Goal: Task Accomplishment & Management: Complete application form

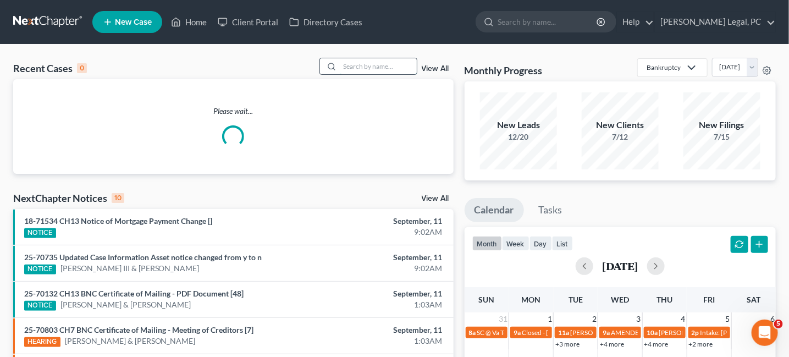
click at [379, 71] on input "search" at bounding box center [378, 66] width 77 height 16
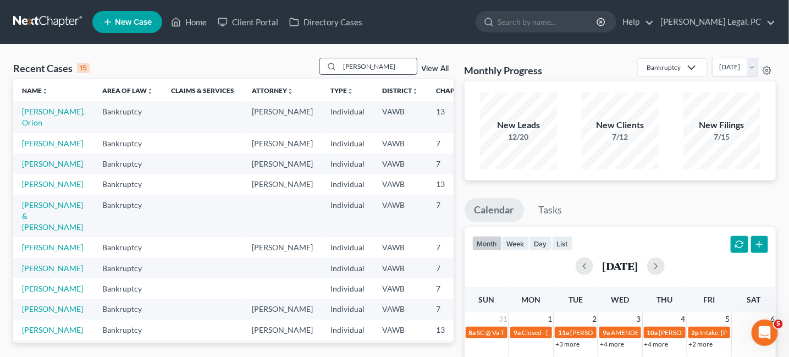
type input "dunn"
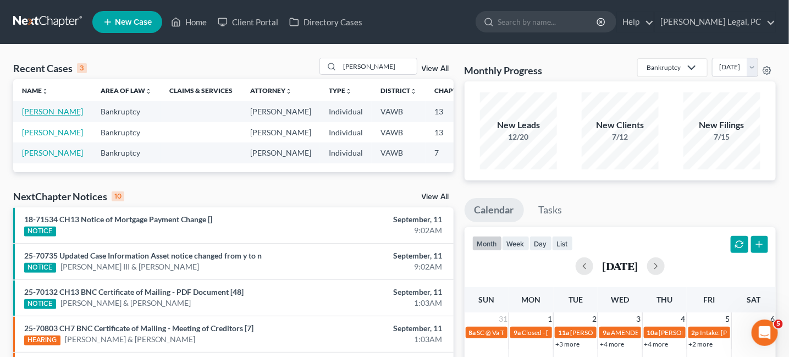
click at [39, 110] on link "Dunn, Mark" at bounding box center [52, 111] width 61 height 9
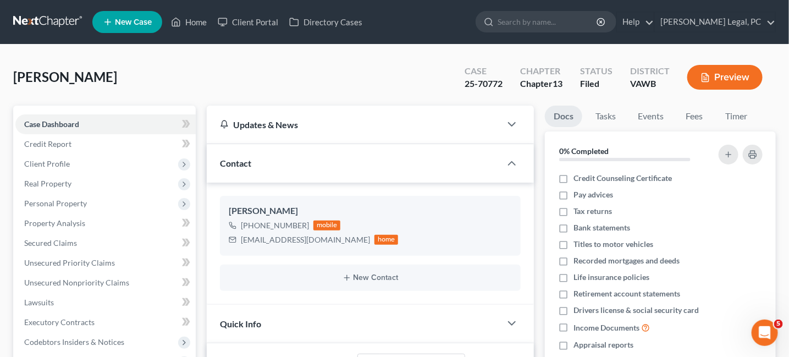
scroll to position [110, 0]
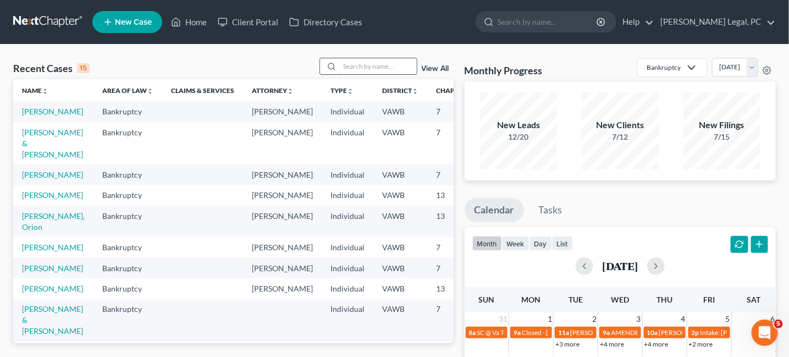
click at [351, 65] on input "search" at bounding box center [378, 66] width 77 height 16
type input "cayton"
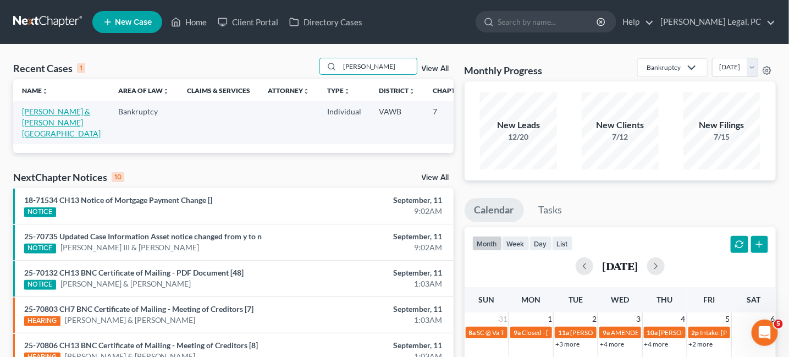
click at [43, 109] on link "Richmond, Andrew & Cayton, Bayleigh" at bounding box center [61, 122] width 79 height 31
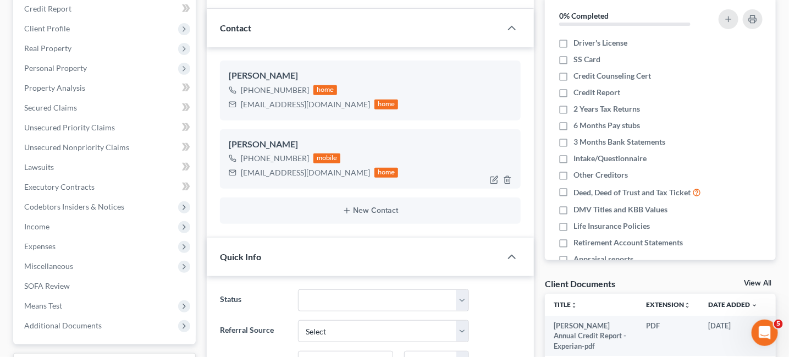
scroll to position [220, 0]
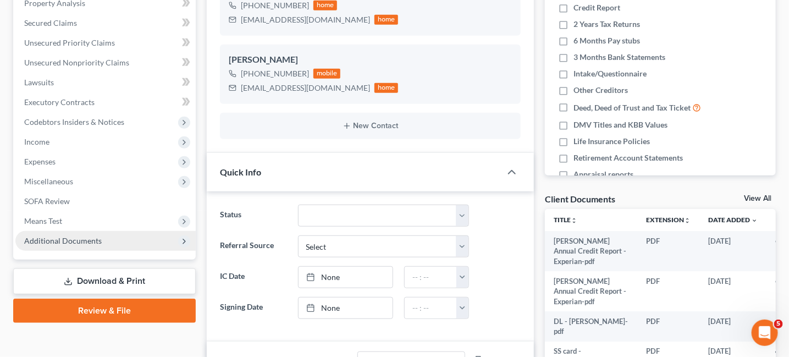
click at [80, 238] on span "Additional Documents" at bounding box center [62, 240] width 77 height 9
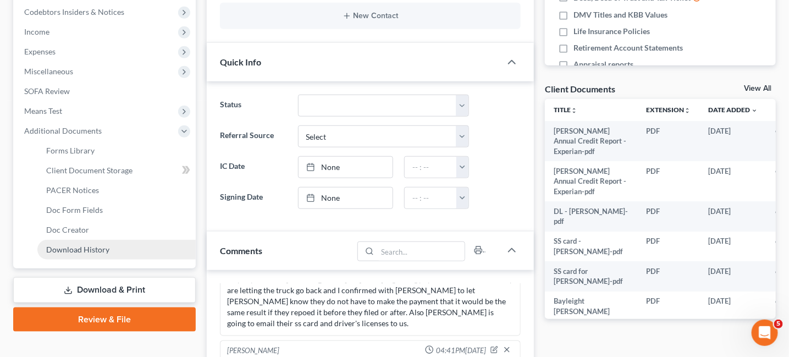
click at [96, 250] on span "Download History" at bounding box center [77, 249] width 63 height 9
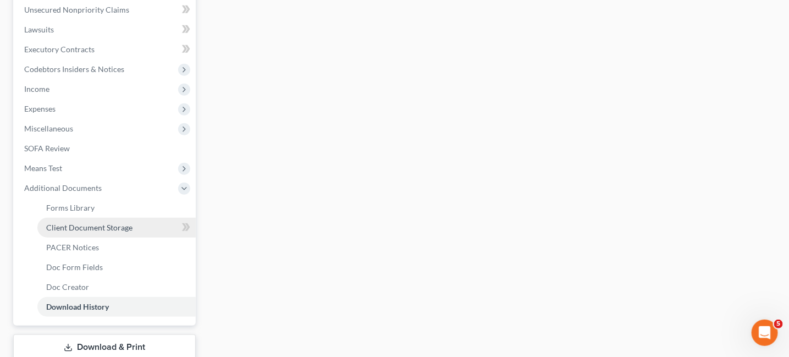
scroll to position [275, 0]
click at [113, 218] on link "Client Document Storage" at bounding box center [116, 225] width 158 height 20
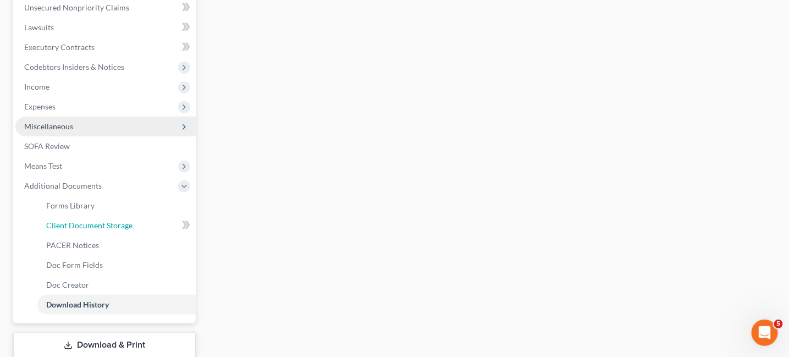
select select "0"
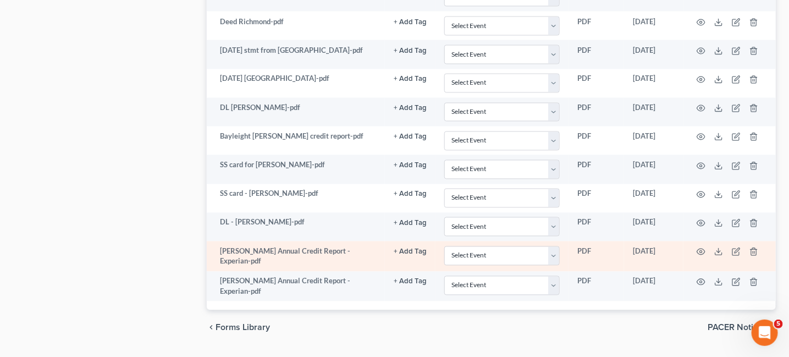
scroll to position [796, 0]
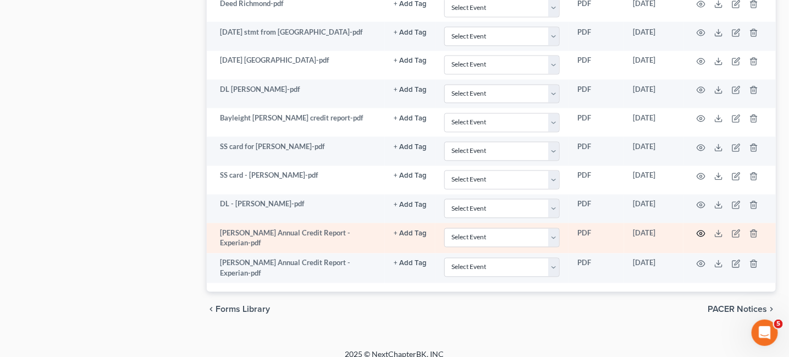
click at [700, 231] on icon "button" at bounding box center [701, 234] width 8 height 6
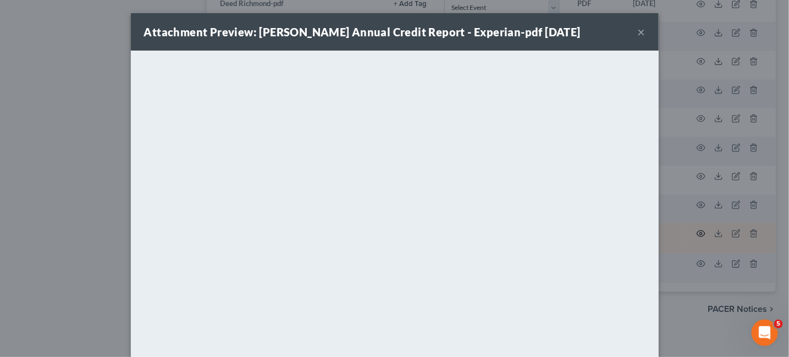
scroll to position [792, 0]
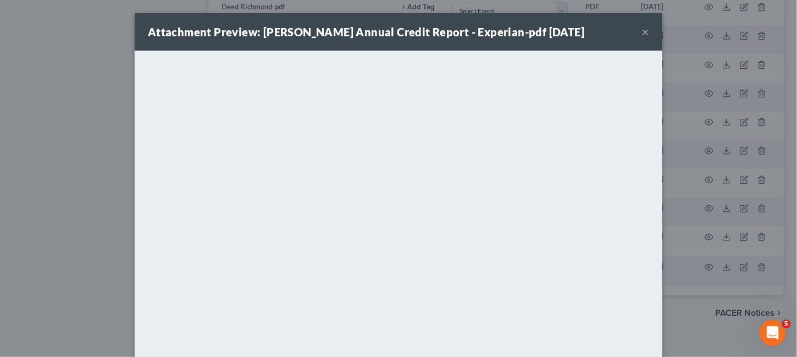
click at [641, 30] on button "×" at bounding box center [645, 31] width 8 height 13
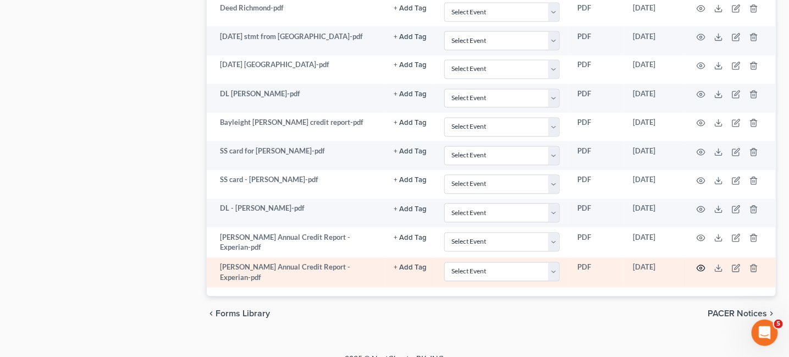
click at [698, 264] on icon "button" at bounding box center [700, 268] width 9 height 9
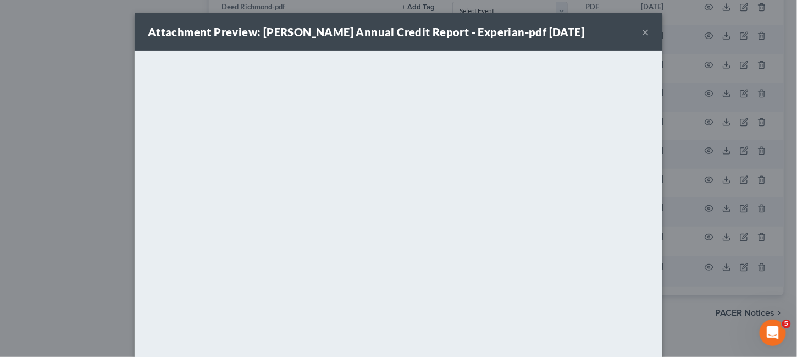
click at [641, 35] on button "×" at bounding box center [645, 31] width 8 height 13
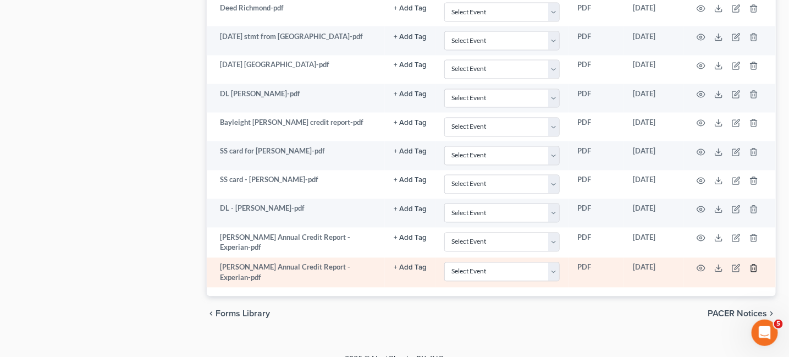
click at [751, 264] on icon "button" at bounding box center [753, 268] width 9 height 9
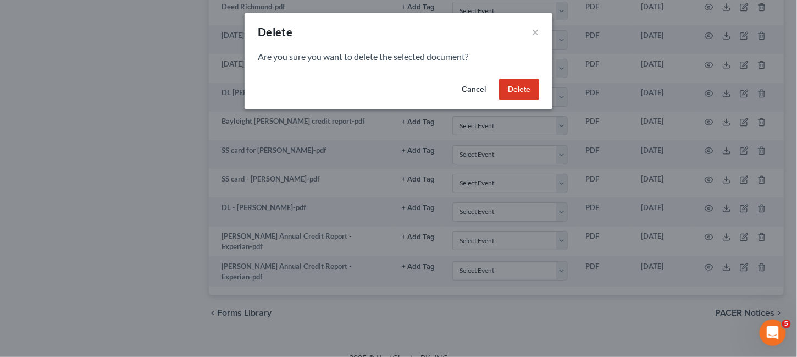
click at [512, 91] on button "Delete" at bounding box center [519, 90] width 40 height 22
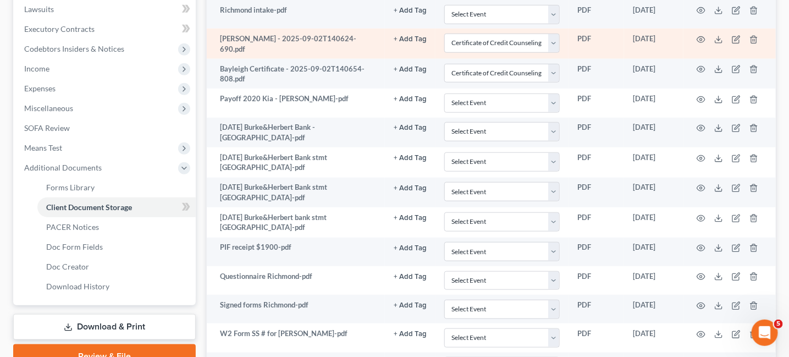
scroll to position [159, 0]
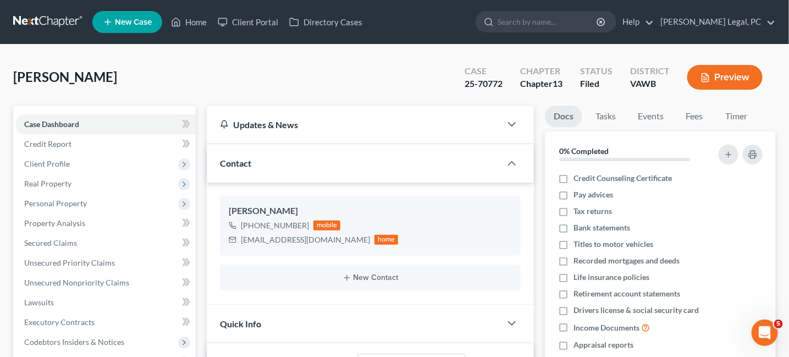
scroll to position [110, 0]
click at [60, 13] on link at bounding box center [48, 22] width 70 height 20
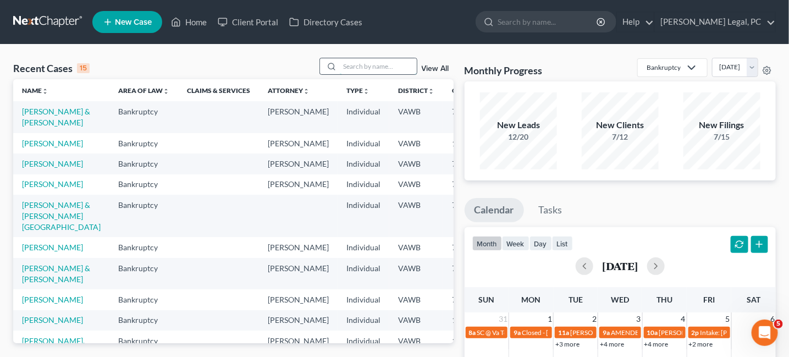
click at [371, 70] on input "search" at bounding box center [378, 66] width 77 height 16
type input "Lewis"
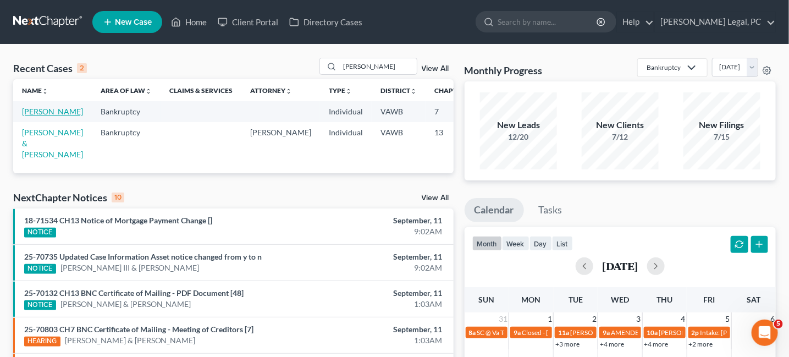
click at [36, 115] on link "[PERSON_NAME]" at bounding box center [52, 111] width 61 height 9
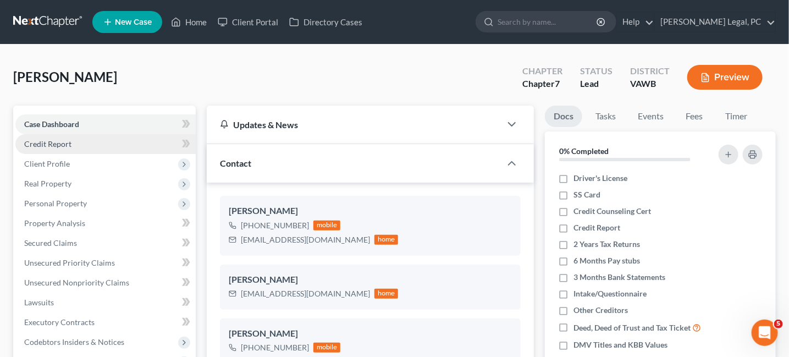
click at [73, 148] on link "Credit Report" at bounding box center [105, 144] width 180 height 20
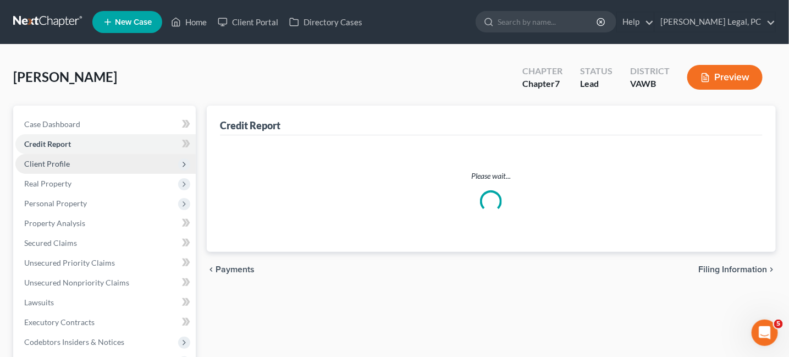
click at [62, 163] on span "Client Profile" at bounding box center [47, 163] width 46 height 9
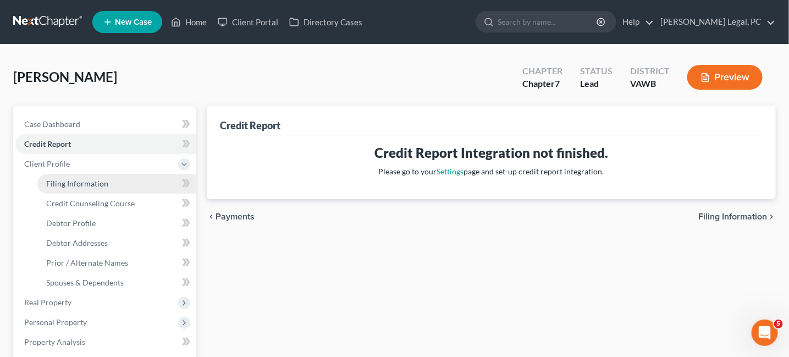
drag, startPoint x: 70, startPoint y: 180, endPoint x: 115, endPoint y: 178, distance: 45.1
click at [70, 180] on span "Filing Information" at bounding box center [77, 183] width 62 height 9
select select "1"
select select "0"
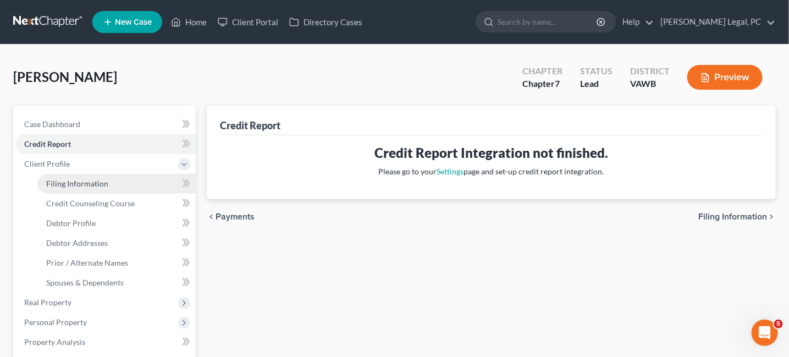
select select "48"
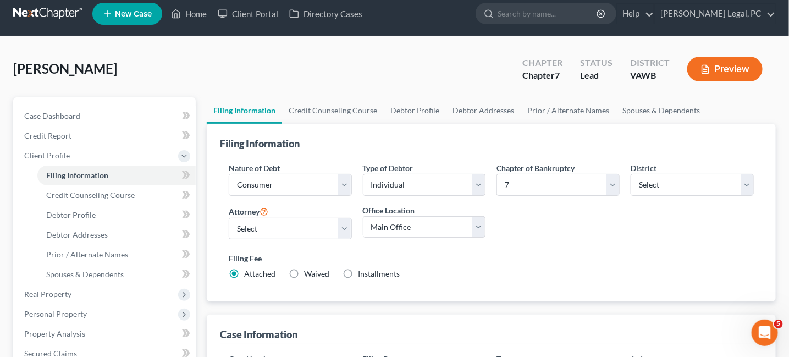
scroll to position [55, 0]
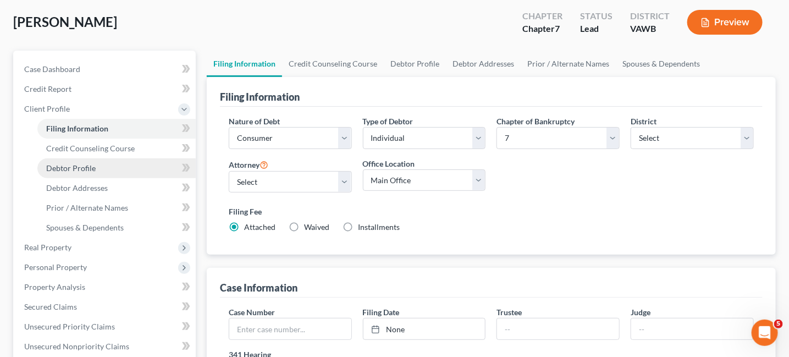
click at [65, 165] on span "Debtor Profile" at bounding box center [70, 167] width 49 height 9
select select "2"
select select "0"
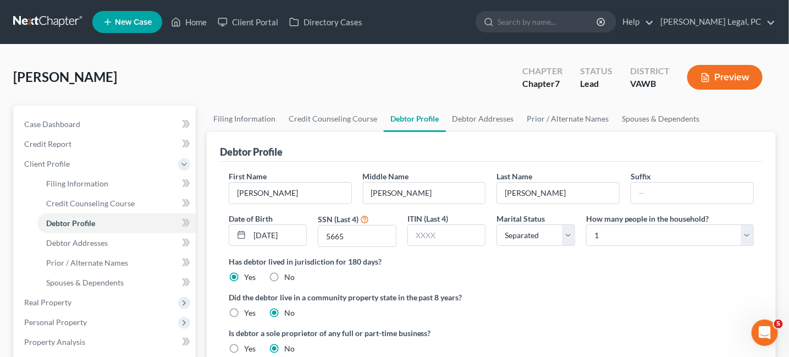
click at [291, 173] on div "First Name Kimberly" at bounding box center [290, 187] width 134 height 34
click at [284, 104] on div "Lewis, Kimberly Upgraded Chapter Chapter 7 Status Lead District VAWB Preview" at bounding box center [394, 82] width 762 height 48
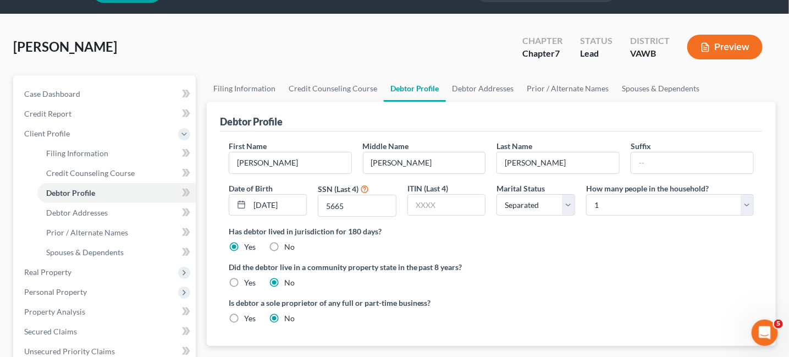
scroll to position [55, 0]
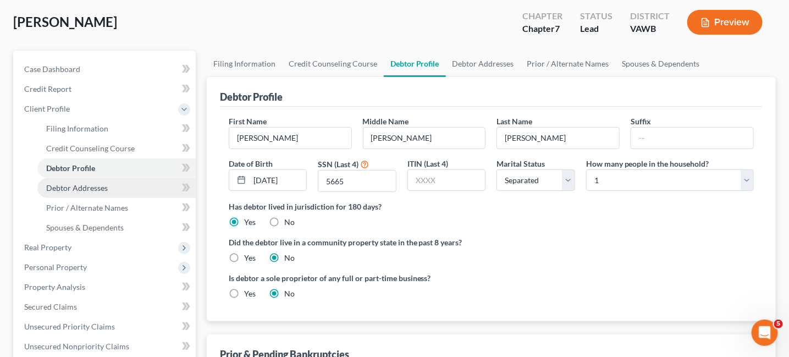
click at [104, 191] on span "Debtor Addresses" at bounding box center [77, 187] width 62 height 9
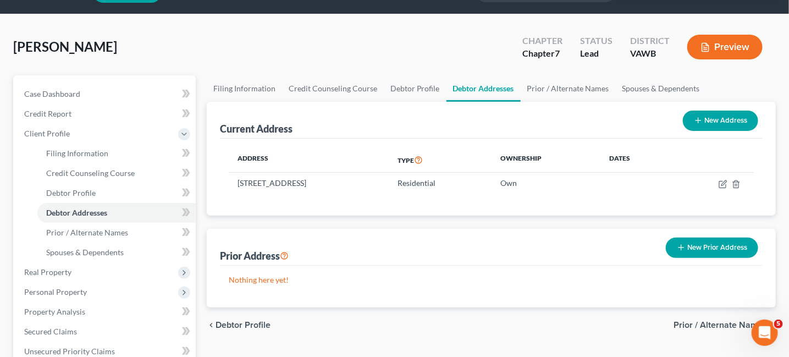
scroll to position [55, 0]
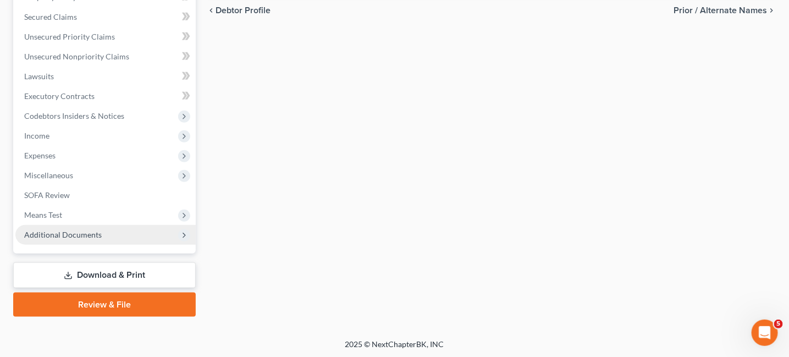
drag, startPoint x: 57, startPoint y: 234, endPoint x: 75, endPoint y: 231, distance: 17.8
click at [58, 233] on span "Additional Documents" at bounding box center [62, 234] width 77 height 9
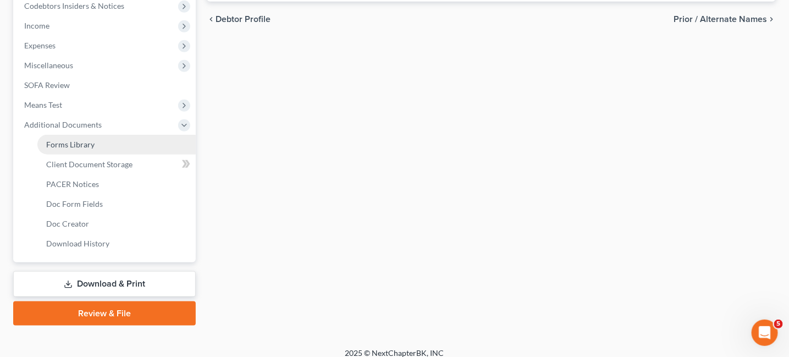
click at [126, 148] on link "Forms Library" at bounding box center [116, 145] width 158 height 20
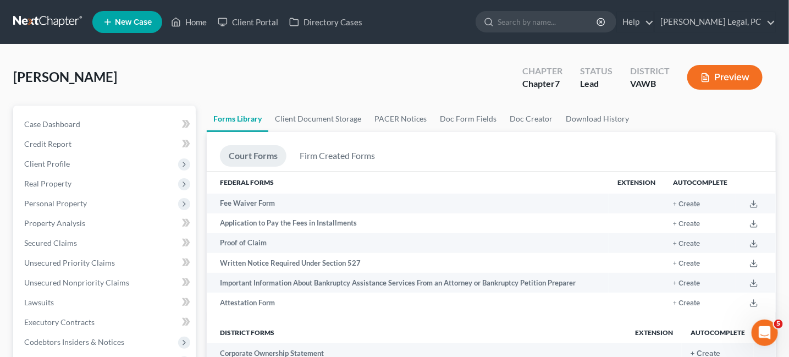
scroll to position [275, 0]
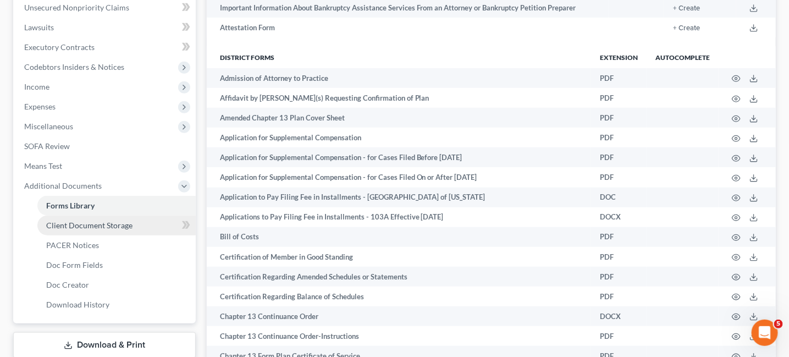
click at [101, 225] on span "Client Document Storage" at bounding box center [89, 224] width 86 height 9
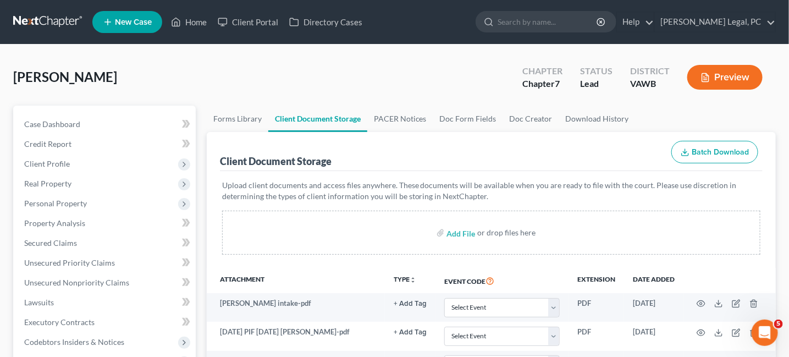
click at [717, 157] on button "Batch Download" at bounding box center [714, 152] width 87 height 23
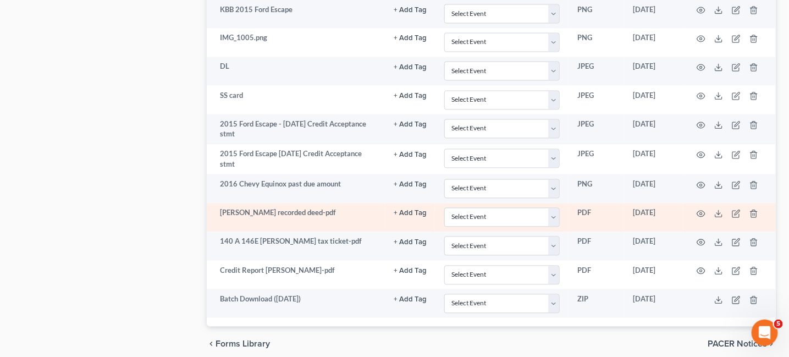
scroll to position [850, 0]
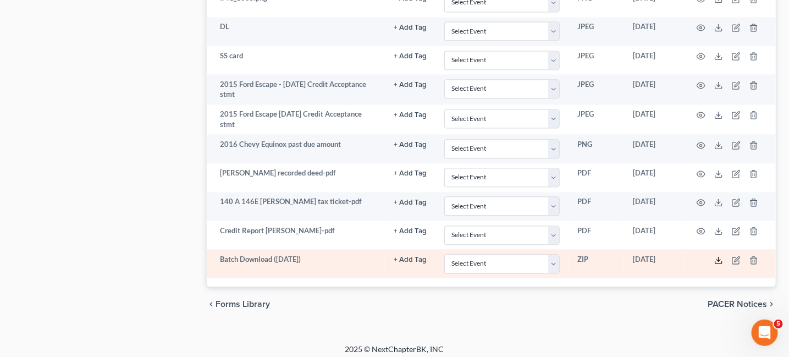
click at [717, 256] on icon at bounding box center [718, 260] width 9 height 9
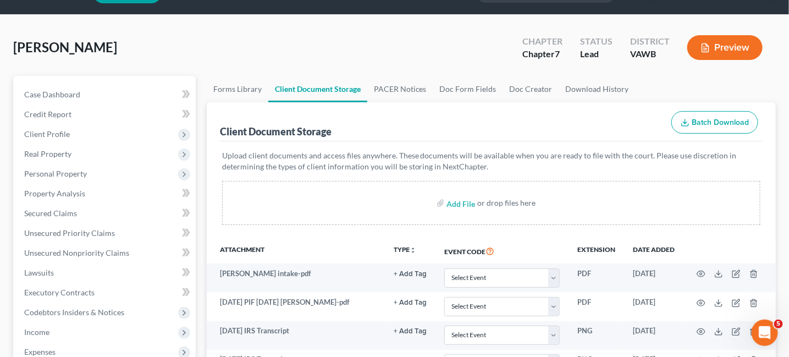
scroll to position [26, 0]
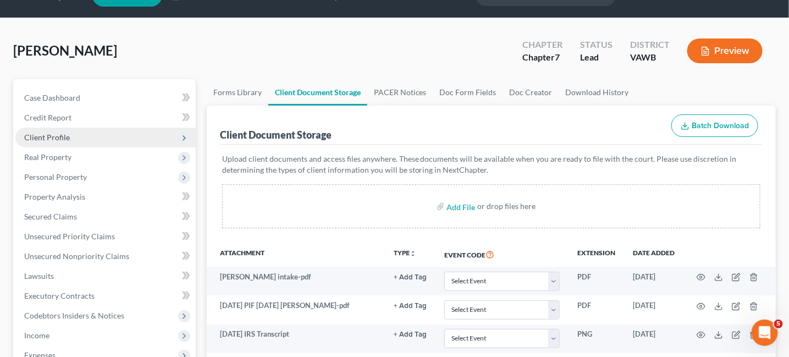
click at [52, 132] on span "Client Profile" at bounding box center [47, 136] width 46 height 9
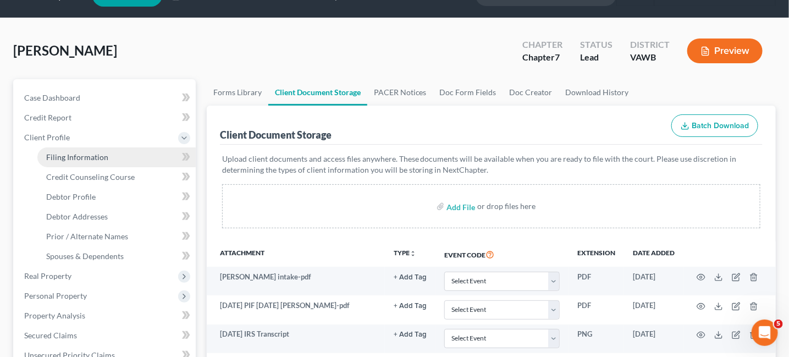
click at [64, 163] on link "Filing Information" at bounding box center [116, 157] width 158 height 20
select select "1"
select select "0"
select select "84"
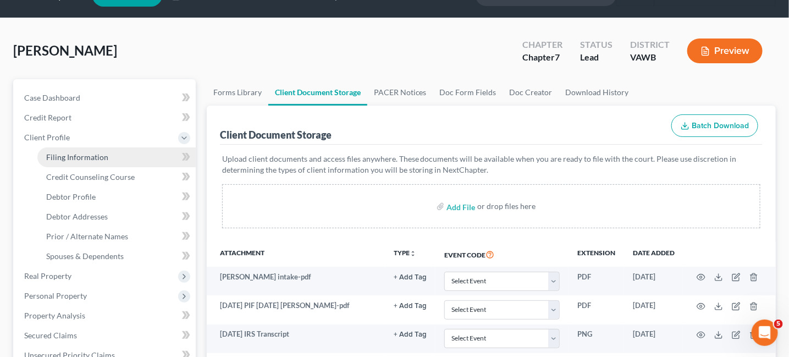
select select "48"
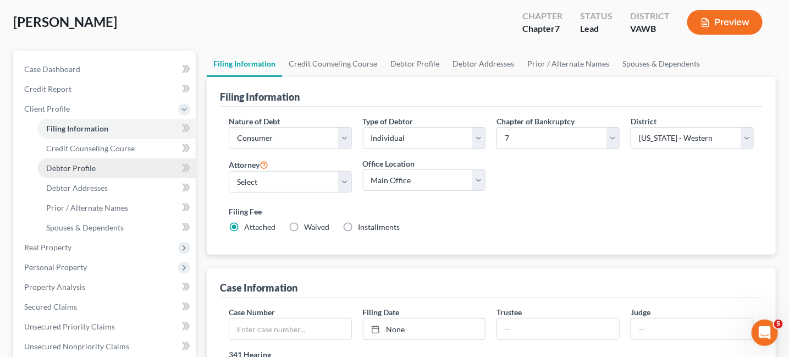
click at [65, 162] on link "Debtor Profile" at bounding box center [116, 168] width 158 height 20
select select "2"
select select "0"
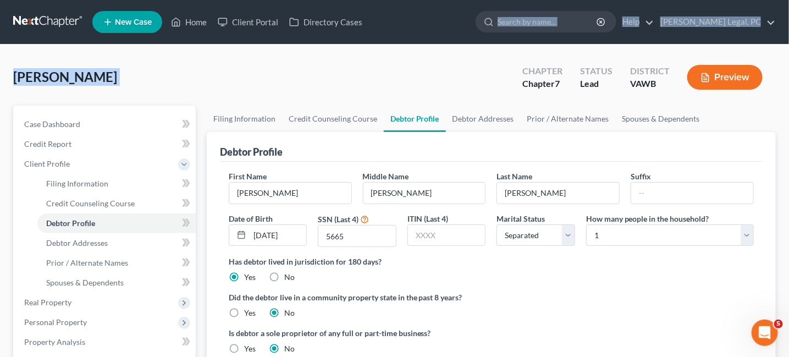
drag, startPoint x: 445, startPoint y: 21, endPoint x: 382, endPoint y: 62, distance: 75.1
click at [382, 62] on div "Home New Case Client Portal Directory Cases Farthing Legal, PC hope@farthing.le…" at bounding box center [394, 351] width 789 height 703
click at [67, 240] on span "Debtor Addresses" at bounding box center [77, 242] width 62 height 9
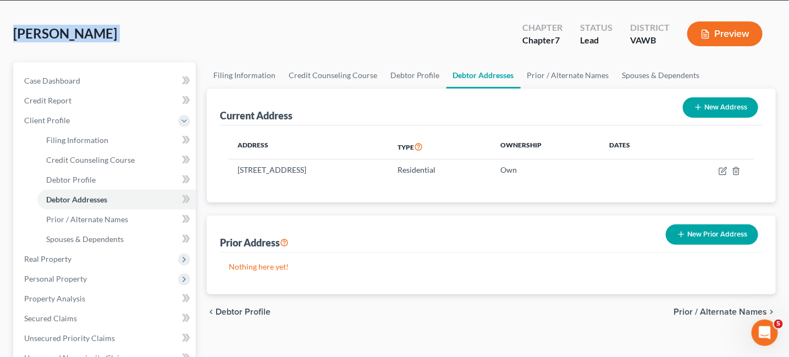
scroll to position [55, 0]
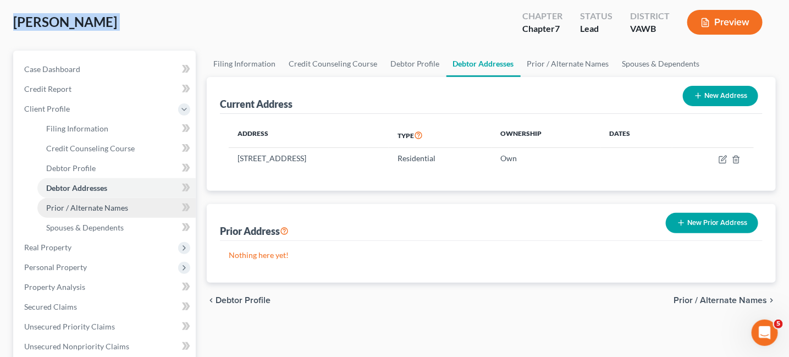
click at [112, 210] on span "Prior / Alternate Names" at bounding box center [87, 207] width 82 height 9
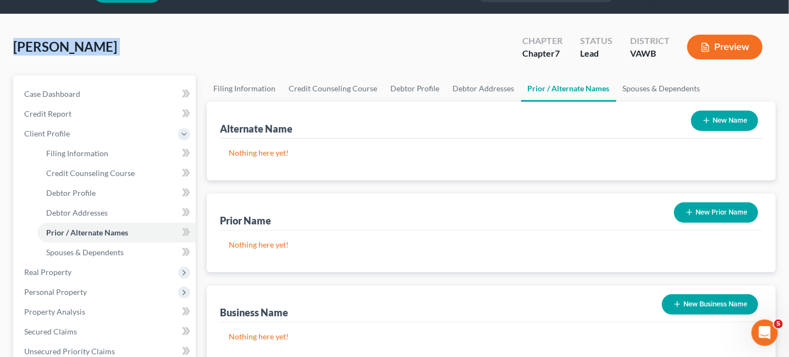
scroll to position [55, 0]
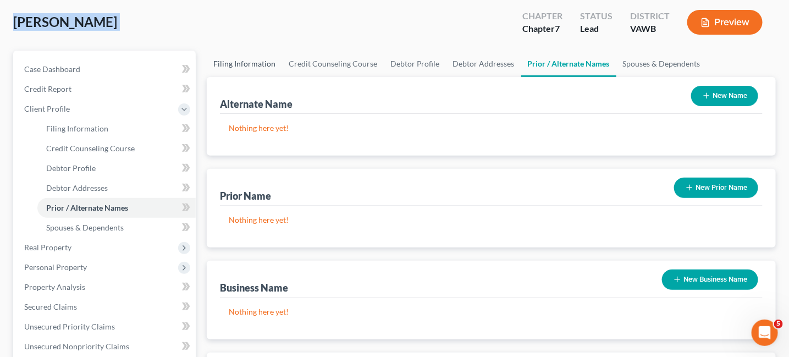
click at [232, 63] on link "Filing Information" at bounding box center [244, 64] width 75 height 26
select select "1"
select select "0"
select select "84"
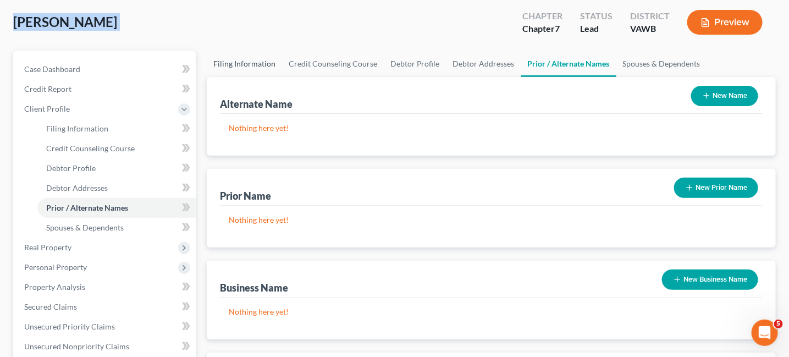
select select "48"
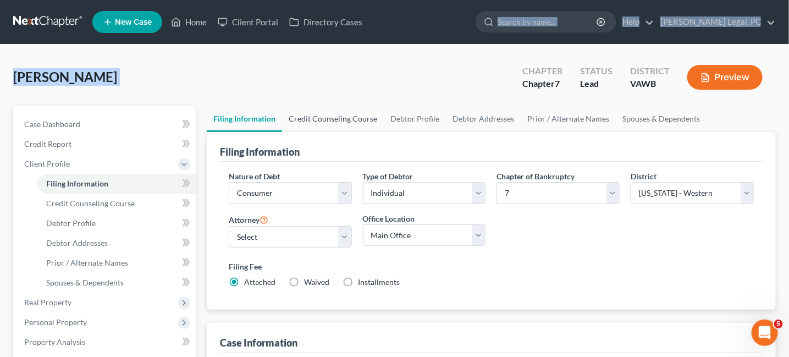
click at [346, 113] on link "Credit Counseling Course" at bounding box center [333, 119] width 102 height 26
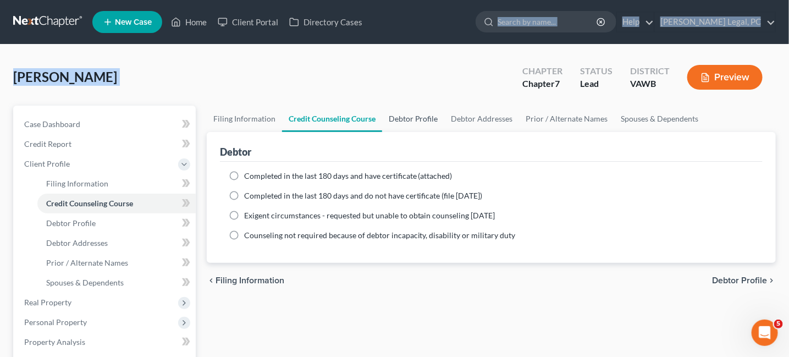
click at [430, 115] on link "Debtor Profile" at bounding box center [413, 119] width 63 height 26
select select "2"
select select "0"
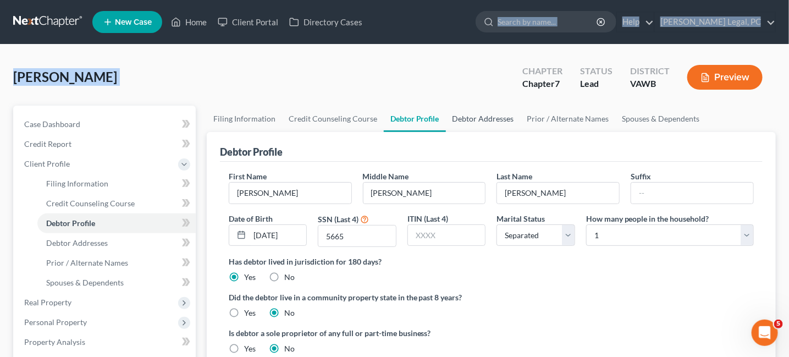
click at [484, 118] on link "Debtor Addresses" at bounding box center [483, 119] width 75 height 26
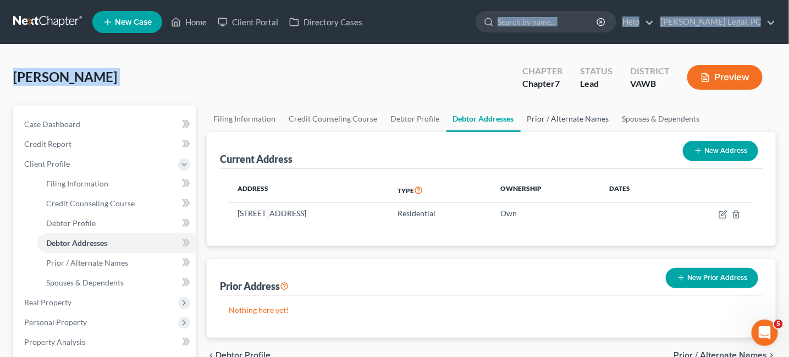
click at [543, 116] on link "Prior / Alternate Names" at bounding box center [567, 119] width 95 height 26
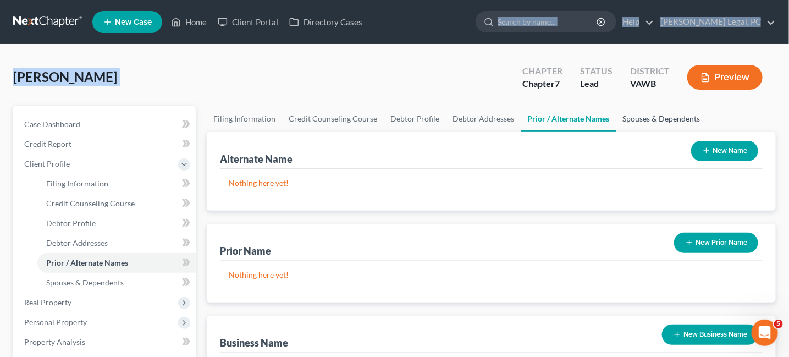
click at [629, 113] on link "Spouses & Dependents" at bounding box center [661, 119] width 91 height 26
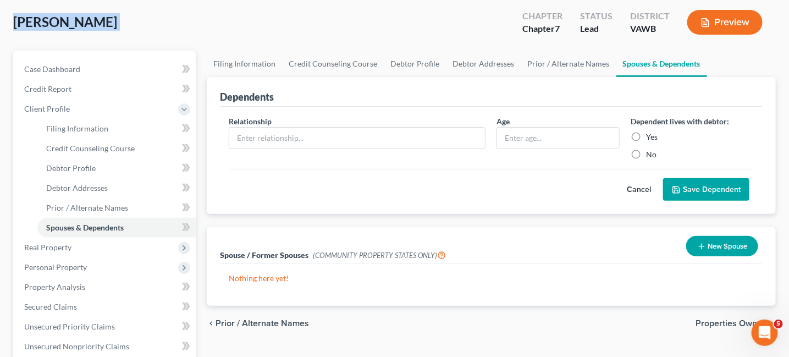
scroll to position [110, 0]
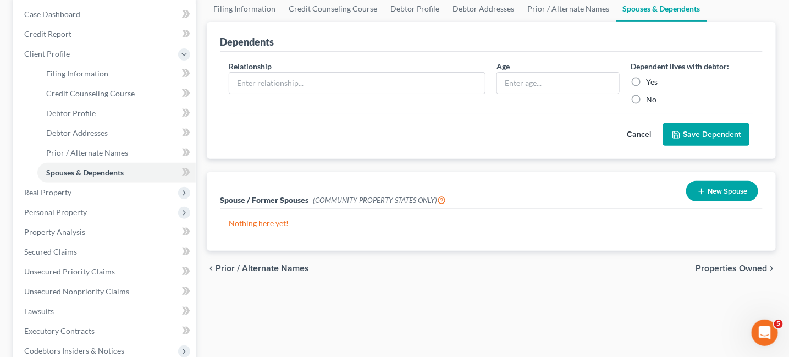
click at [718, 192] on button "New Spouse" at bounding box center [722, 191] width 72 height 20
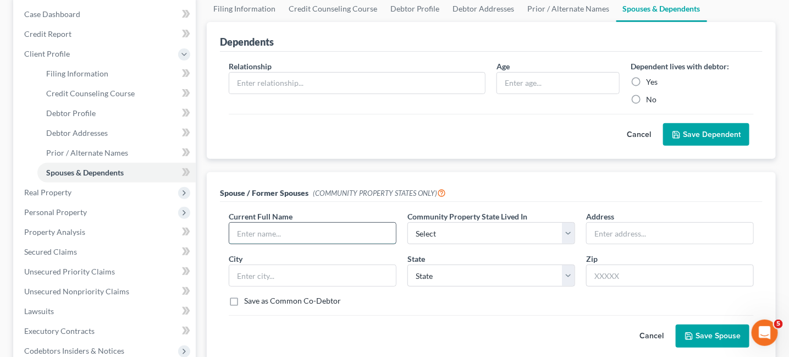
click at [262, 232] on input "text" at bounding box center [312, 233] width 167 height 21
click at [302, 236] on input "text" at bounding box center [312, 233] width 167 height 21
type input "Joel R. Midkiff"
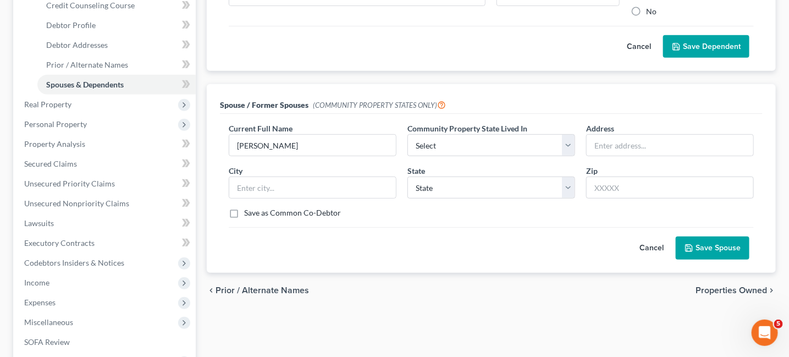
scroll to position [220, 0]
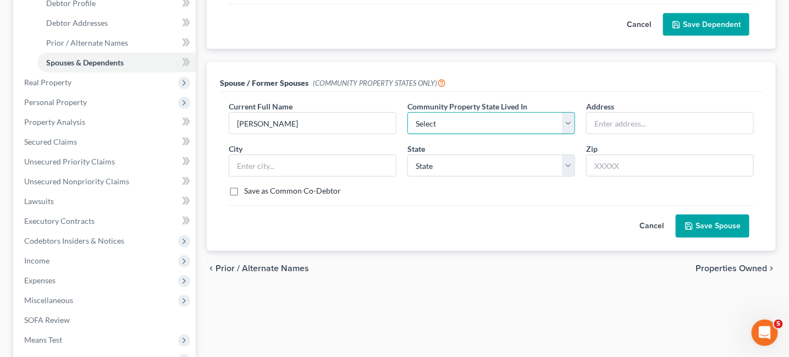
click at [572, 126] on select "Select AZ CA GU ID LA NV NM PR TX WA WI" at bounding box center [491, 123] width 168 height 22
click at [568, 126] on select "Select AZ CA GU ID LA NV NM PR TX WA WI" at bounding box center [491, 123] width 168 height 22
click at [407, 112] on select "Select AZ CA GU ID LA NV NM PR TX WA WI" at bounding box center [491, 123] width 168 height 22
click at [652, 226] on button "Cancel" at bounding box center [651, 226] width 48 height 22
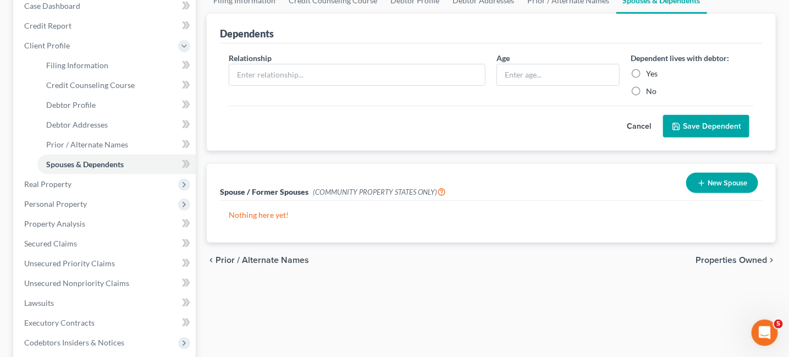
scroll to position [110, 0]
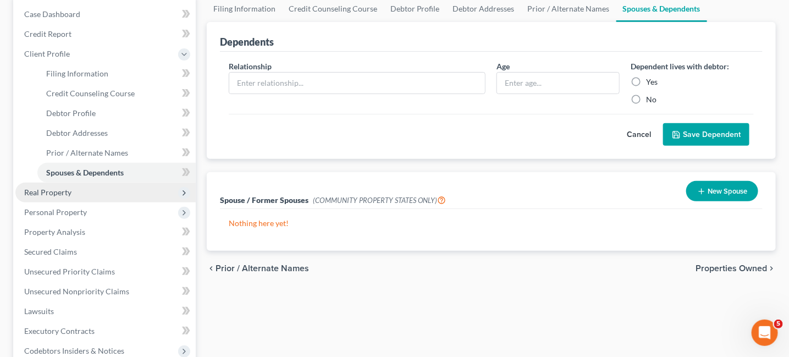
click at [58, 188] on span "Real Property" at bounding box center [47, 191] width 47 height 9
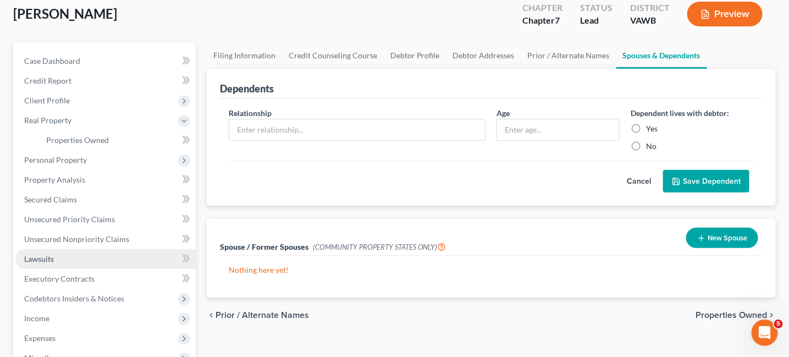
scroll to position [0, 0]
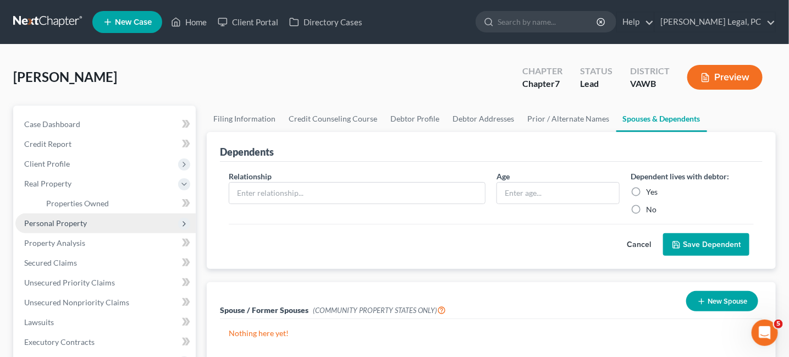
click at [77, 226] on span "Personal Property" at bounding box center [55, 222] width 63 height 9
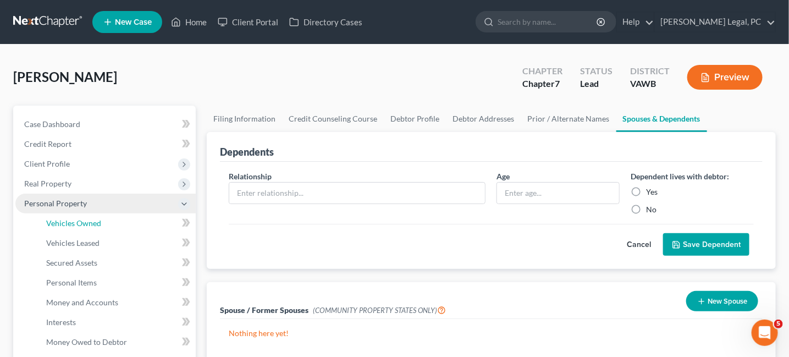
click at [77, 226] on span "Vehicles Owned" at bounding box center [73, 222] width 55 height 9
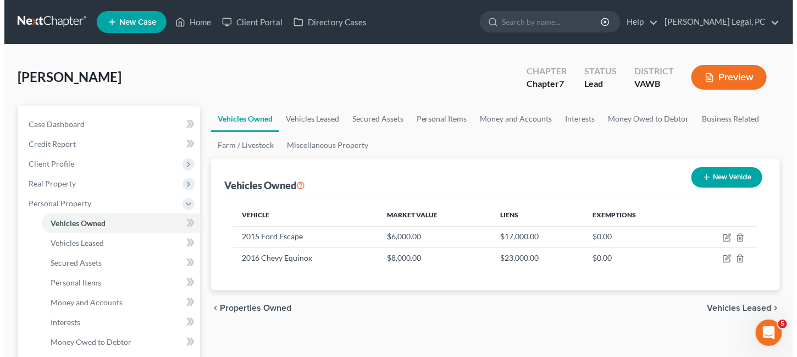
scroll to position [55, 0]
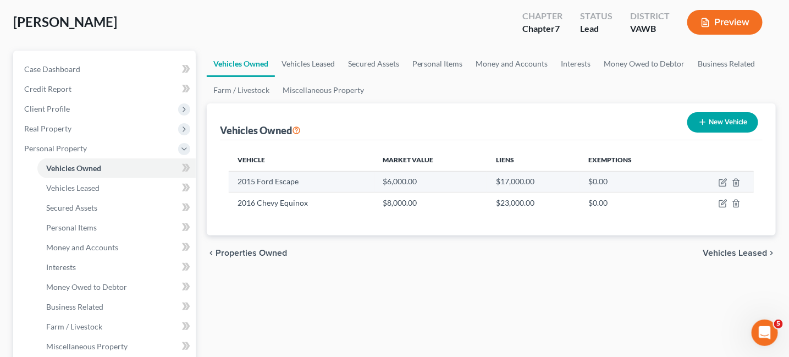
click at [724, 187] on td at bounding box center [717, 181] width 73 height 21
click at [722, 184] on icon "button" at bounding box center [722, 182] width 9 height 9
select select "0"
select select "11"
select select "2"
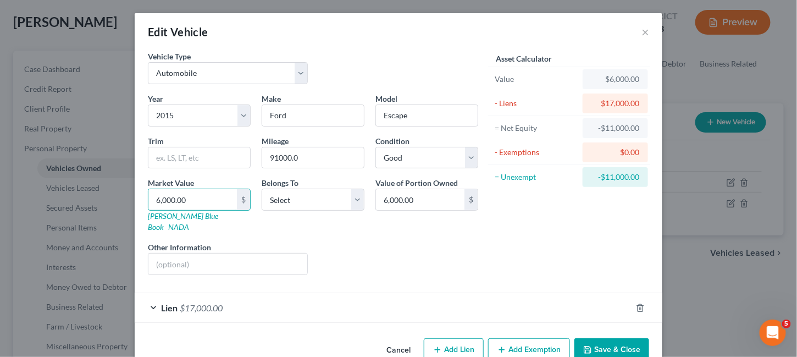
type input "5"
type input "5.00"
type input "54"
type input "54.00"
type input "542"
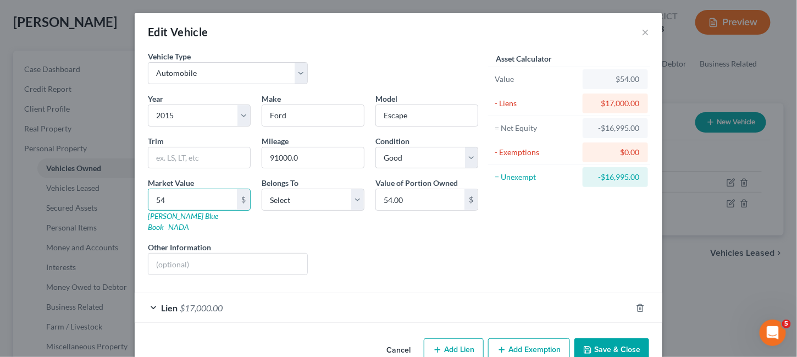
type input "542.00"
type input "5423"
type input "5,423.00"
type input "5,423"
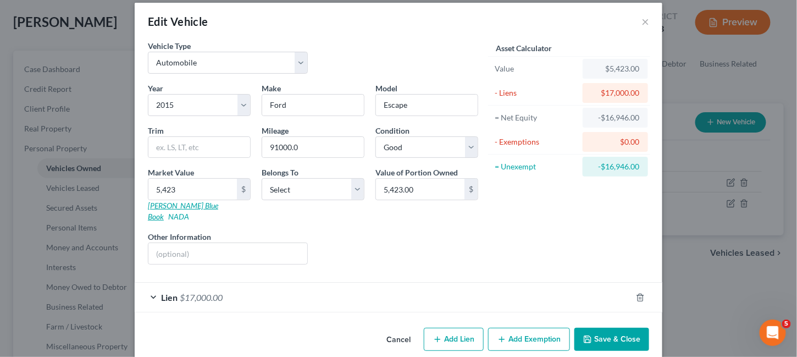
scroll to position [13, 0]
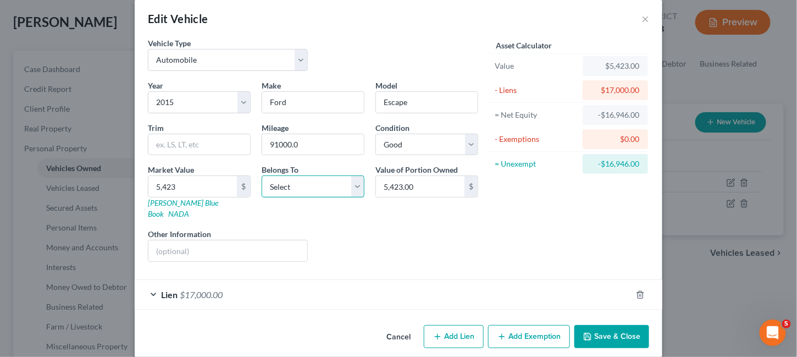
click at [357, 188] on select "Select Debtor 1 Only Debtor 2 Only Debtor 1 And Debtor 2 Only At Least One Of T…" at bounding box center [313, 186] width 103 height 22
select select "0"
click at [262, 175] on select "Select Debtor 1 Only Debtor 2 Only Debtor 1 And Debtor 2 Only At Least One Of T…" at bounding box center [313, 186] width 103 height 22
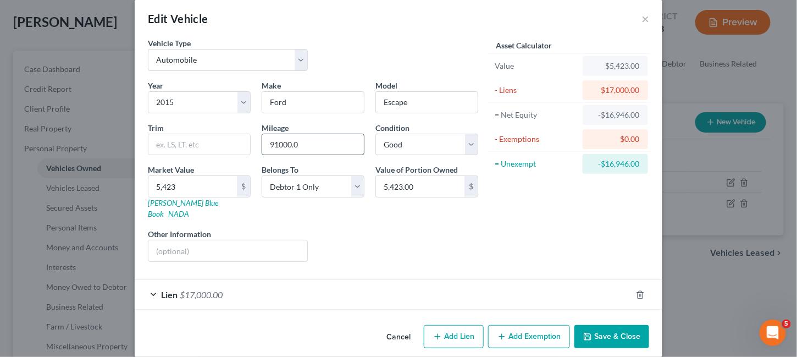
drag, startPoint x: 315, startPoint y: 144, endPoint x: 264, endPoint y: 149, distance: 51.3
click at [264, 149] on input "91000.0" at bounding box center [313, 144] width 102 height 21
click at [209, 289] on span "$17,000.00" at bounding box center [201, 294] width 43 height 10
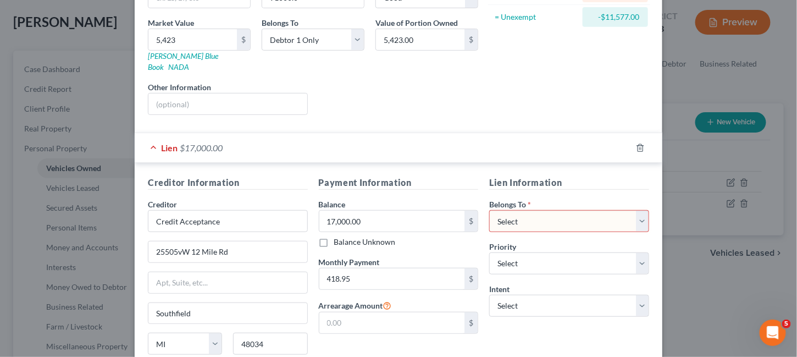
scroll to position [179, 0]
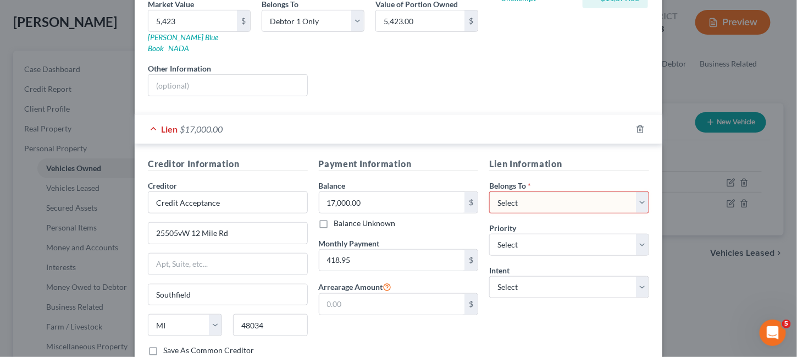
click at [632, 191] on select "Select Debtor 1 Only Debtor 2 Only Debtor 1 And Debtor 2 Only At Least One Of T…" at bounding box center [569, 202] width 160 height 22
select select "0"
click at [489, 191] on select "Select Debtor 1 Only Debtor 2 Only Debtor 1 And Debtor 2 Only At Least One Of T…" at bounding box center [569, 202] width 160 height 22
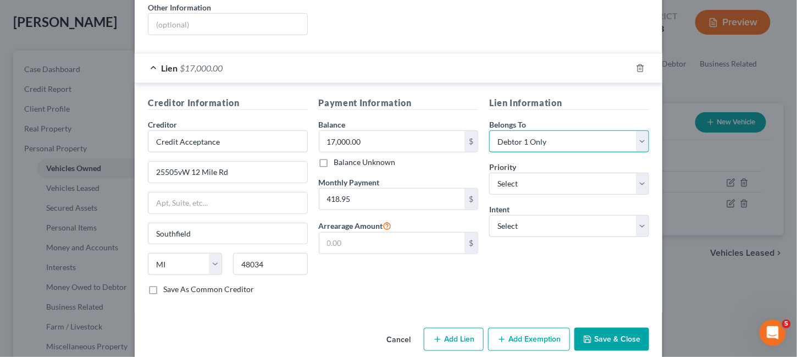
scroll to position [241, 0]
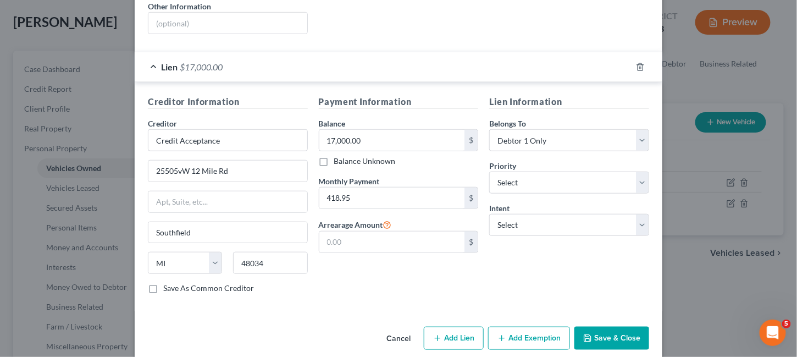
click at [612, 326] on button "Save & Close" at bounding box center [611, 337] width 75 height 23
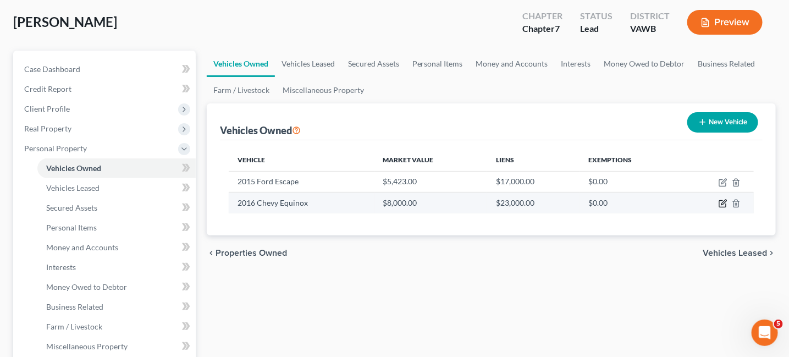
click at [722, 201] on icon "button" at bounding box center [722, 204] width 7 height 7
select select "0"
select select "10"
select select "2"
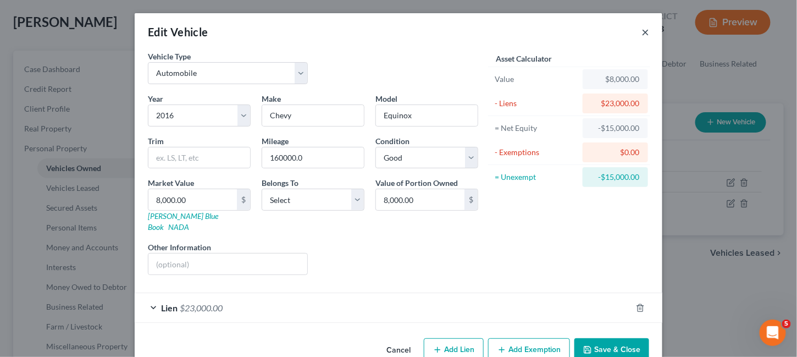
click at [641, 33] on button "×" at bounding box center [645, 31] width 8 height 13
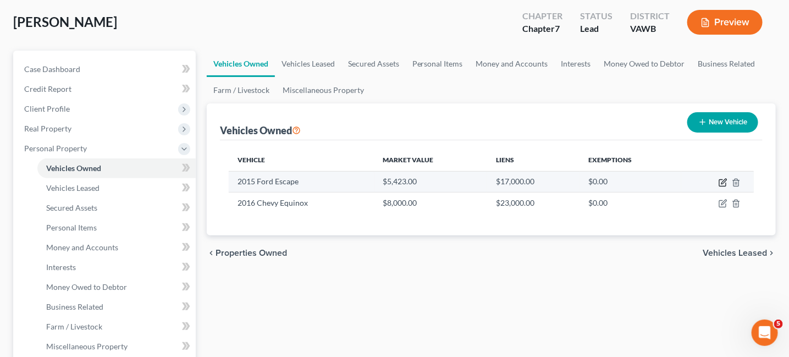
click at [725, 182] on icon "button" at bounding box center [722, 183] width 7 height 7
select select "0"
select select "11"
select select "2"
select select "0"
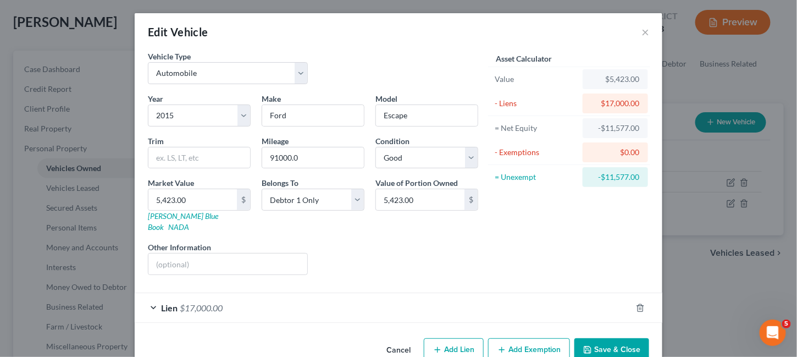
click at [193, 302] on span "$17,000.00" at bounding box center [201, 307] width 43 height 10
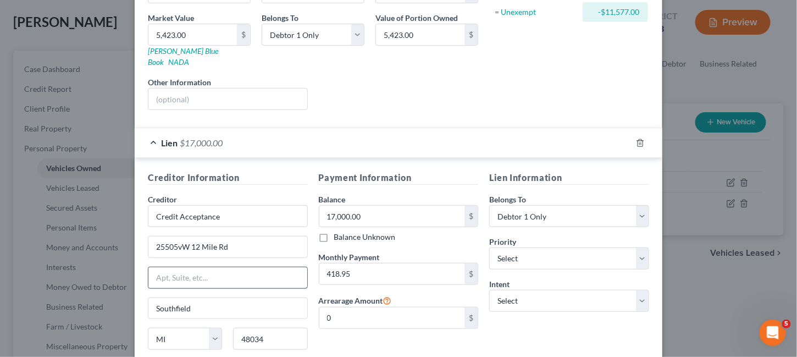
scroll to position [220, 0]
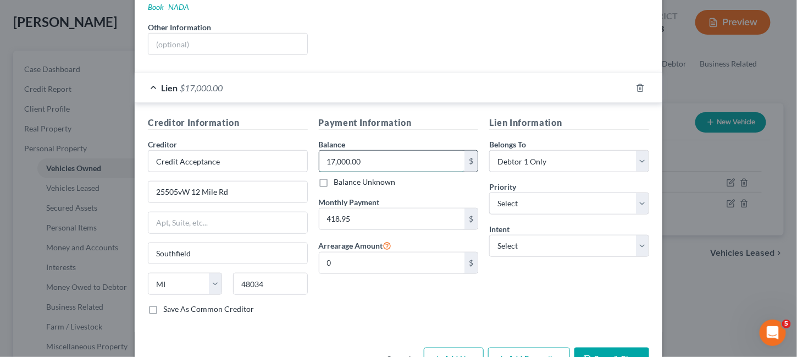
click at [392, 153] on input "17,000.00" at bounding box center [392, 161] width 146 height 21
type input "16,575"
click at [264, 224] on div "Creditor * Credit Acceptance 25505vW 12 Mile Rd Southfield State AL AK AR AZ CA…" at bounding box center [228, 220] width 160 height 165
click at [231, 212] on input "text" at bounding box center [227, 222] width 159 height 21
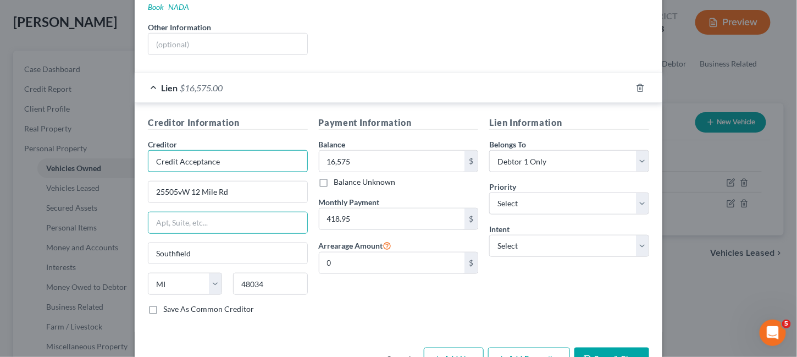
click at [225, 150] on input "Credit Acceptance" at bounding box center [228, 161] width 160 height 22
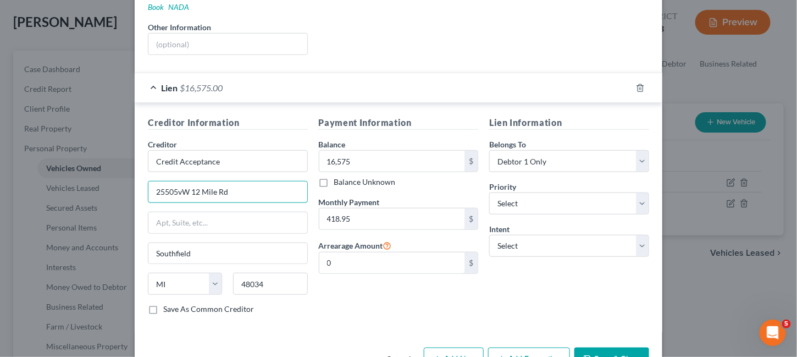
drag, startPoint x: 248, startPoint y: 181, endPoint x: 140, endPoint y: 192, distance: 108.8
click at [148, 192] on div "Creditor * Credit Acceptance 25505vW 12 Mile Rd Southfield State AL AK AR AZ CA…" at bounding box center [228, 220] width 160 height 165
type input "P.O. Box 5070"
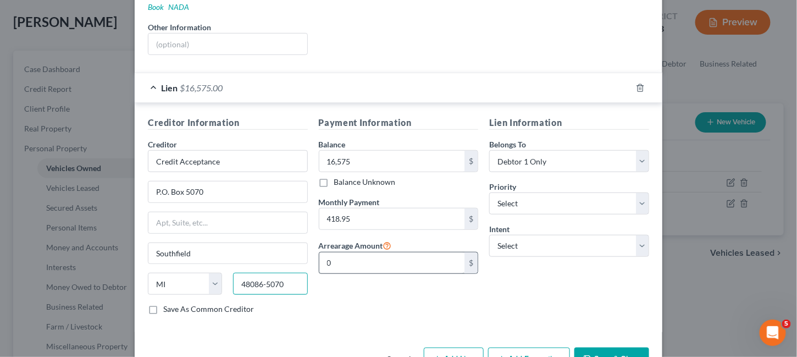
scroll to position [241, 0]
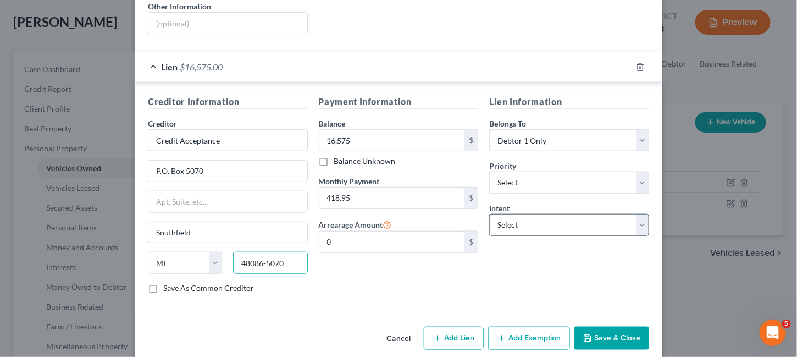
type input "48086-5070"
click at [636, 214] on select "Select Surrender Redeem Reaffirm Avoid Other" at bounding box center [569, 225] width 160 height 22
select select "2"
click at [489, 214] on select "Select Surrender Redeem Reaffirm Avoid Other" at bounding box center [569, 225] width 160 height 22
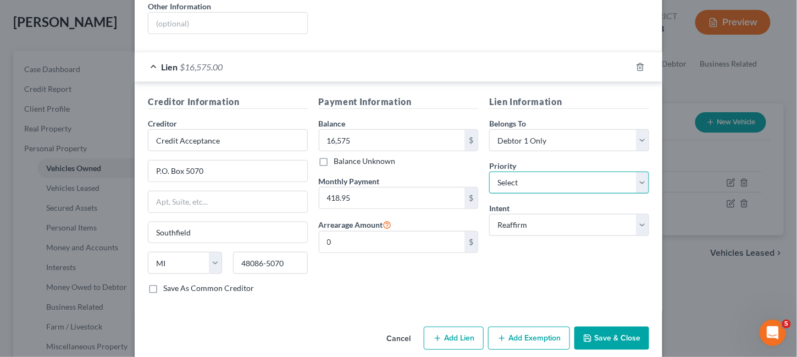
click at [635, 171] on select "Select 1st 2nd 3rd 4th 5th 6th 7th 8th 9th 10th 11th 12th 13th 14th 15th 16th 1…" at bounding box center [569, 182] width 160 height 22
click at [590, 326] on button "Save & Close" at bounding box center [611, 337] width 75 height 23
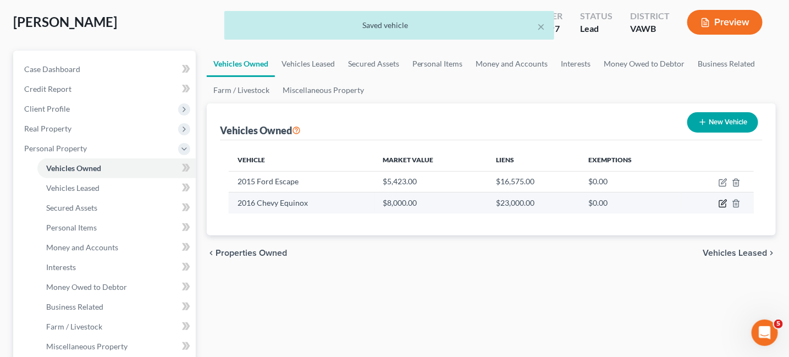
click at [718, 199] on icon "button" at bounding box center [722, 203] width 9 height 9
select select "0"
select select "10"
select select "2"
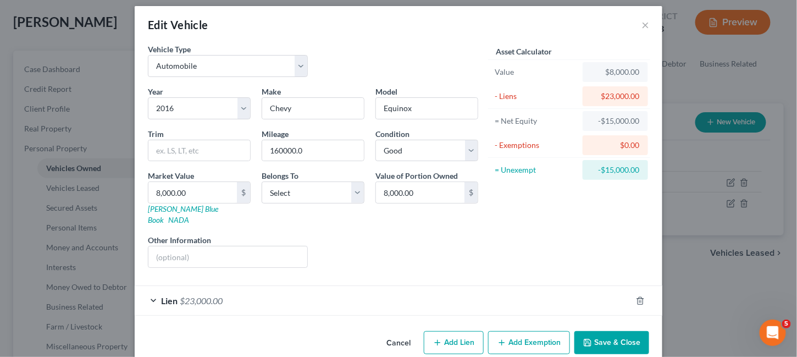
scroll to position [13, 0]
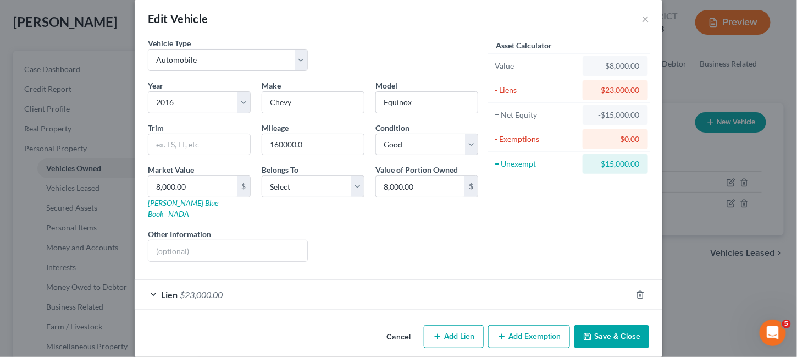
click at [190, 289] on span "$23,000.00" at bounding box center [201, 294] width 43 height 10
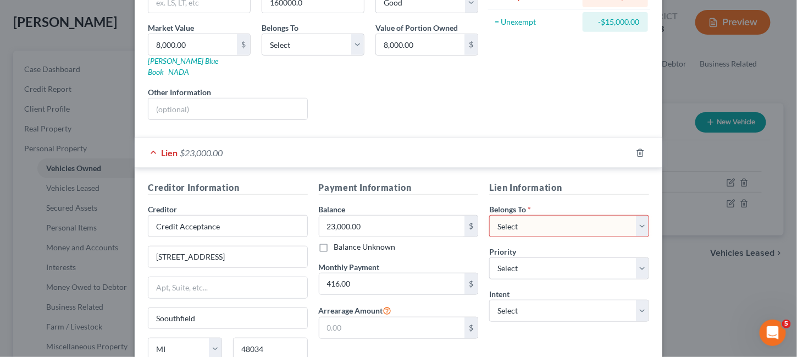
scroll to position [179, 0]
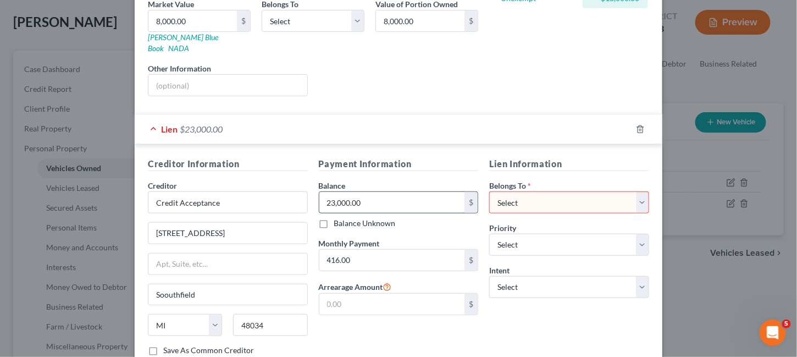
click at [373, 192] on input "23,000.00" at bounding box center [392, 202] width 146 height 21
type input "10,566"
click at [648, 190] on div "Lien Information Belongs To * Select Debtor 1 Only Debtor 2 Only Debtor 1 And D…" at bounding box center [569, 260] width 171 height 207
click at [642, 192] on select "Select Debtor 1 Only Debtor 2 Only Debtor 1 And Debtor 2 Only At Least One Of T…" at bounding box center [569, 202] width 160 height 22
click at [489, 191] on select "Select Debtor 1 Only Debtor 2 Only Debtor 1 And Debtor 2 Only At Least One Of T…" at bounding box center [569, 202] width 160 height 22
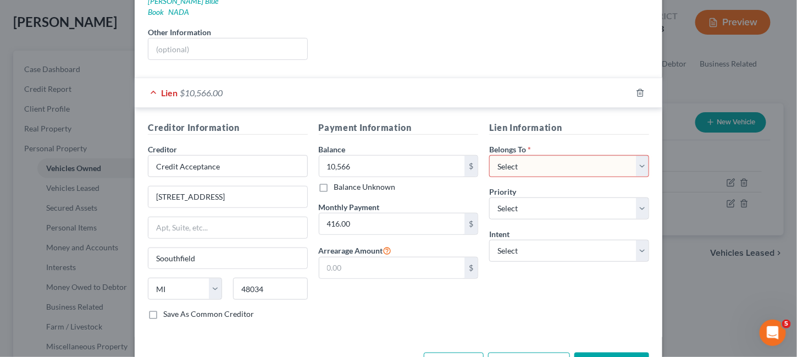
scroll to position [233, 0]
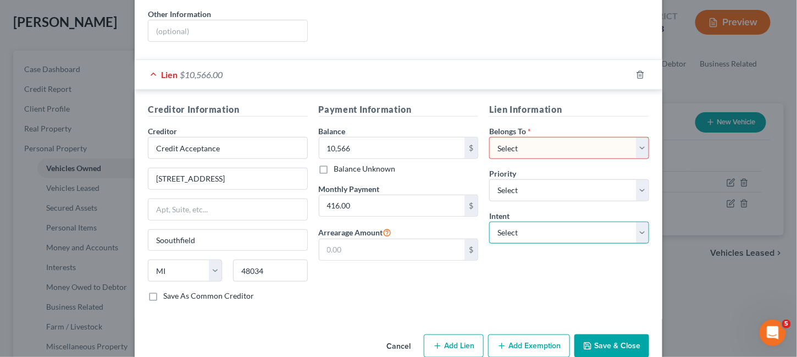
click at [642, 221] on select "Select Surrender Redeem Reaffirm Avoid Other" at bounding box center [569, 232] width 160 height 22
select select "2"
click at [489, 221] on select "Select Surrender Redeem Reaffirm Avoid Other" at bounding box center [569, 232] width 160 height 22
click at [229, 169] on input "25505 W 12 Mie Rd" at bounding box center [227, 178] width 159 height 21
drag, startPoint x: 229, startPoint y: 168, endPoint x: 113, endPoint y: 184, distance: 117.6
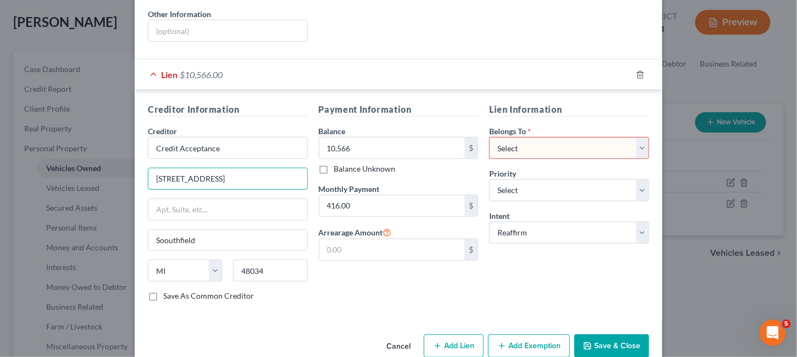
click at [113, 184] on div "Edit Vehicle × Vehicle Type Select Automobile Truck Trailer Watercraft Aircraft…" at bounding box center [398, 178] width 797 height 357
type input "P.O. Box 5070"
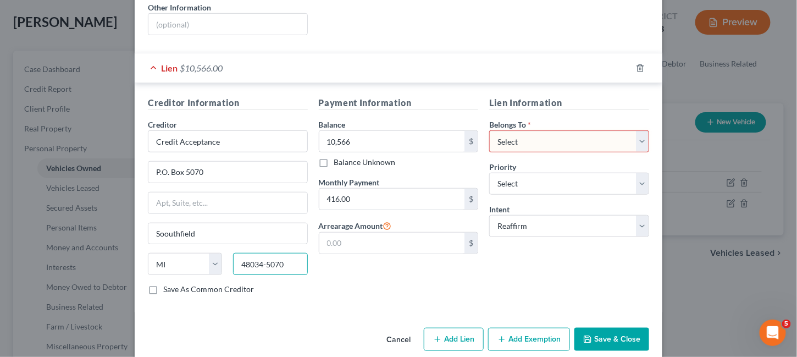
scroll to position [241, 0]
click at [387, 276] on div "Payment Information Balance 10,566.00 $ Balance Unknown Balance Undetermined 10…" at bounding box center [398, 198] width 171 height 207
drag, startPoint x: 289, startPoint y: 249, endPoint x: 260, endPoint y: 254, distance: 29.1
click at [260, 254] on input "48034-5070" at bounding box center [270, 263] width 74 height 22
type input "48034"
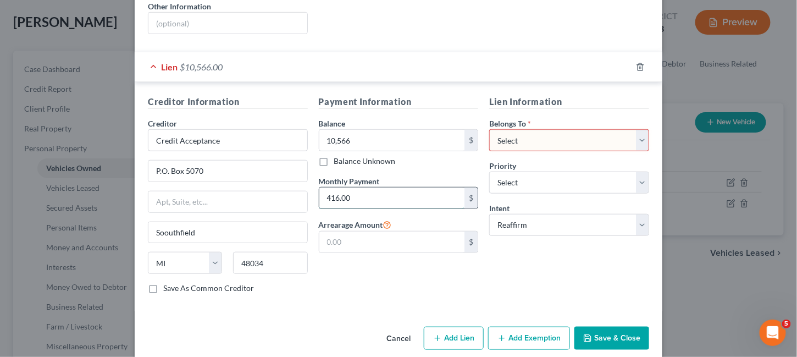
click at [404, 189] on input "416.00" at bounding box center [392, 197] width 146 height 21
type input "Southfield"
click at [333, 188] on input "416.00" at bounding box center [392, 197] width 146 height 21
type input "412.00"
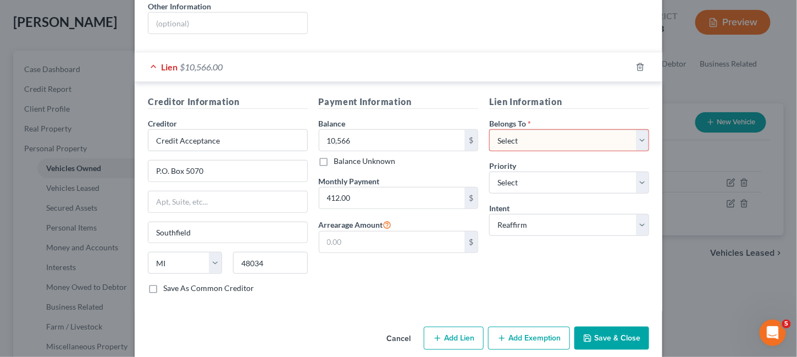
click at [607, 326] on button "Save & Close" at bounding box center [611, 337] width 75 height 23
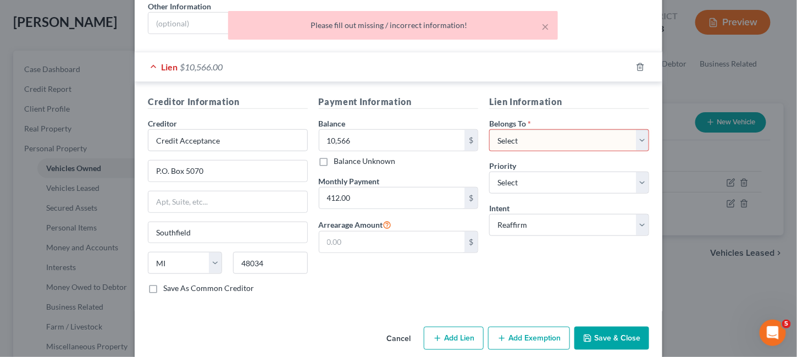
scroll to position [186, 0]
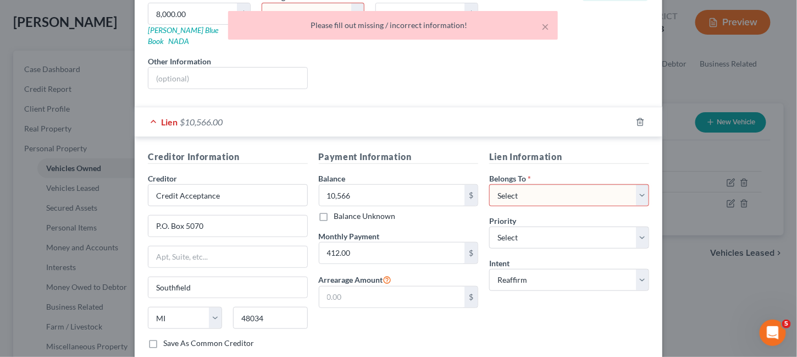
click at [640, 184] on select "Select Debtor 1 Only Debtor 2 Only Debtor 1 And Debtor 2 Only At Least One Of T…" at bounding box center [569, 195] width 160 height 22
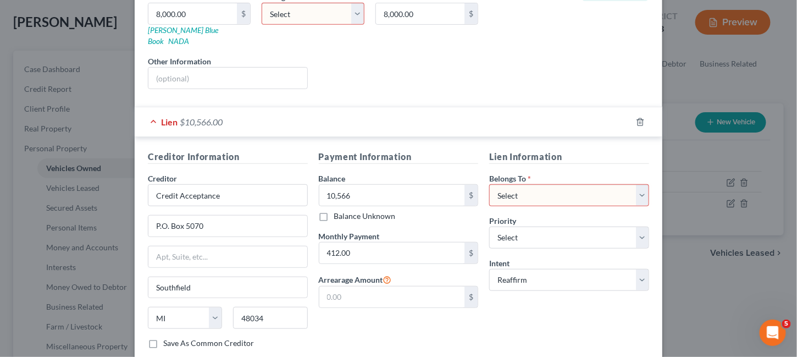
select select "0"
click at [489, 184] on select "Select Debtor 1 Only Debtor 2 Only Debtor 1 And Debtor 2 Only At Least One Of T…" at bounding box center [569, 195] width 160 height 22
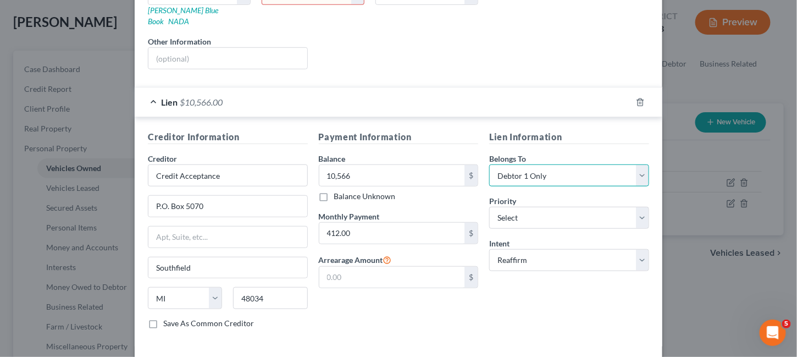
scroll to position [241, 0]
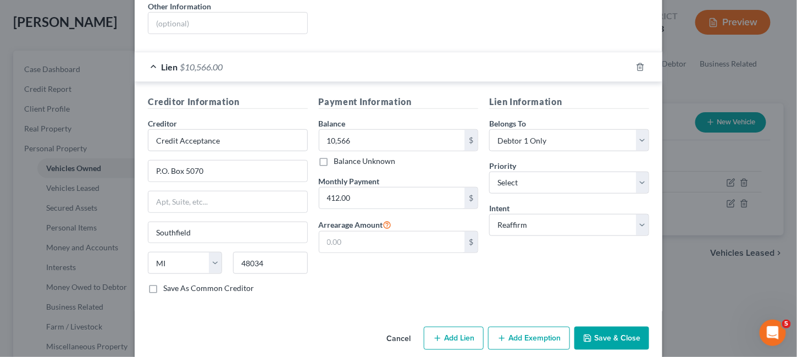
click at [611, 327] on button "Save & Close" at bounding box center [611, 337] width 75 height 23
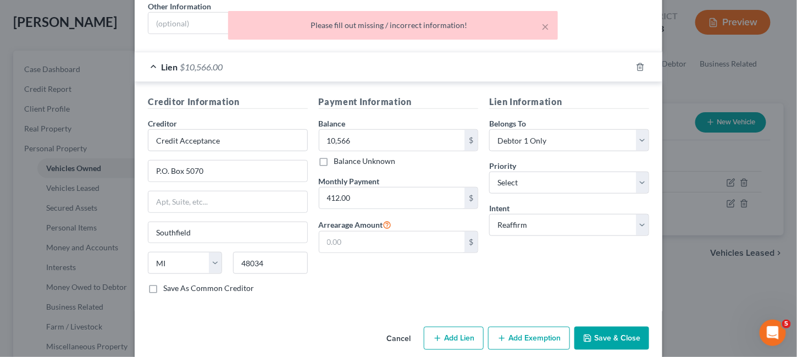
scroll to position [186, 0]
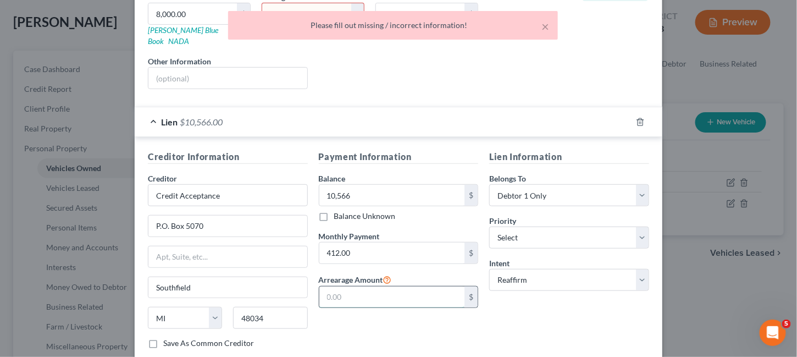
click at [448, 286] on input "text" at bounding box center [392, 296] width 146 height 21
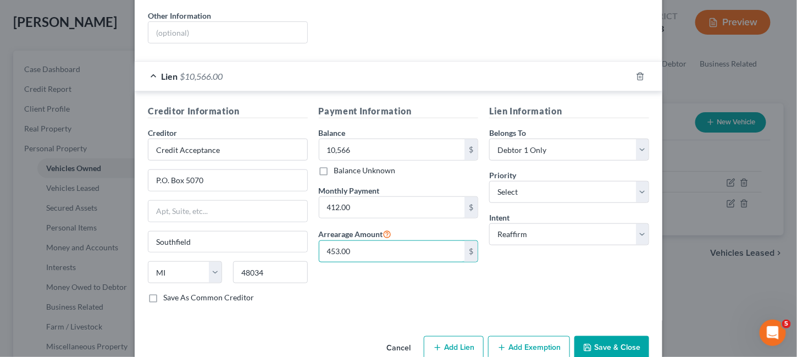
scroll to position [241, 0]
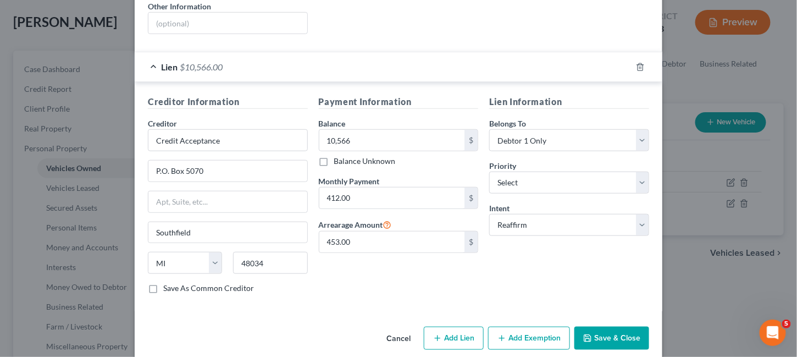
click at [619, 326] on button "Save & Close" at bounding box center [611, 337] width 75 height 23
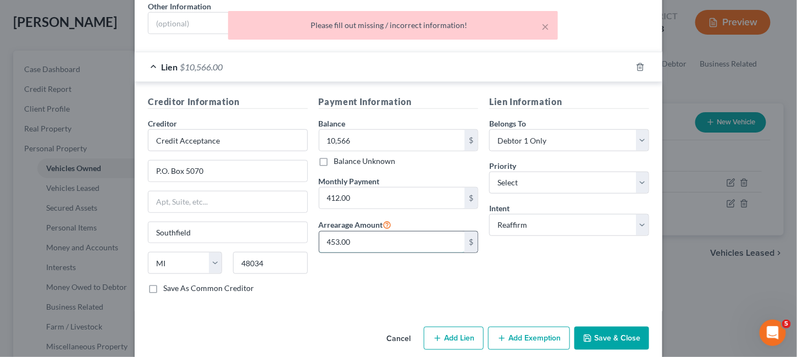
click at [372, 231] on input "453.00" at bounding box center [392, 241] width 146 height 21
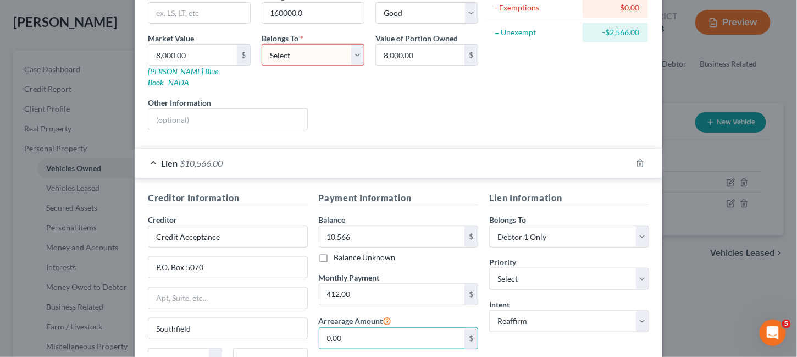
scroll to position [21, 0]
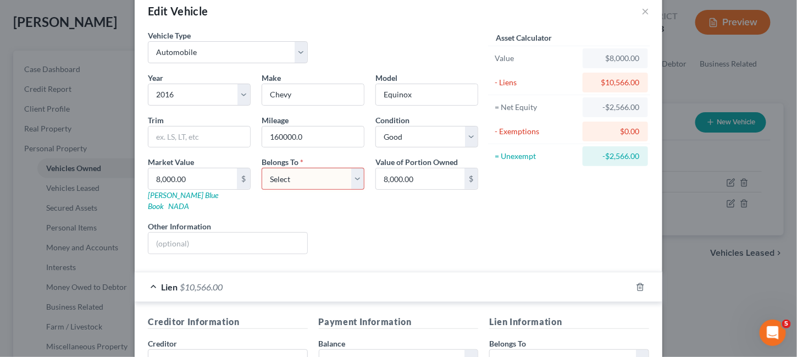
type input "0.00"
click at [310, 177] on select "Select Debtor 1 Only Debtor 2 Only Debtor 1 And Debtor 2 Only At Least One Of T…" at bounding box center [313, 179] width 103 height 22
select select "0"
click at [262, 168] on select "Select Debtor 1 Only Debtor 2 Only Debtor 1 And Debtor 2 Only At Least One Of T…" at bounding box center [313, 179] width 103 height 22
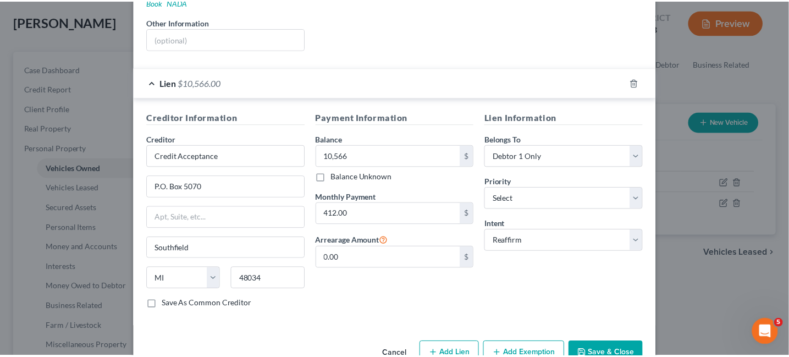
scroll to position [241, 0]
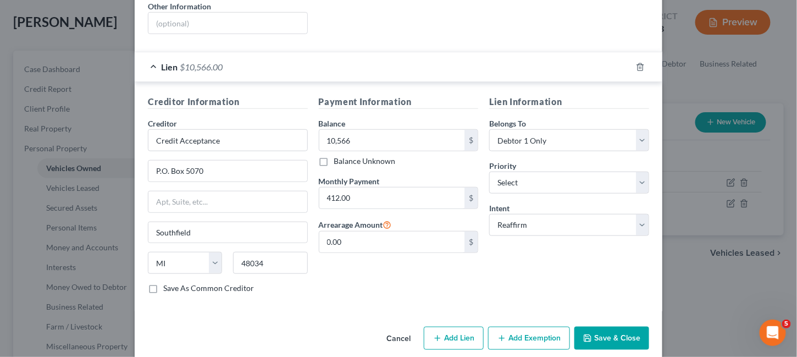
click at [597, 326] on button "Save & Close" at bounding box center [611, 337] width 75 height 23
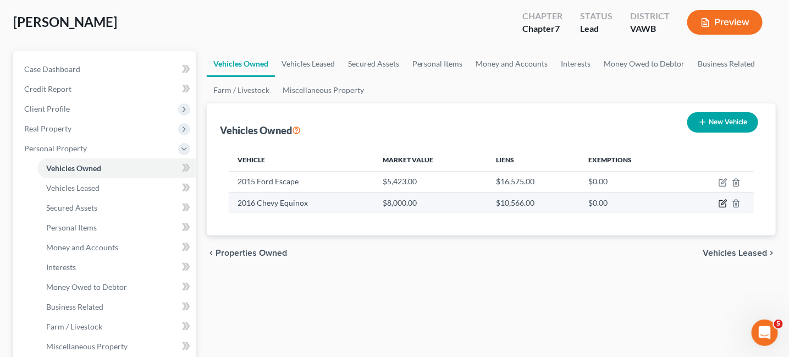
click at [723, 202] on icon "button" at bounding box center [722, 203] width 9 height 9
select select "0"
select select "10"
select select "2"
select select "0"
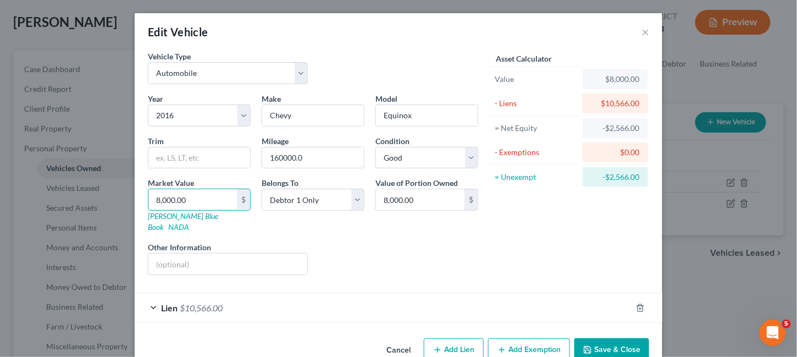
type input "6"
type input "6.00"
type input "61"
type input "61.00"
type input "615"
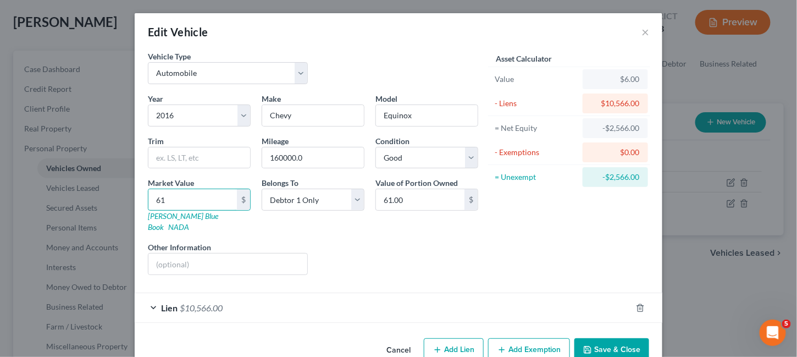
type input "615.00"
type input "6150"
type input "6,150.00"
type input "6,150"
click at [595, 338] on button "Save & Close" at bounding box center [611, 349] width 75 height 23
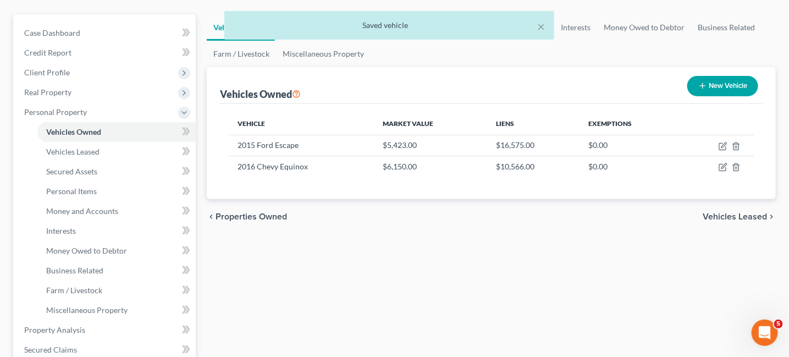
scroll to position [110, 0]
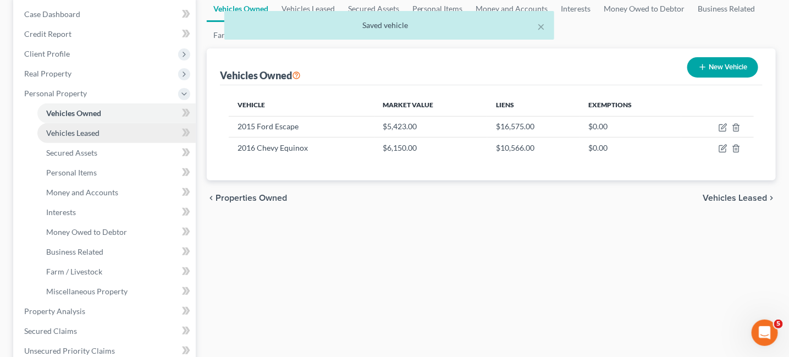
click at [88, 131] on span "Vehicles Leased" at bounding box center [72, 132] width 53 height 9
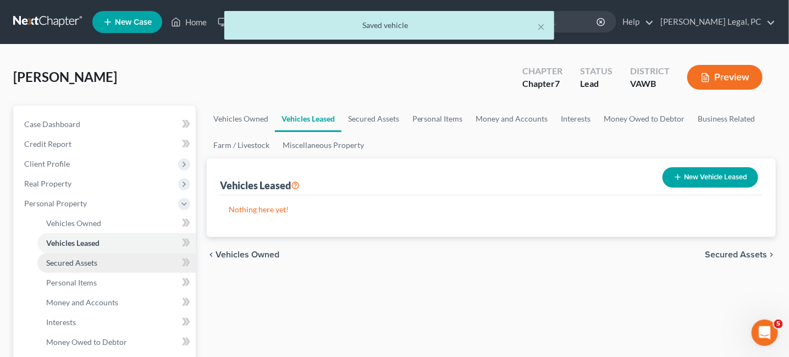
click at [76, 268] on link "Secured Assets" at bounding box center [116, 263] width 158 height 20
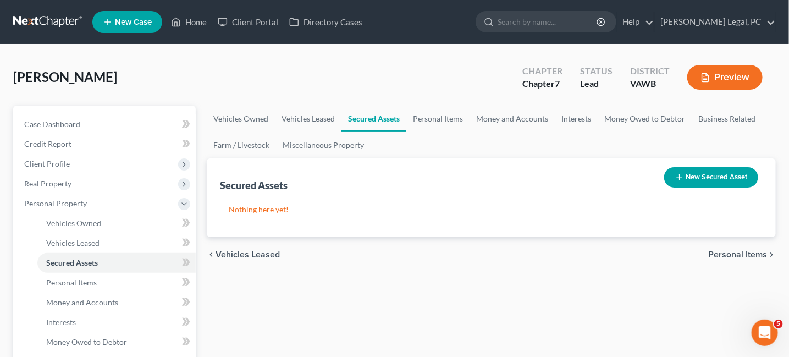
click at [711, 176] on button "New Secured Asset" at bounding box center [711, 177] width 94 height 20
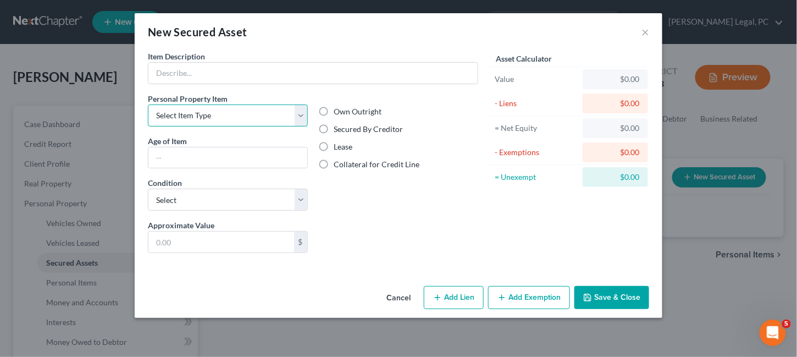
click at [302, 115] on select "Select Item Type Clothing Collectibles Of Value Electronics Firearms Household …" at bounding box center [228, 115] width 160 height 22
click at [408, 290] on button "Cancel" at bounding box center [399, 298] width 42 height 22
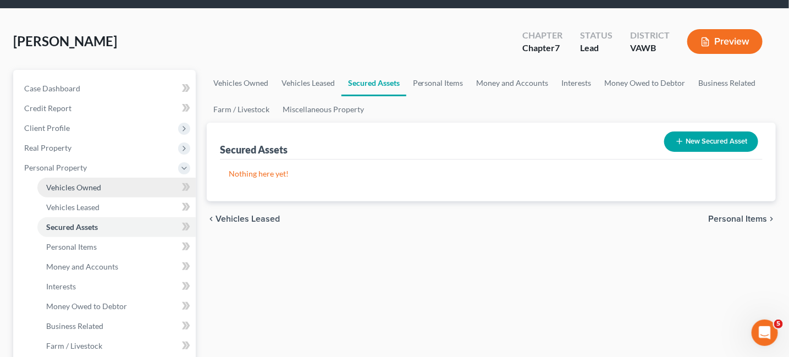
scroll to position [55, 0]
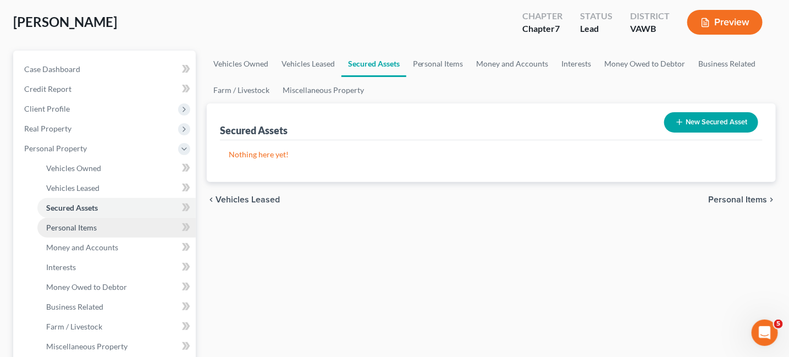
click at [74, 229] on span "Personal Items" at bounding box center [71, 227] width 51 height 9
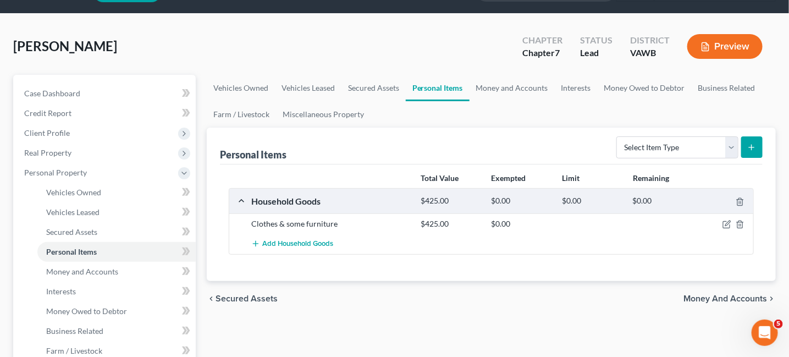
scroll to position [55, 0]
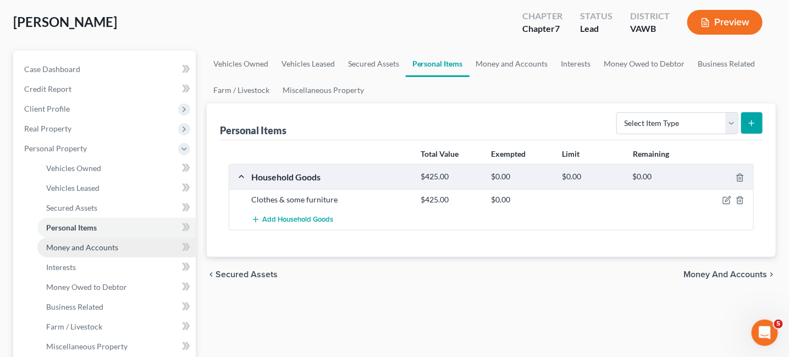
click at [71, 241] on link "Money and Accounts" at bounding box center [116, 247] width 158 height 20
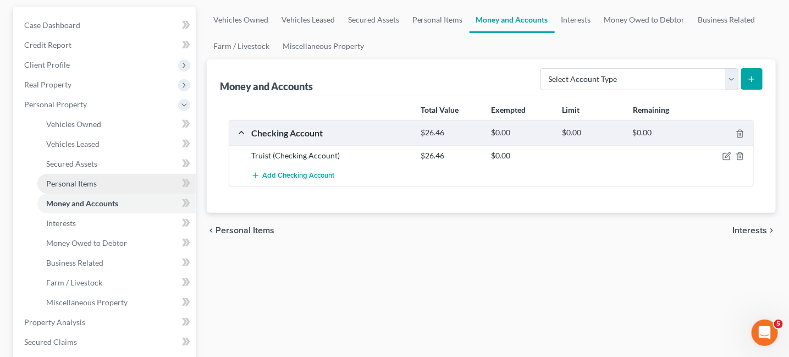
scroll to position [110, 0]
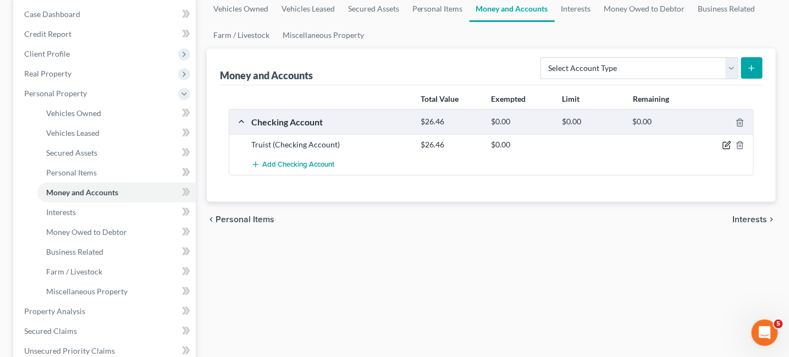
click at [726, 146] on icon "button" at bounding box center [726, 145] width 9 height 9
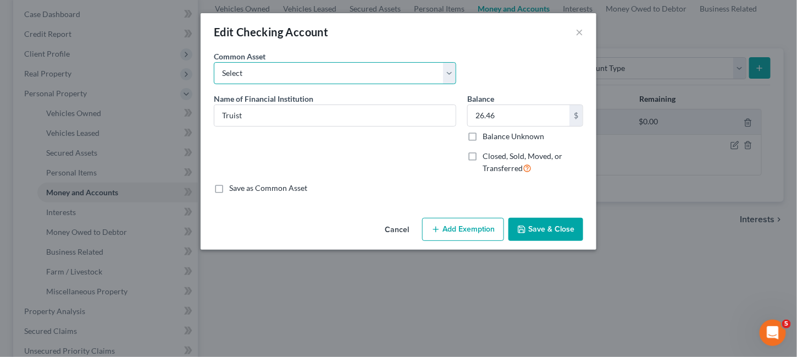
click at [445, 71] on select "Select Truist (#1010)" at bounding box center [335, 73] width 242 height 22
select select "0"
click at [214, 62] on select "Select Truist (#1010)" at bounding box center [335, 73] width 242 height 22
type input "Truist (#1010)"
type input "3,564.75"
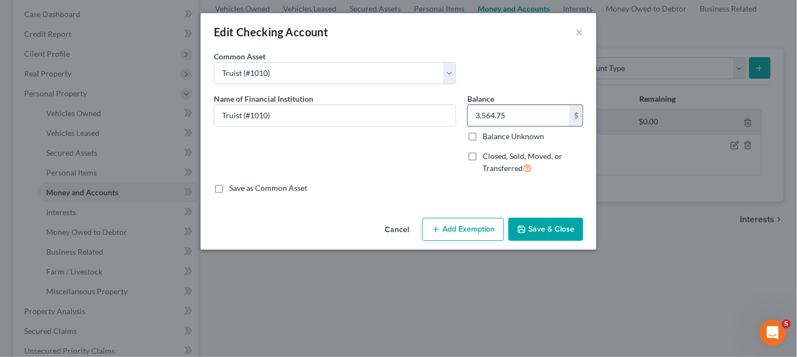
click at [562, 119] on input "3,564.75" at bounding box center [519, 115] width 102 height 21
click at [482, 142] on label "Balance Unknown" at bounding box center [513, 136] width 62 height 11
click at [487, 138] on input "Balance Unknown" at bounding box center [490, 134] width 7 height 7
checkbox input "true"
type input "0.00"
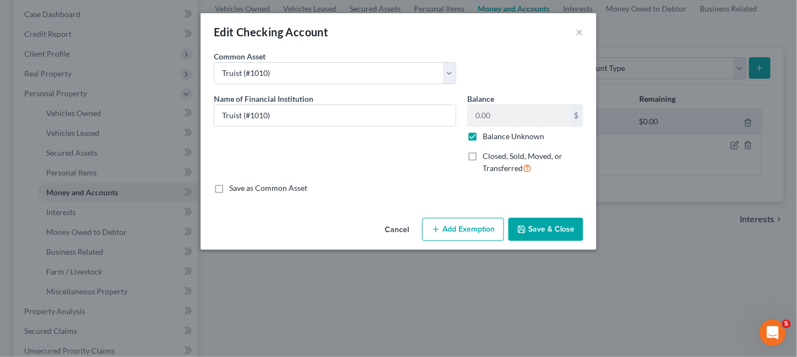
click at [482, 137] on label "Balance Unknown" at bounding box center [513, 136] width 62 height 11
click at [487, 137] on input "Balance Unknown" at bounding box center [490, 134] width 7 height 7
checkbox input "false"
click at [500, 123] on input "0.00" at bounding box center [519, 115] width 102 height 21
type input "548.50"
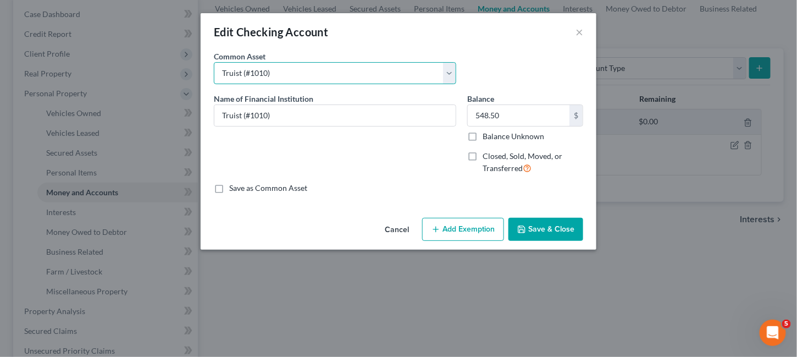
click at [450, 73] on select "Select Truist (#1010)" at bounding box center [335, 73] width 242 height 22
click at [214, 62] on select "Select Truist (#1010)" at bounding box center [335, 73] width 242 height 22
click at [276, 73] on select "Select Truist (#1010)" at bounding box center [335, 73] width 242 height 22
select select
click at [214, 62] on select "Select Truist (#1010)" at bounding box center [335, 73] width 242 height 22
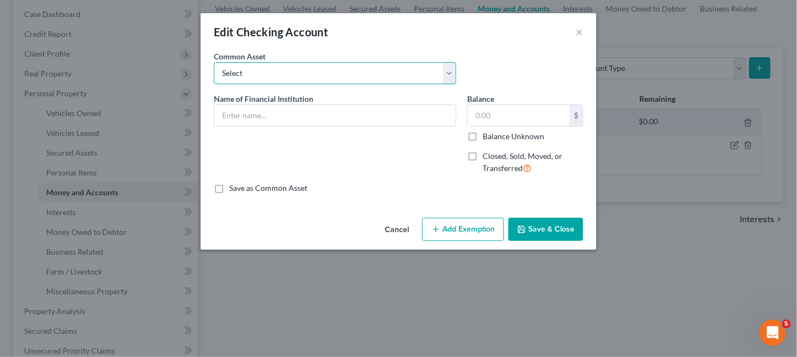
click at [446, 69] on select "Select Truist (#1010)" at bounding box center [335, 73] width 242 height 22
select select "0"
click at [214, 62] on select "Select Truist (#1010)" at bounding box center [335, 73] width 242 height 22
type input "Truist (#1010)"
type input "3,564.75"
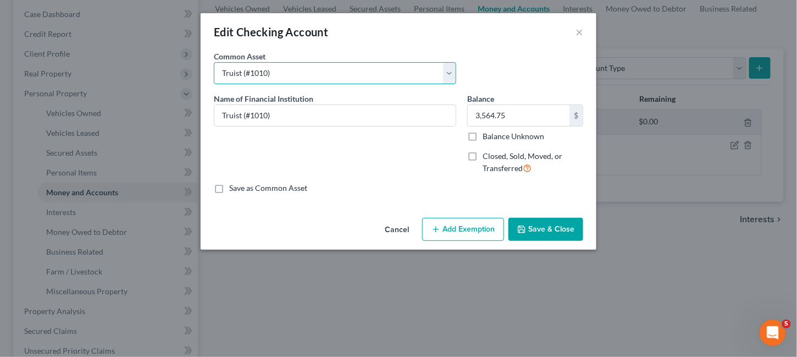
click at [282, 73] on select "Select Truist (#1010)" at bounding box center [335, 73] width 242 height 22
drag, startPoint x: 278, startPoint y: 73, endPoint x: 252, endPoint y: 72, distance: 26.4
click at [253, 72] on select "Select Truist (#1010)" at bounding box center [335, 73] width 242 height 22
drag, startPoint x: 273, startPoint y: 67, endPoint x: 218, endPoint y: 72, distance: 55.2
click at [218, 72] on select "Select Truist (#1010)" at bounding box center [335, 73] width 242 height 22
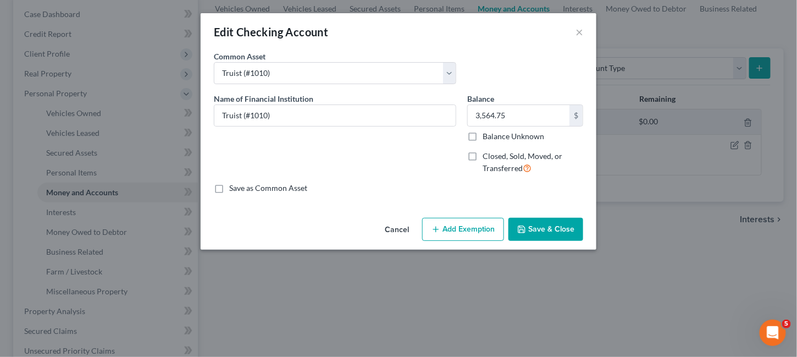
click at [321, 175] on div "Name of Financial Institution * Truist (#1010)" at bounding box center [334, 138] width 253 height 90
click at [580, 35] on button "×" at bounding box center [579, 31] width 8 height 13
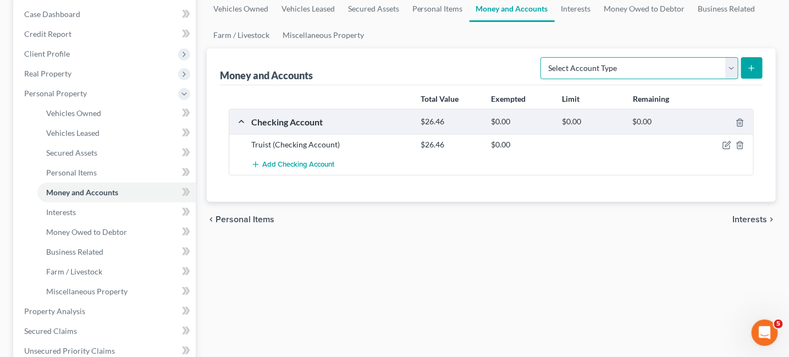
click at [733, 72] on select "Select Account Type Brokerage Cash on Hand Certificates of Deposit Checking Acc…" at bounding box center [639, 68] width 198 height 22
select select "checking"
click at [543, 57] on select "Select Account Type Brokerage Cash on Hand Certificates of Deposit Checking Acc…" at bounding box center [639, 68] width 198 height 22
click at [724, 143] on icon "button" at bounding box center [726, 145] width 9 height 9
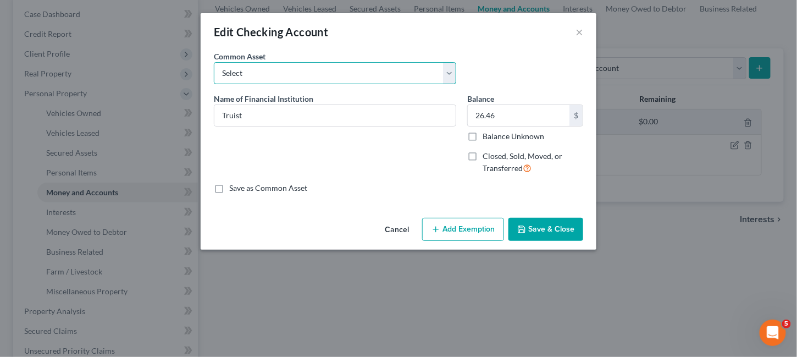
click at [414, 79] on select "Select Truist (#1010)" at bounding box center [335, 73] width 242 height 22
select select "0"
type input "Truist (#1010)"
type input "3,564.75"
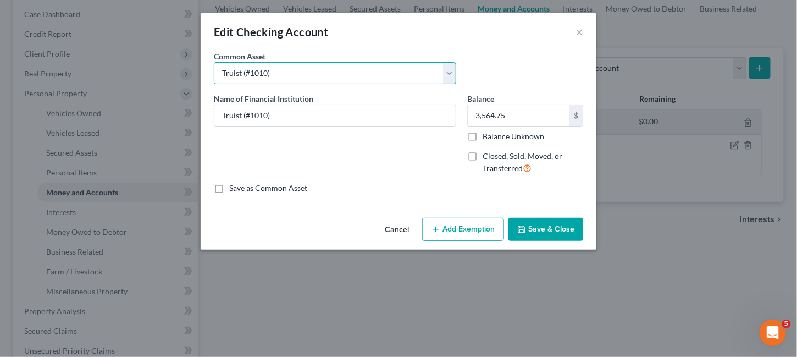
drag, startPoint x: 287, startPoint y: 75, endPoint x: 264, endPoint y: 73, distance: 23.8
click at [264, 73] on select "Select Truist (#1010)" at bounding box center [335, 73] width 242 height 22
click at [214, 62] on select "Select Truist (#1010)" at bounding box center [335, 73] width 242 height 22
drag, startPoint x: 274, startPoint y: 109, endPoint x: 243, endPoint y: 111, distance: 30.3
click at [243, 111] on input "Truist (#1010)" at bounding box center [334, 115] width 241 height 21
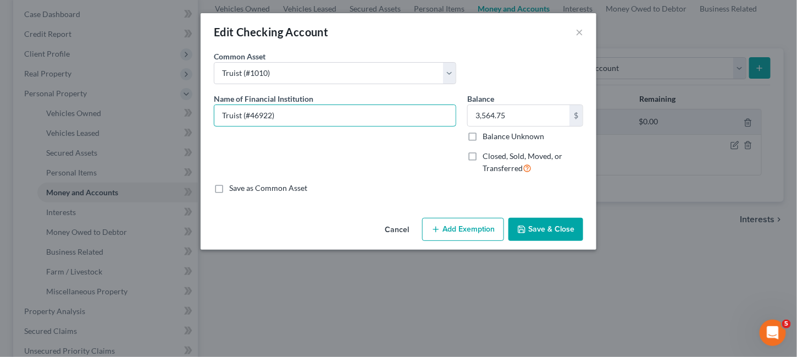
type input "Truist (#46922)"
type input "548.50"
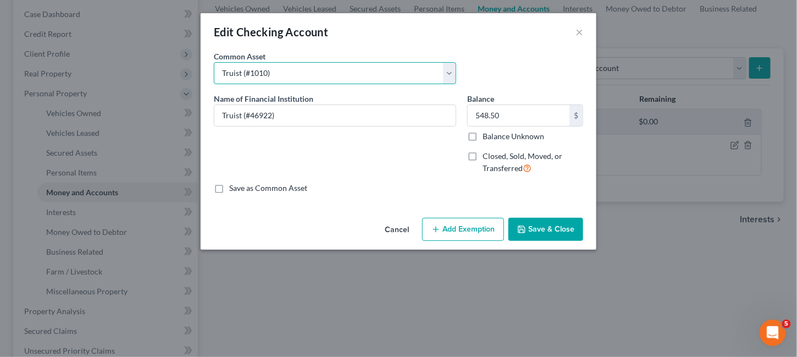
click at [276, 75] on select "Select Truist (#1010)" at bounding box center [335, 73] width 242 height 22
drag, startPoint x: 270, startPoint y: 69, endPoint x: 218, endPoint y: 74, distance: 51.9
click at [218, 74] on select "Select Truist (#1010)" at bounding box center [335, 73] width 242 height 22
select select
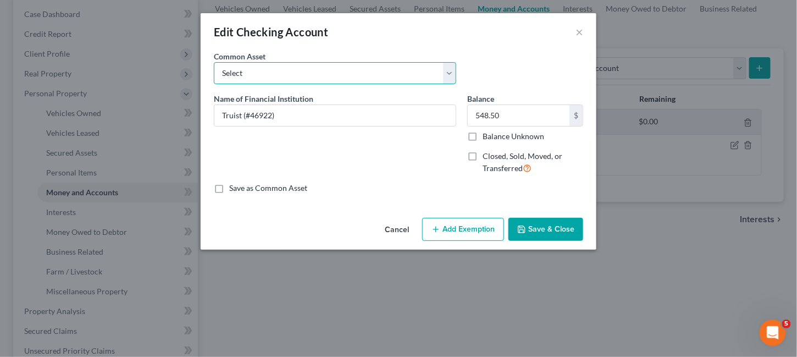
click at [214, 62] on select "Select Truist (#1010)" at bounding box center [335, 73] width 242 height 22
click at [449, 73] on select "Select Truist (#1010)" at bounding box center [335, 73] width 242 height 22
click at [214, 62] on select "Select Truist (#1010)" at bounding box center [335, 73] width 242 height 22
drag, startPoint x: 443, startPoint y: 70, endPoint x: 423, endPoint y: 82, distance: 23.9
click at [442, 73] on select "Select Truist (#1010)" at bounding box center [335, 73] width 242 height 22
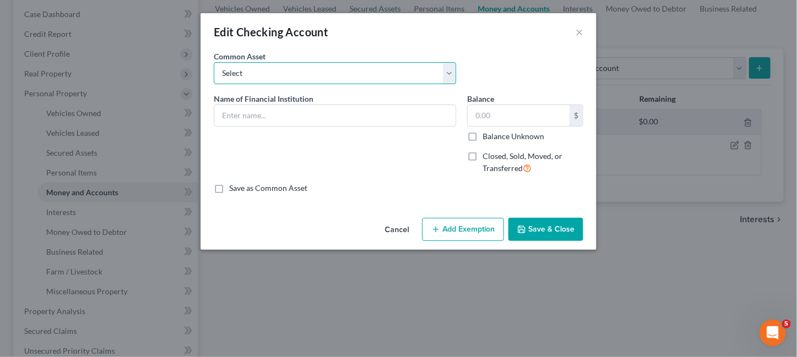
select select "0"
click at [214, 62] on select "Select Truist (#1010)" at bounding box center [335, 73] width 242 height 22
type input "Truist (#1010)"
type input "3,564.75"
click at [304, 114] on input "Truist (#1010)" at bounding box center [334, 115] width 241 height 21
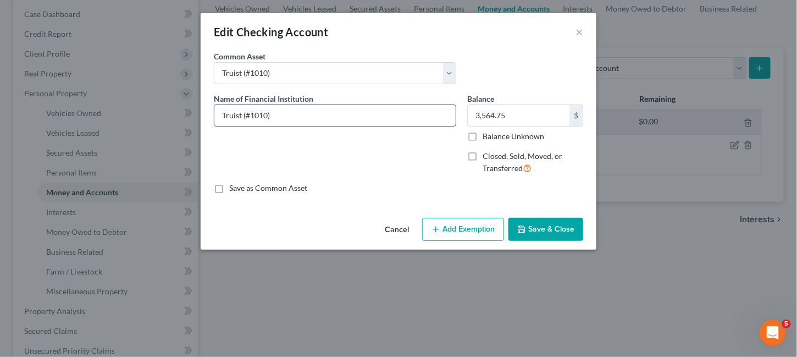
drag, startPoint x: 298, startPoint y: 115, endPoint x: 275, endPoint y: 112, distance: 23.3
click at [241, 109] on input "Truist (#1010)" at bounding box center [334, 115] width 241 height 21
type input "Truist (#46922)"
click at [530, 226] on button "Save & Close" at bounding box center [545, 229] width 75 height 23
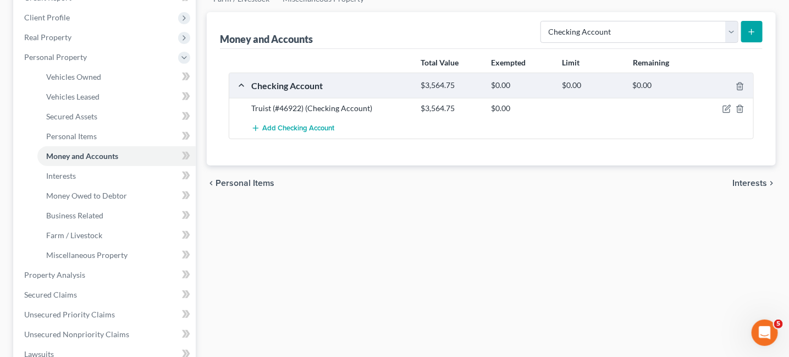
scroll to position [165, 0]
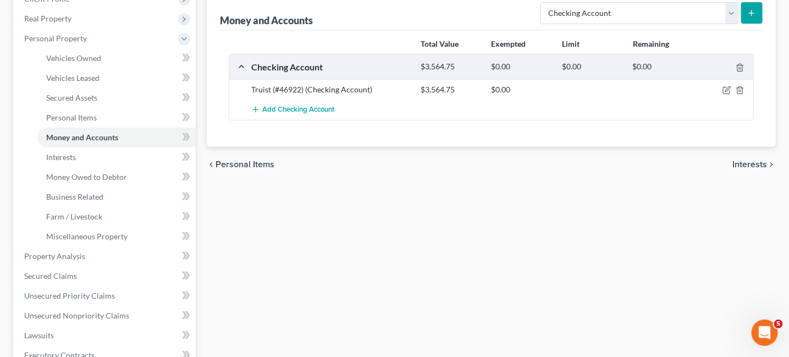
click at [722, 90] on div at bounding box center [725, 89] width 57 height 11
click at [728, 91] on icon "button" at bounding box center [726, 90] width 9 height 9
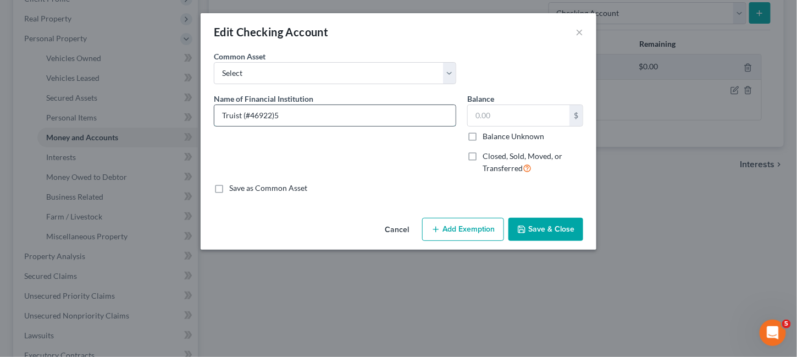
type input "Truist (#46922)"
type input "548.50"
click at [561, 236] on button "Save & Close" at bounding box center [545, 229] width 75 height 23
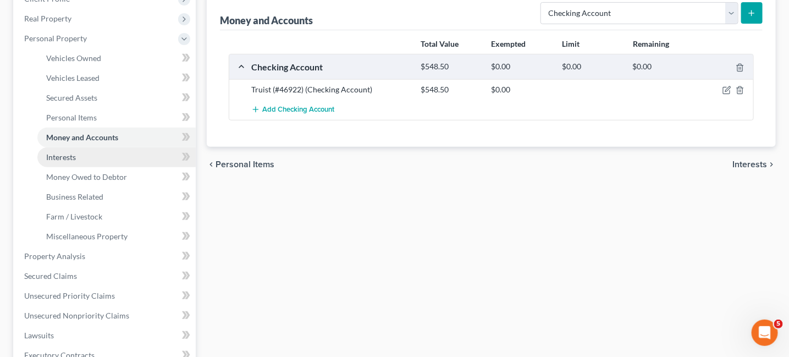
click at [53, 155] on span "Interests" at bounding box center [61, 156] width 30 height 9
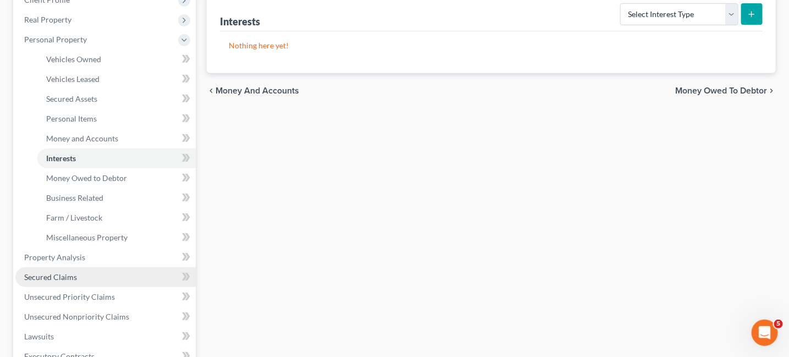
scroll to position [165, 0]
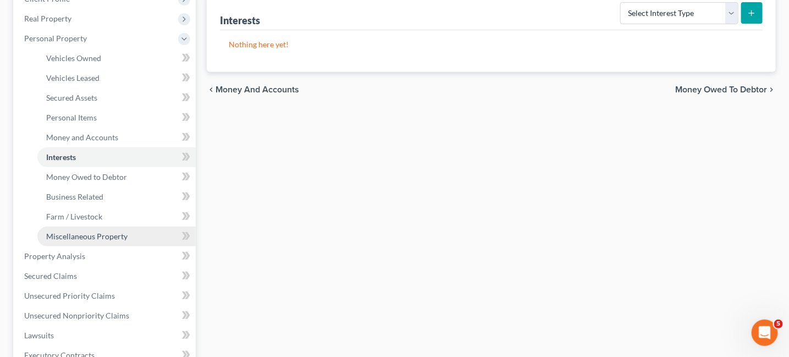
click at [70, 229] on link "Miscellaneous Property" at bounding box center [116, 236] width 158 height 20
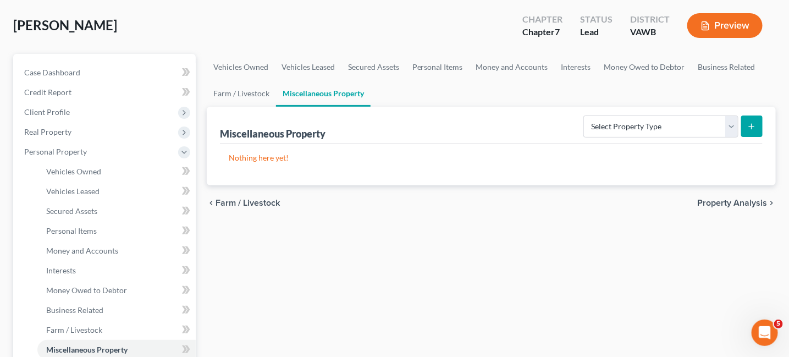
scroll to position [110, 0]
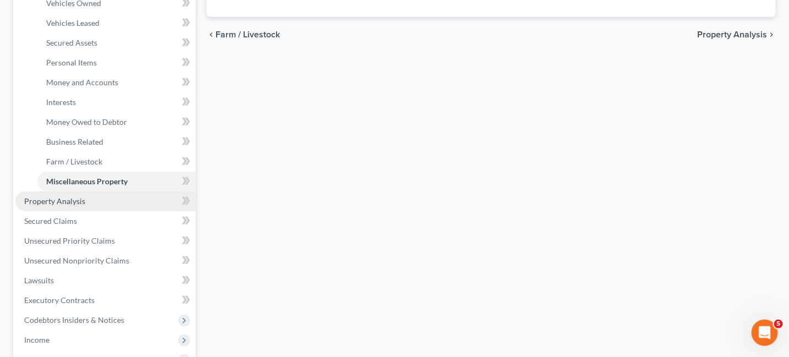
click at [69, 207] on link "Property Analysis" at bounding box center [105, 201] width 180 height 20
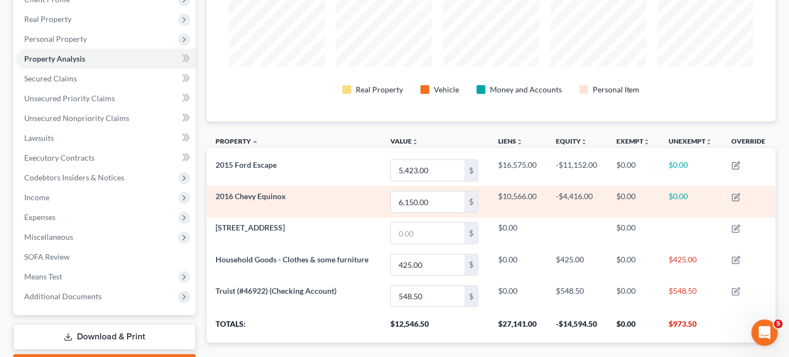
scroll to position [165, 0]
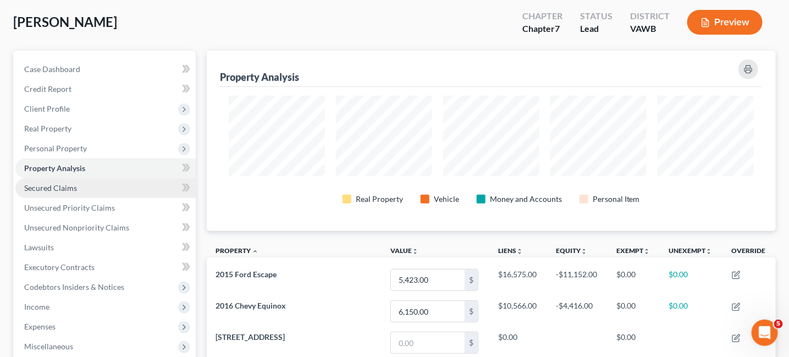
click at [70, 185] on span "Secured Claims" at bounding box center [50, 187] width 53 height 9
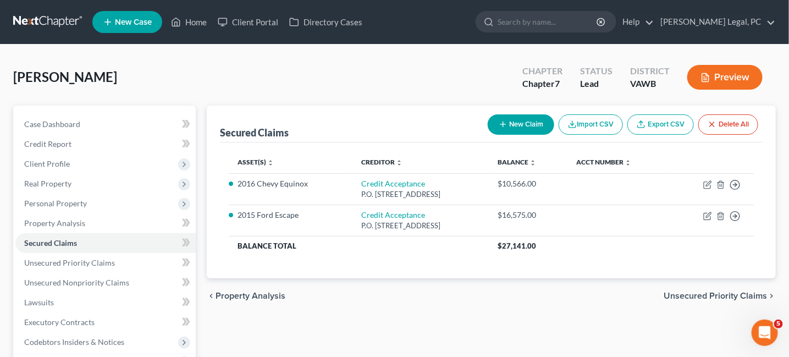
click at [514, 127] on button "New Claim" at bounding box center [520, 124] width 66 height 20
select select "0"
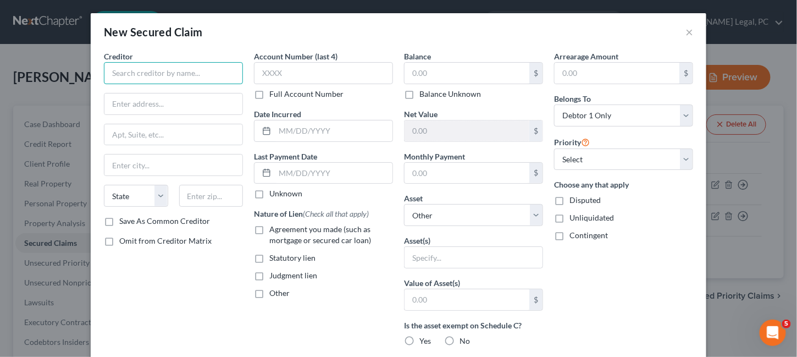
click at [154, 70] on input "text" at bounding box center [173, 73] width 139 height 22
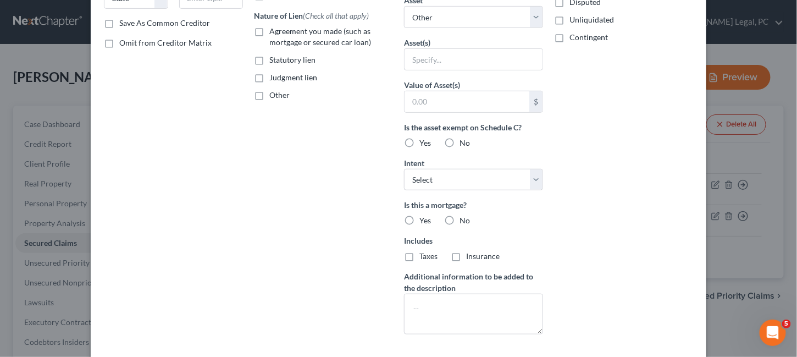
scroll to position [251, 0]
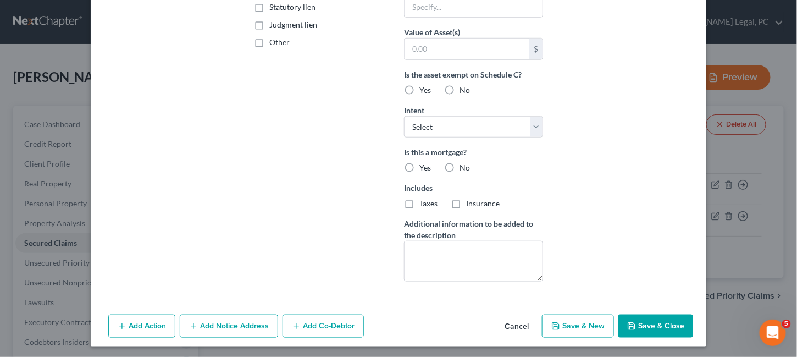
drag, startPoint x: 446, startPoint y: 163, endPoint x: 479, endPoint y: 165, distance: 33.6
click at [459, 163] on label "No" at bounding box center [464, 167] width 10 height 11
click at [464, 163] on input "No" at bounding box center [467, 165] width 7 height 7
radio input "true"
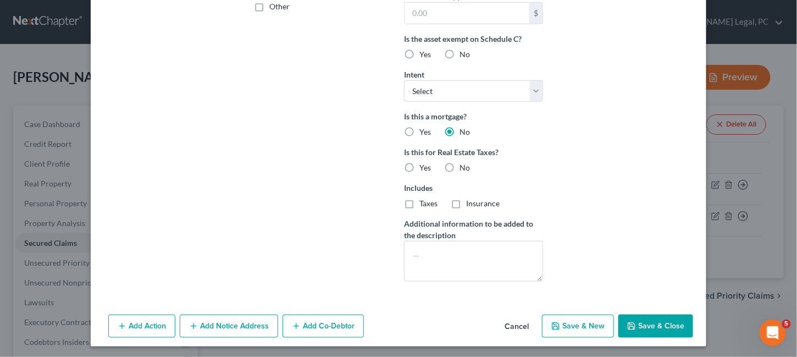
scroll to position [0, 0]
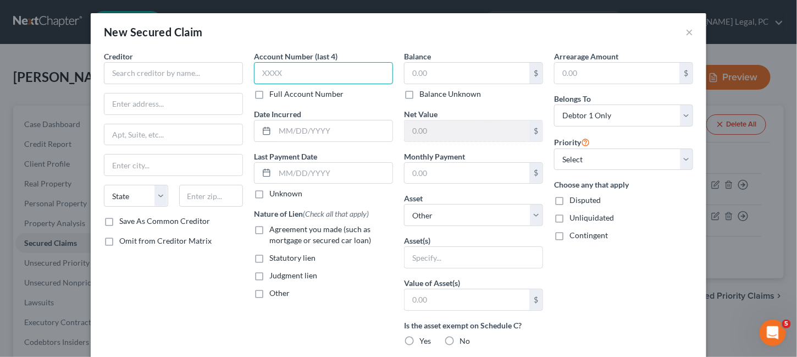
click at [285, 67] on input "text" at bounding box center [323, 73] width 139 height 22
click at [415, 72] on input "text" at bounding box center [466, 73] width 125 height 21
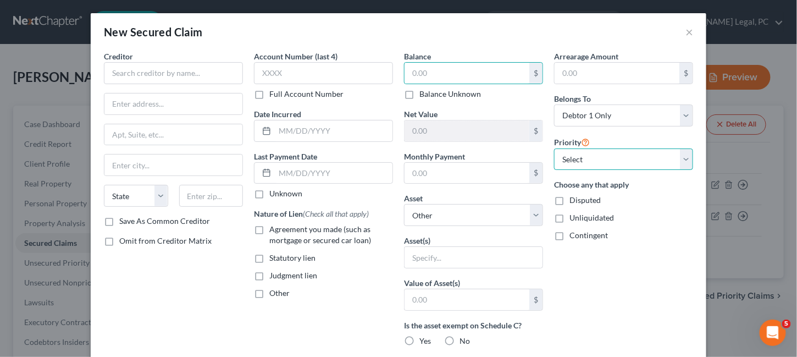
click at [675, 159] on select "Select 1st 2nd 3rd 4th 5th 6th 7th 8th 9th 10th 11th 12th 13th 14th 15th 16th 1…" at bounding box center [623, 159] width 139 height 22
click at [675, 160] on select "Select 1st 2nd 3rd 4th 5th 6th 7th 8th 9th 10th 11th 12th 13th 14th 15th 16th 1…" at bounding box center [623, 159] width 139 height 22
drag, startPoint x: 687, startPoint y: 33, endPoint x: 559, endPoint y: 114, distance: 151.7
click at [687, 33] on button "×" at bounding box center [689, 31] width 8 height 13
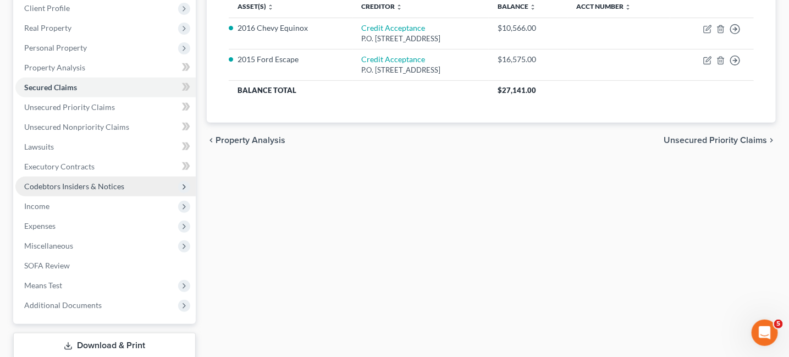
scroll to position [165, 0]
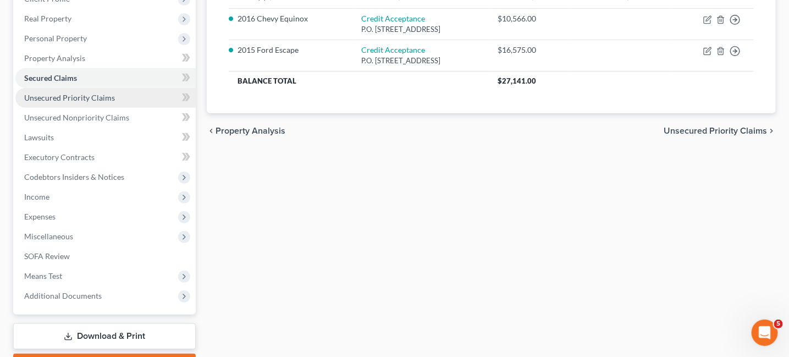
click at [94, 93] on span "Unsecured Priority Claims" at bounding box center [69, 97] width 91 height 9
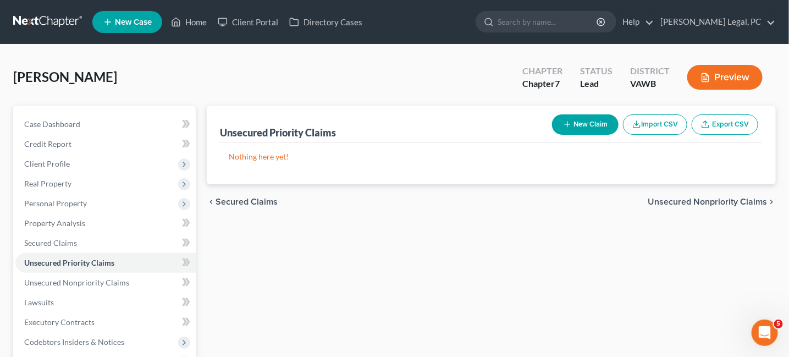
click at [586, 125] on button "New Claim" at bounding box center [585, 124] width 66 height 20
select select "0"
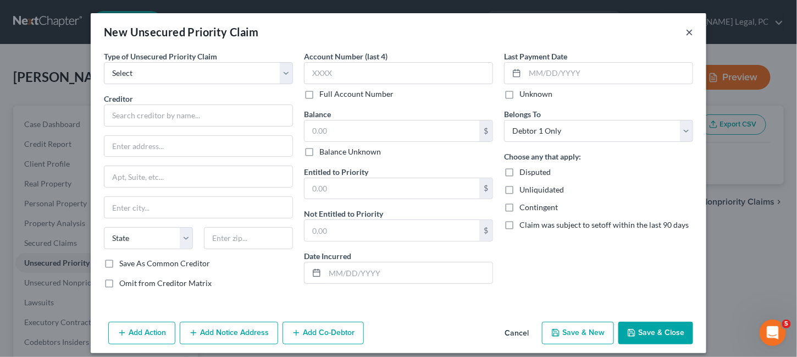
click at [686, 33] on button "×" at bounding box center [689, 31] width 8 height 13
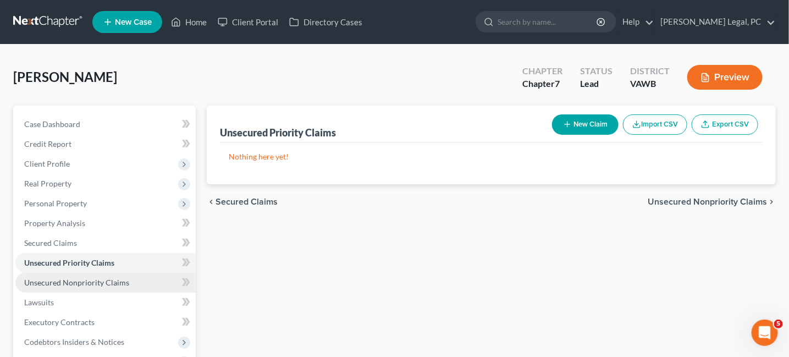
click at [101, 281] on span "Unsecured Nonpriority Claims" at bounding box center [76, 282] width 105 height 9
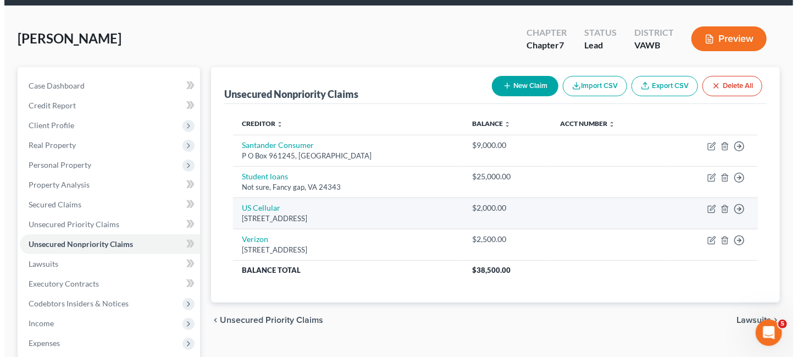
scroll to position [55, 0]
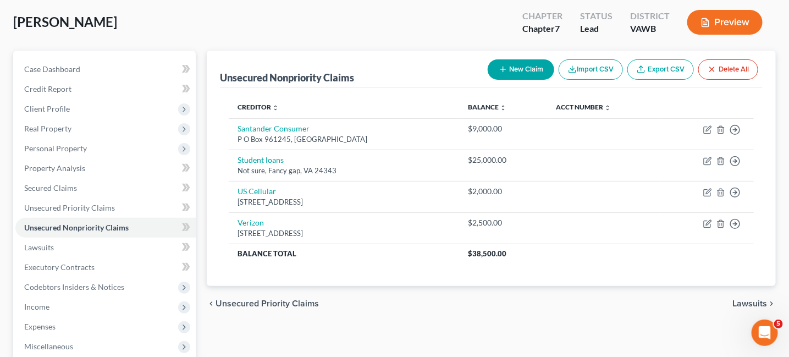
click at [535, 70] on button "New Claim" at bounding box center [520, 69] width 66 height 20
select select "0"
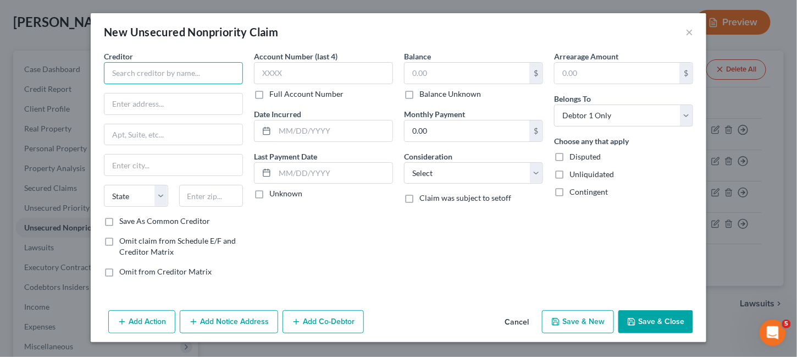
click at [160, 74] on input "text" at bounding box center [173, 73] width 139 height 22
type input "t"
type input "Transworld Systems Inc"
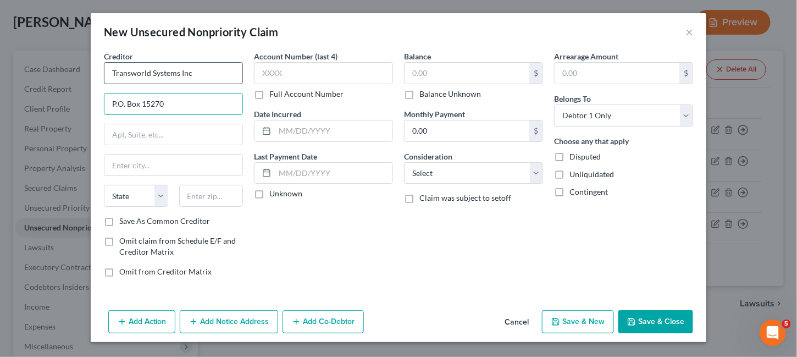
type input "P.O. Box 15270"
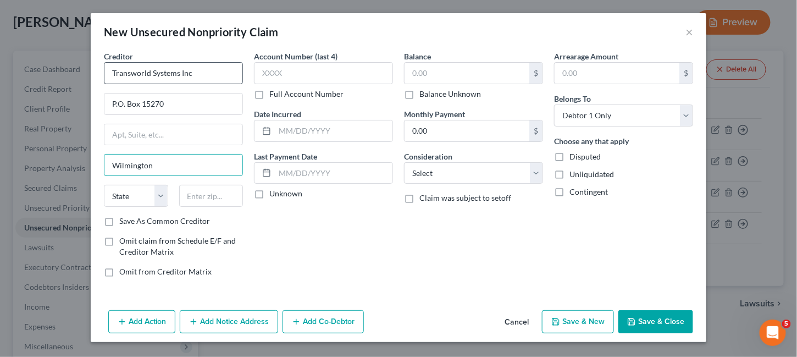
type input "Wilmington"
select select "7"
type input "19850"
click at [119, 217] on label "Save As Common Creditor" at bounding box center [164, 220] width 91 height 11
click at [124, 217] on input "Save As Common Creditor" at bounding box center [127, 218] width 7 height 7
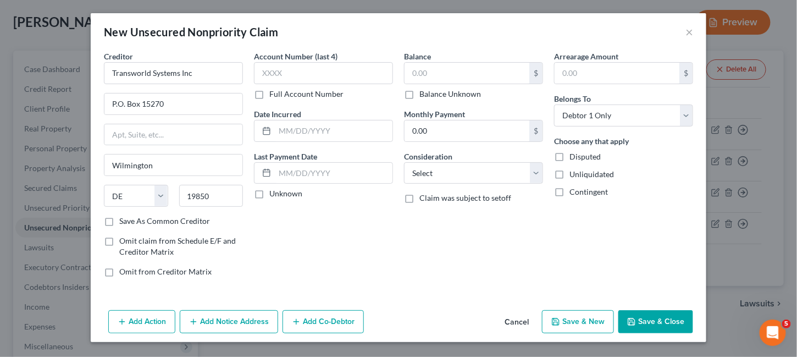
checkbox input "true"
click at [285, 71] on input "text" at bounding box center [323, 73] width 139 height 22
type input "9550"
click at [426, 77] on input "text" at bounding box center [466, 73] width 125 height 21
type input "889"
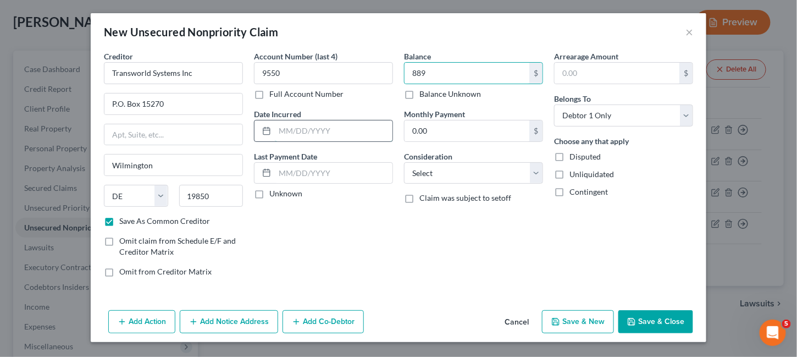
click at [289, 130] on input "text" at bounding box center [334, 130] width 118 height 21
drag, startPoint x: 340, startPoint y: 134, endPoint x: 272, endPoint y: 139, distance: 67.8
click at [270, 139] on div "8/19/2025" at bounding box center [323, 131] width 139 height 22
type input "11/7/2024"
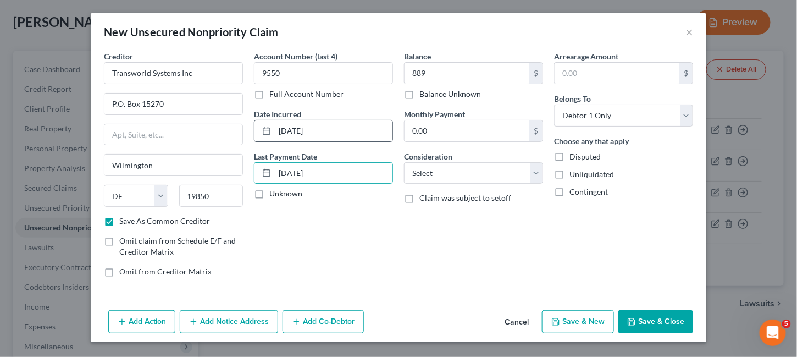
type input "1/2/2022"
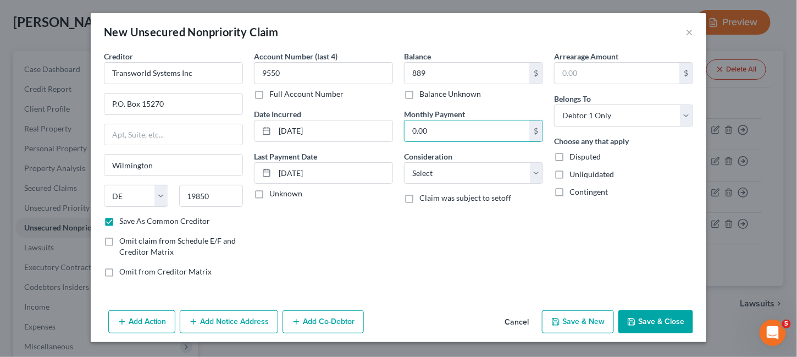
click at [143, 317] on button "Add Action" at bounding box center [141, 321] width 67 height 23
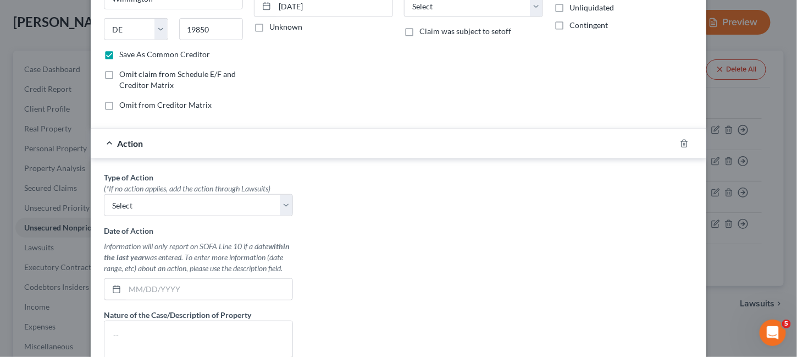
scroll to position [220, 0]
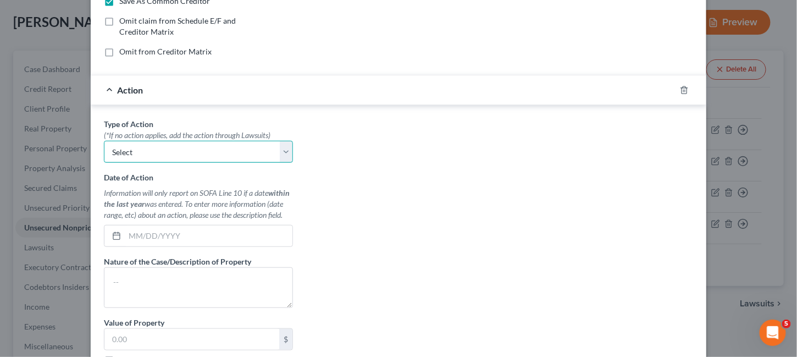
click at [282, 151] on select "Select Repossession Garnishment Foreclosure Personal Injury Attached, Seized, O…" at bounding box center [198, 152] width 189 height 22
click at [318, 147] on div "Type of Action * (*If no action applies, add the action through Lawsuits) Selec…" at bounding box center [398, 255] width 600 height 275
click at [681, 86] on icon "button" at bounding box center [683, 89] width 5 height 7
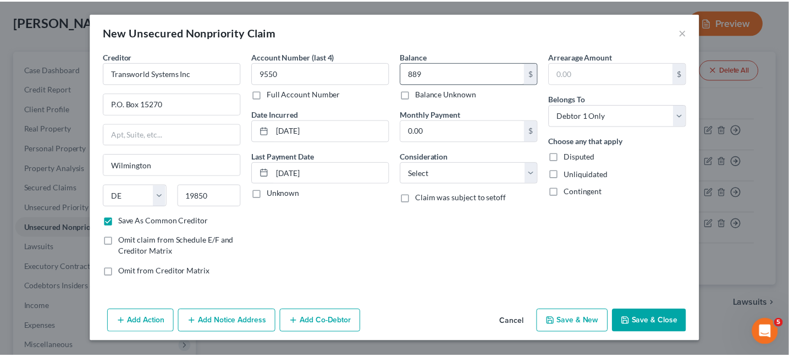
scroll to position [0, 0]
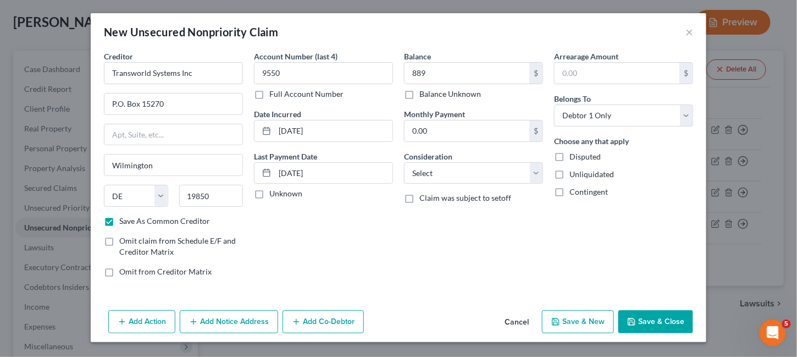
click at [656, 319] on button "Save & Close" at bounding box center [655, 321] width 75 height 23
checkbox input "false"
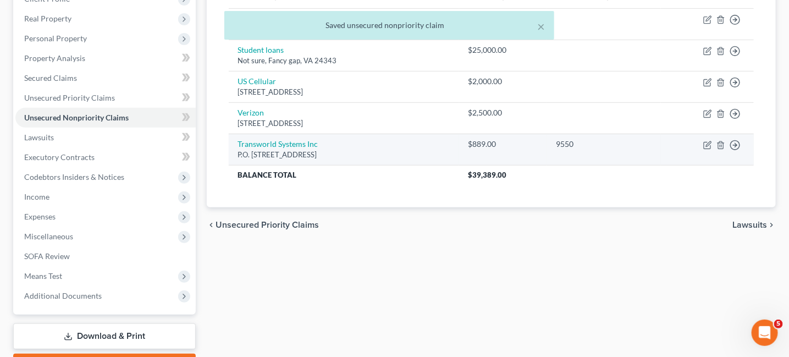
scroll to position [110, 0]
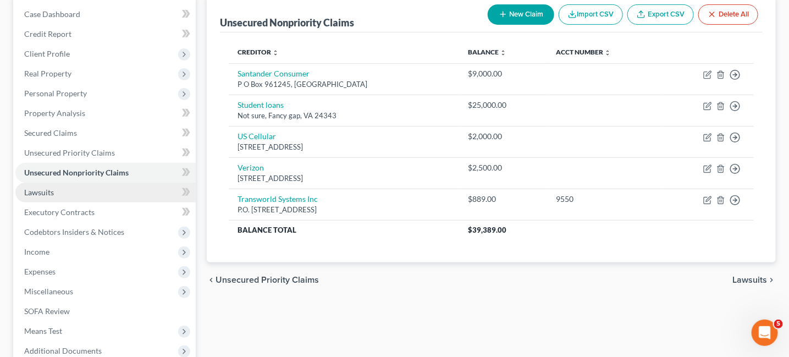
click at [77, 198] on link "Lawsuits" at bounding box center [105, 192] width 180 height 20
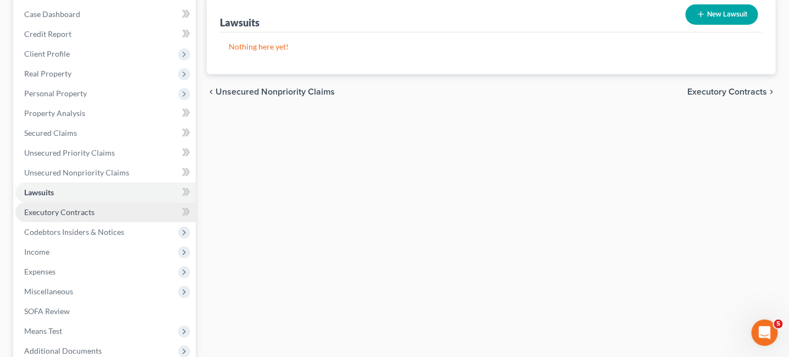
click at [71, 207] on span "Executory Contracts" at bounding box center [59, 211] width 70 height 9
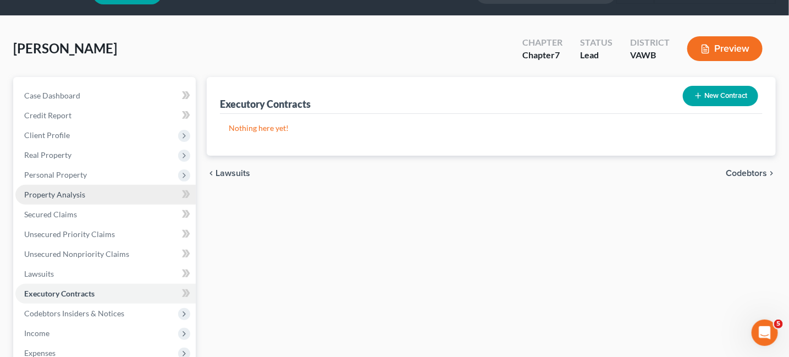
scroll to position [165, 0]
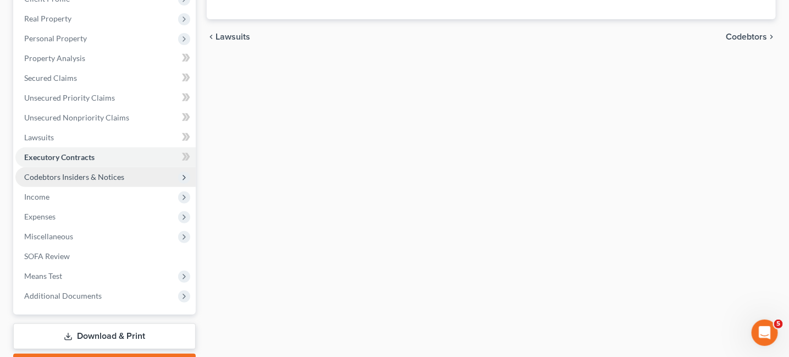
click at [82, 174] on span "Codebtors Insiders & Notices" at bounding box center [74, 176] width 100 height 9
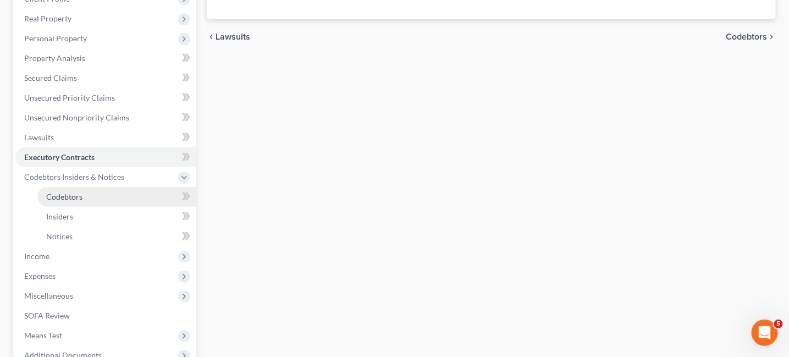
click at [49, 194] on span "Codebtors" at bounding box center [64, 196] width 36 height 9
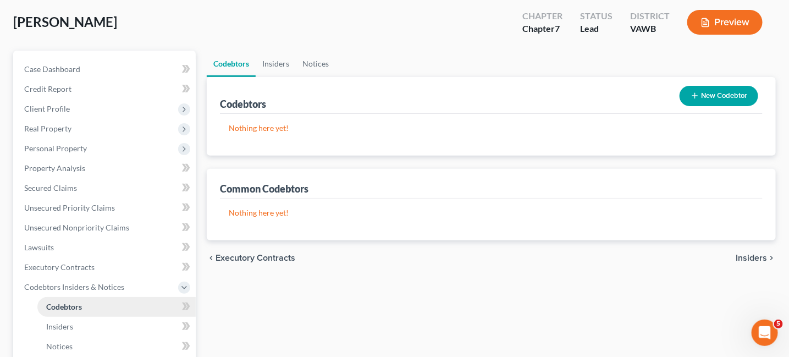
scroll to position [110, 0]
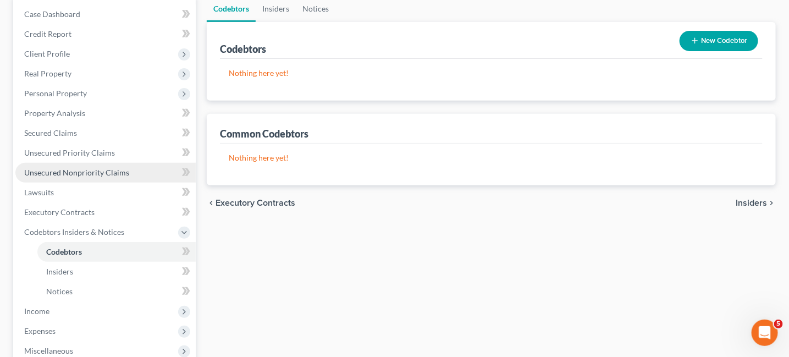
click at [51, 178] on link "Unsecured Nonpriority Claims" at bounding box center [105, 173] width 180 height 20
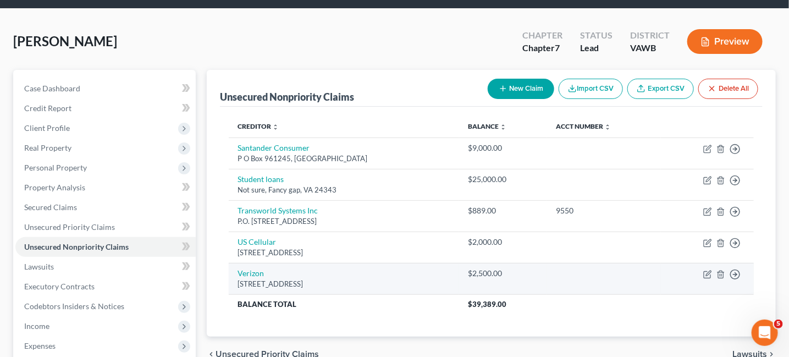
scroll to position [55, 0]
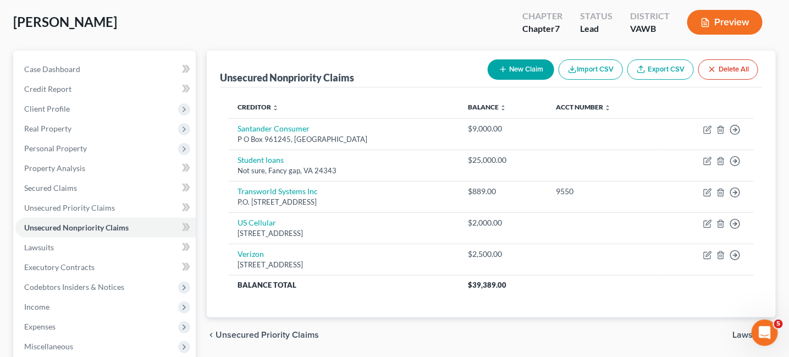
click at [540, 69] on button "New Claim" at bounding box center [520, 69] width 66 height 20
select select "0"
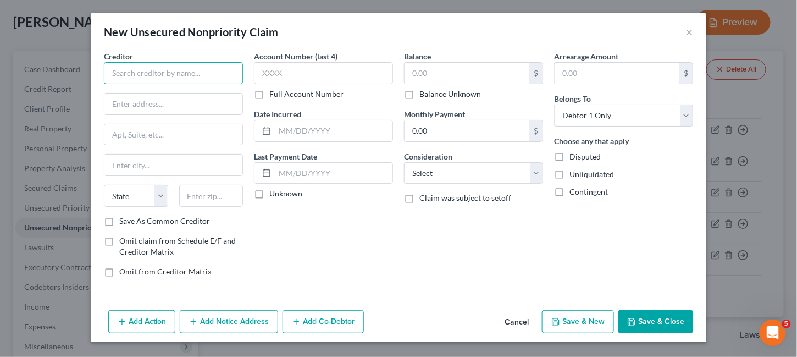
click at [197, 76] on input "text" at bounding box center [173, 73] width 139 height 22
type input "T"
type input "Transworld Systems Inc"
type input "P.O. Box 15270"
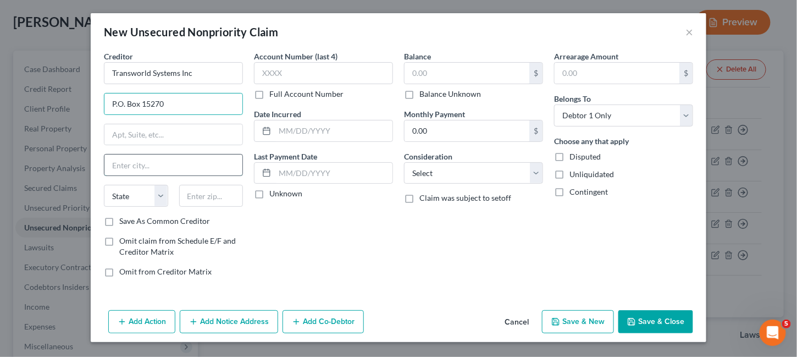
click at [135, 164] on input "text" at bounding box center [173, 164] width 138 height 21
type input "Wilmington"
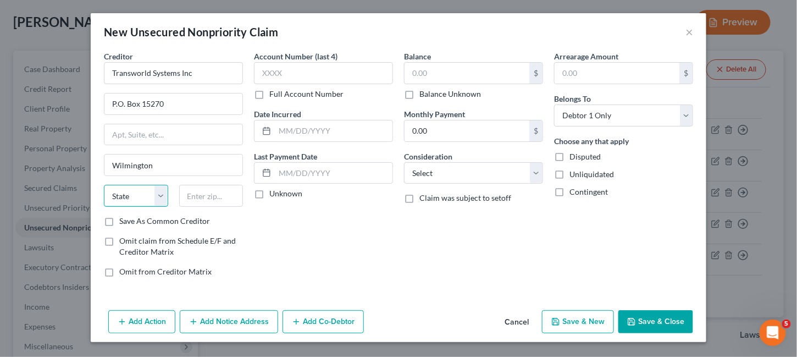
click at [138, 191] on select "State AL AK AR AZ CA CO CT DE DC FL GA GU HI ID IL IN IA KS KY LA ME MD MA MI M…" at bounding box center [136, 196] width 64 height 22
select select "7"
click at [104, 185] on select "State AL AK AR AZ CA CO CT DE DC FL GA GU HI ID IL IN IA KS KY LA ME MD MA MI M…" at bounding box center [136, 196] width 64 height 22
type input "19850"
type input "8577"
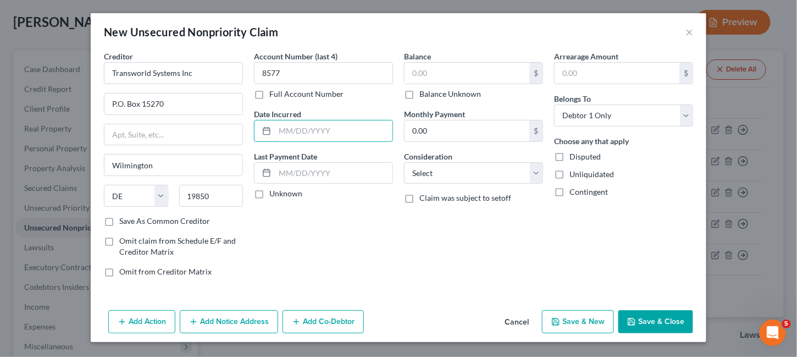
type input "4"
type input "6/10/2025"
type input "2,354"
click at [649, 314] on button "Save & Close" at bounding box center [655, 321] width 75 height 23
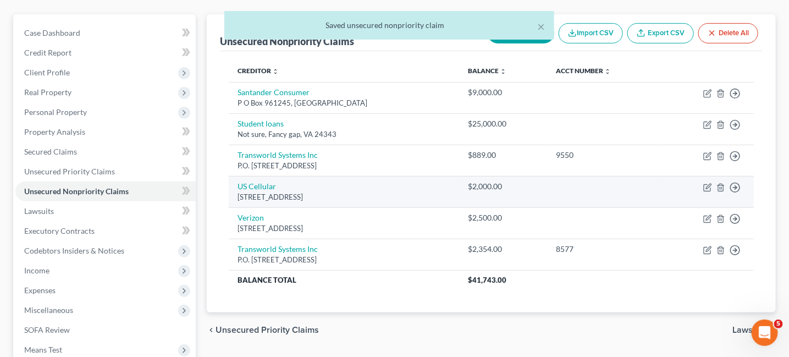
scroll to position [165, 0]
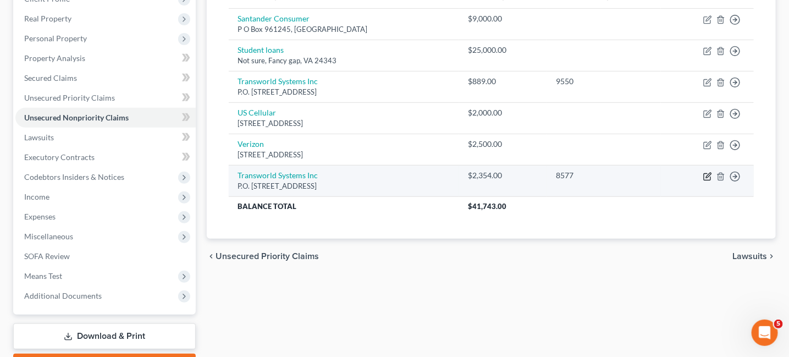
click at [707, 176] on icon "button" at bounding box center [708, 175] width 5 height 5
select select "7"
select select "0"
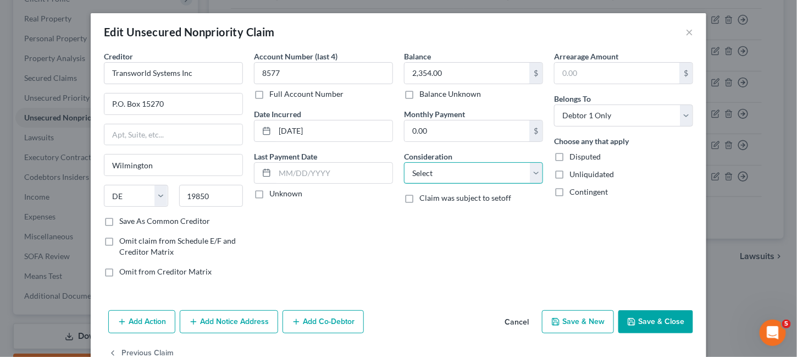
click at [529, 173] on select "Select Cable / Satellite Services Collection Agency Credit Card Debt Debt Couns…" at bounding box center [473, 173] width 139 height 22
select select "1"
click at [404, 162] on select "Select Cable / Satellite Services Collection Agency Credit Card Debt Debt Couns…" at bounding box center [473, 173] width 139 height 22
click at [664, 323] on button "Save & Close" at bounding box center [655, 321] width 75 height 23
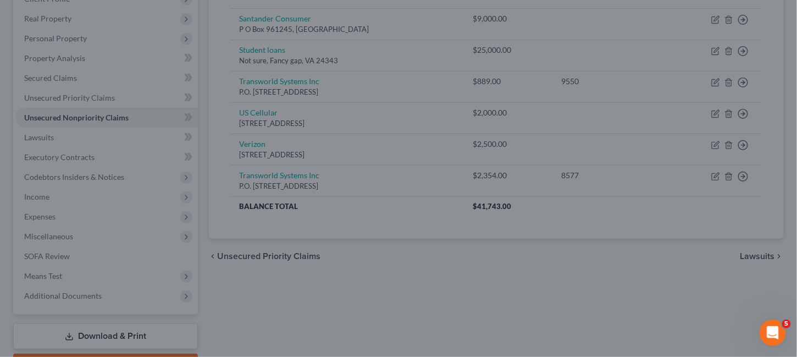
type input "0"
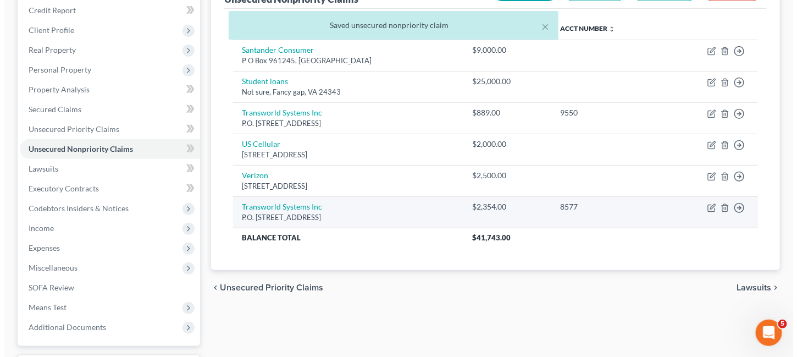
scroll to position [110, 0]
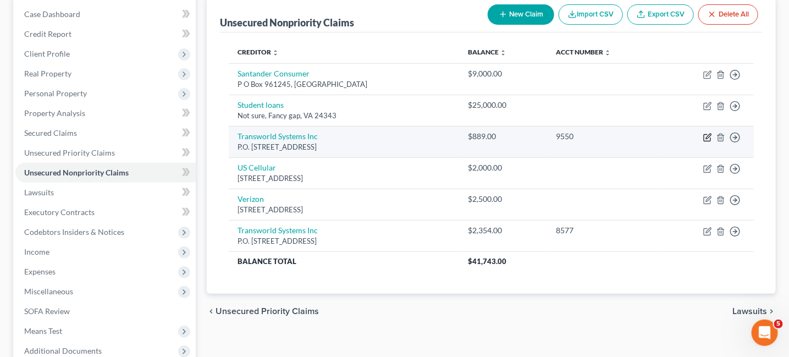
click at [708, 135] on icon "button" at bounding box center [707, 137] width 9 height 9
select select "7"
select select "0"
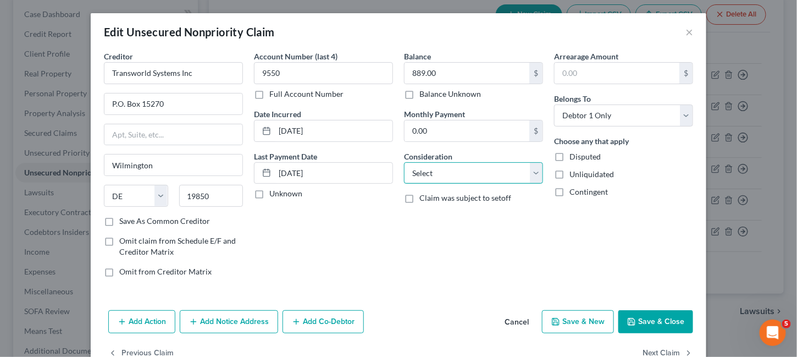
click at [534, 171] on select "Select Cable / Satellite Services Collection Agency Credit Card Debt Debt Couns…" at bounding box center [473, 173] width 139 height 22
select select "1"
click at [404, 162] on select "Select Cable / Satellite Services Collection Agency Credit Card Debt Debt Couns…" at bounding box center [473, 173] width 139 height 22
click at [632, 314] on button "Save & Close" at bounding box center [655, 321] width 75 height 23
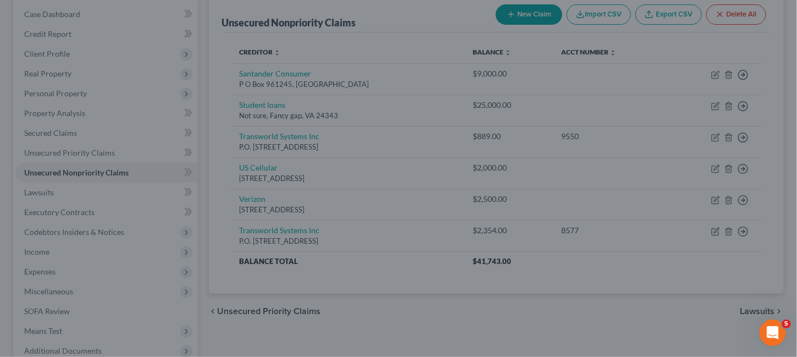
type input "0"
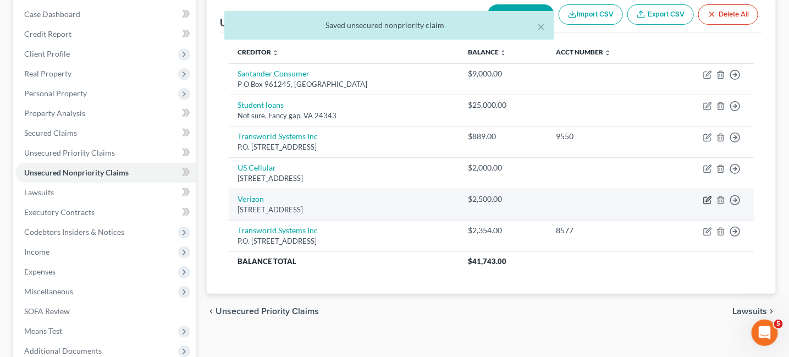
click at [705, 199] on icon "button" at bounding box center [707, 200] width 9 height 9
select select "48"
select select "2"
select select "0"
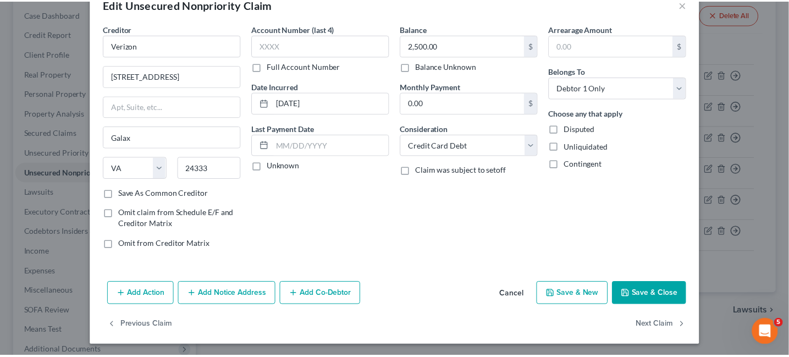
scroll to position [0, 0]
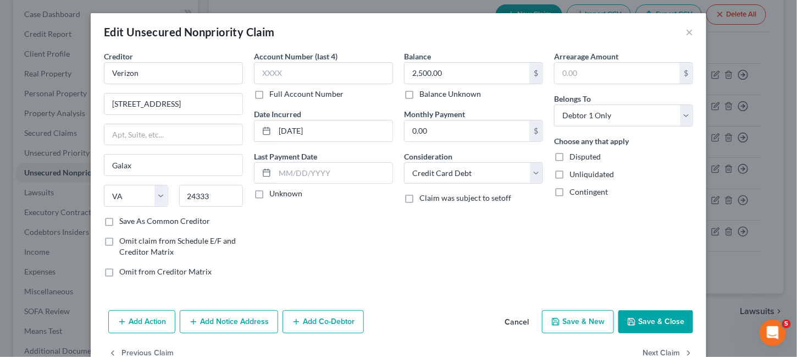
click at [630, 324] on button "Save & Close" at bounding box center [655, 321] width 75 height 23
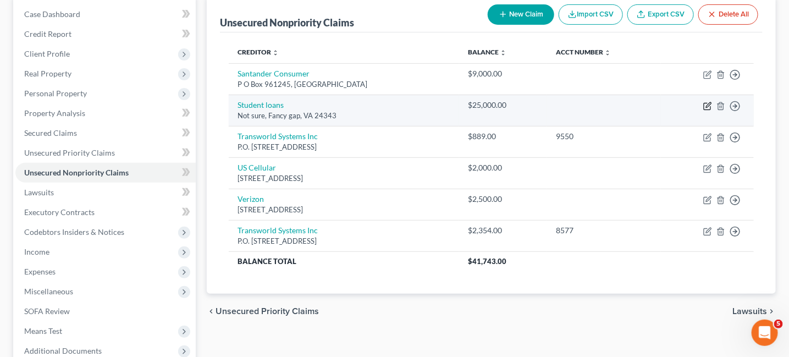
click at [706, 106] on icon "button" at bounding box center [708, 104] width 5 height 5
select select "48"
select select "2"
select select "0"
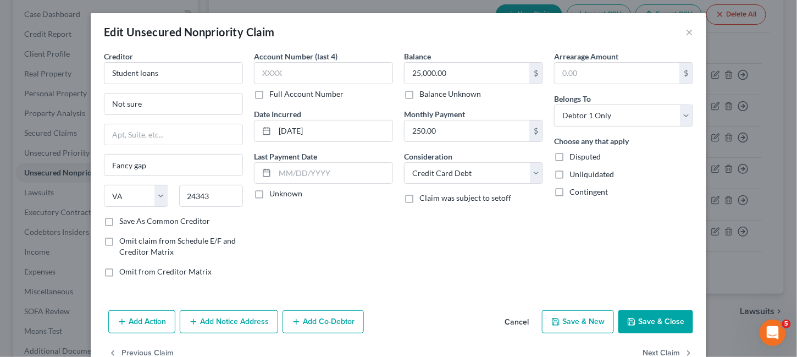
click at [656, 322] on button "Save & Close" at bounding box center [655, 321] width 75 height 23
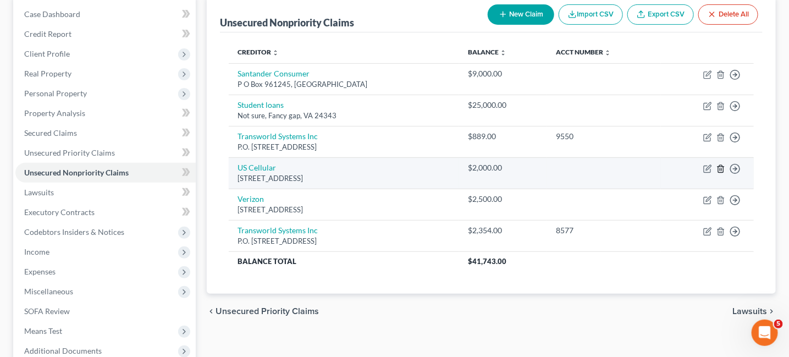
click at [719, 170] on icon "button" at bounding box center [720, 168] width 5 height 7
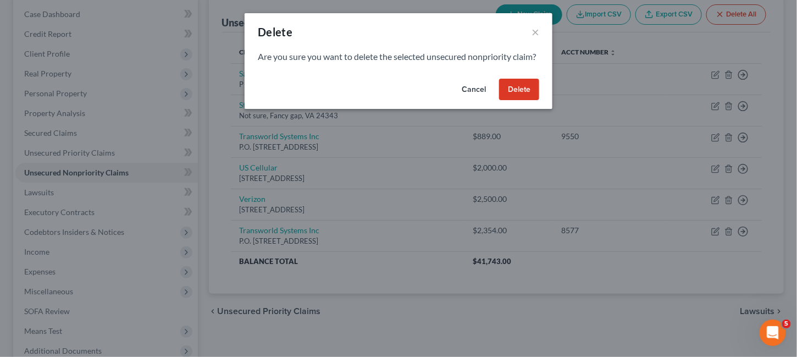
click at [517, 101] on button "Delete" at bounding box center [519, 90] width 40 height 22
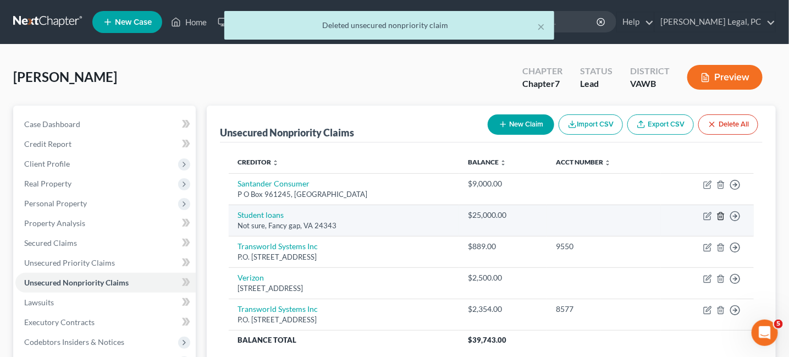
click at [723, 216] on icon "button" at bounding box center [720, 216] width 9 height 9
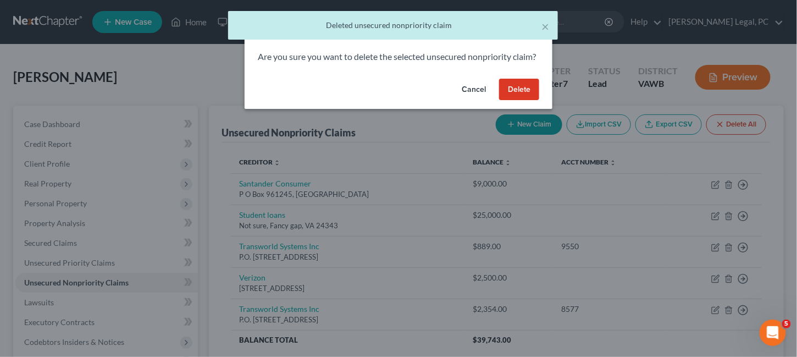
click at [534, 101] on button "Delete" at bounding box center [519, 90] width 40 height 22
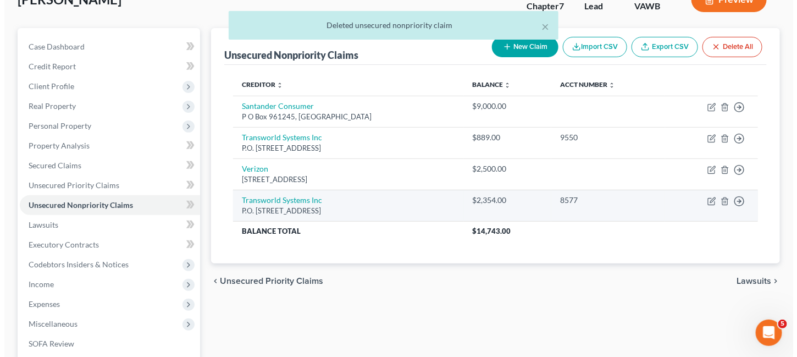
scroll to position [55, 0]
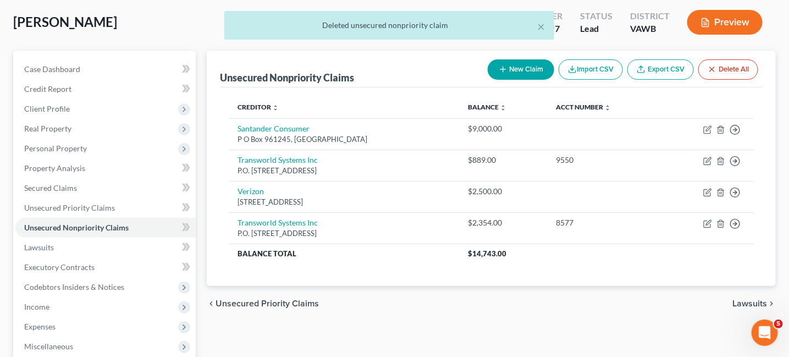
click at [537, 68] on button "New Claim" at bounding box center [520, 69] width 66 height 20
select select "0"
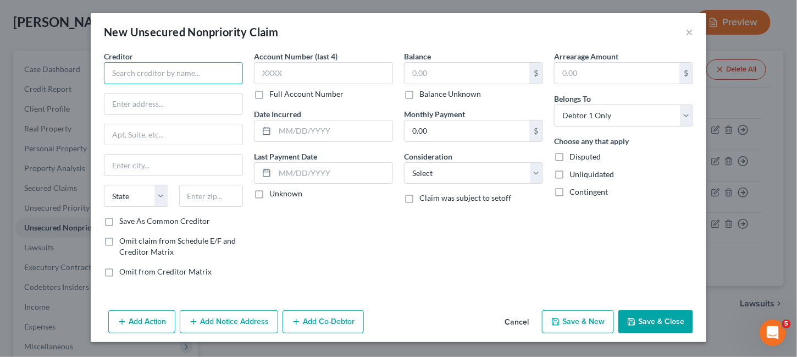
click at [149, 72] on input "text" at bounding box center [173, 73] width 139 height 22
type input "S"
type input "Dept of ED"
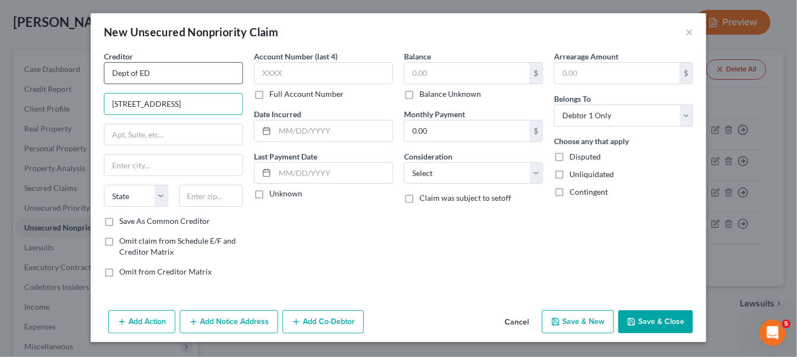
type input "121 S 13th Street"
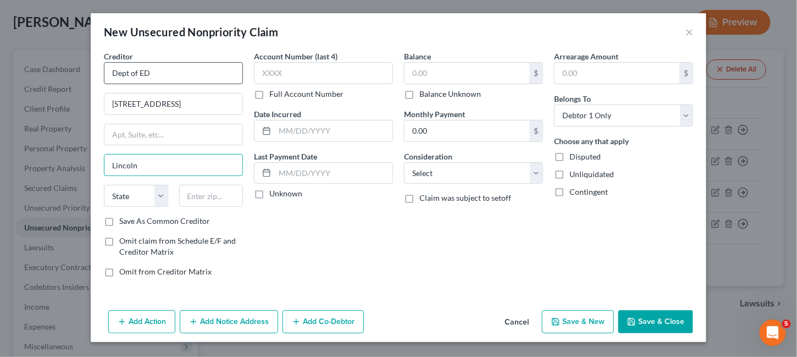
type input "Lincoln"
select select "30"
type input "68508"
type input "8967"
type input "03-8-2023"
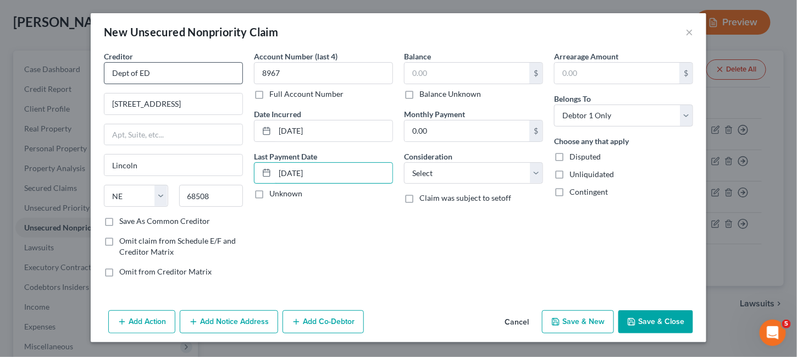
type input "7-26-2025"
type input "4,733"
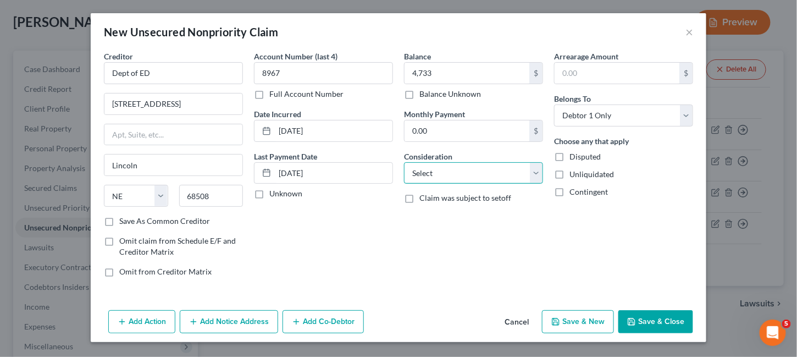
click at [531, 170] on select "Select Cable / Satellite Services Collection Agency Credit Card Debt Debt Couns…" at bounding box center [473, 173] width 139 height 22
select select "17"
click at [404, 162] on select "Select Cable / Satellite Services Collection Agency Credit Card Debt Debt Couns…" at bounding box center [473, 173] width 139 height 22
click at [638, 324] on button "Save & Close" at bounding box center [655, 321] width 75 height 23
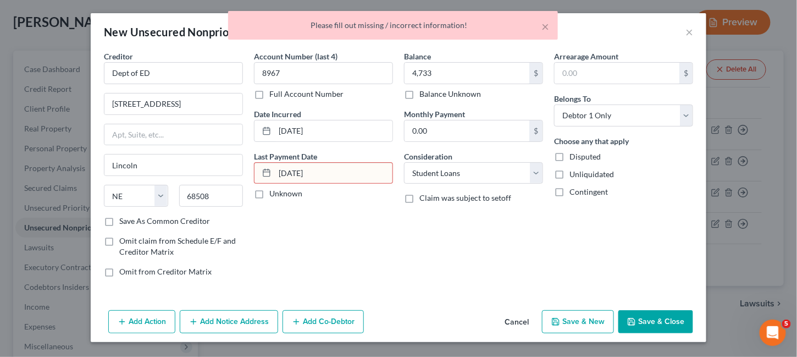
click at [327, 163] on input "7-26-2025" at bounding box center [334, 173] width 118 height 21
drag, startPoint x: 319, startPoint y: 173, endPoint x: 250, endPoint y: 165, distance: 69.7
click at [250, 165] on div "Account Number (last 4) 8967 Full Account Number Date Incurred 03-8-2023 Last P…" at bounding box center [323, 168] width 150 height 235
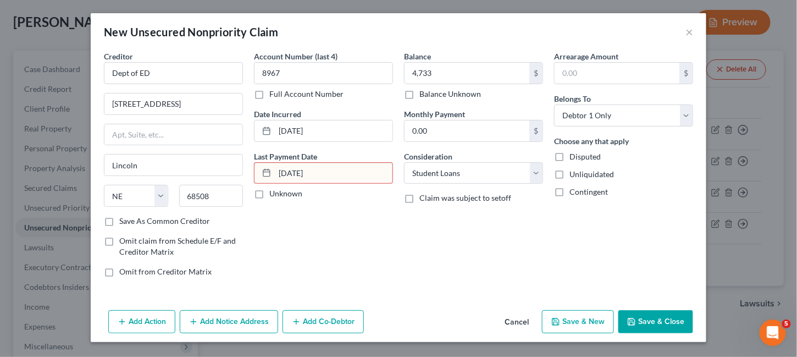
click at [308, 160] on label "Last Payment Date" at bounding box center [285, 157] width 63 height 12
click at [262, 173] on icon at bounding box center [266, 172] width 9 height 9
click at [270, 170] on icon at bounding box center [266, 172] width 9 height 9
drag, startPoint x: 319, startPoint y: 180, endPoint x: 272, endPoint y: 175, distance: 47.5
click at [272, 175] on div "7-26-2025" at bounding box center [323, 173] width 139 height 22
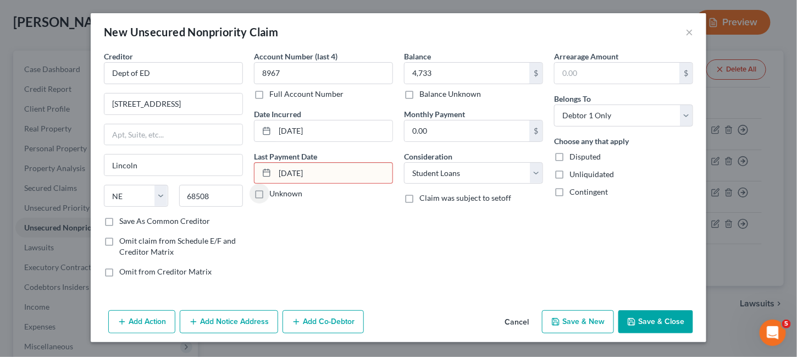
click at [635, 314] on button "Save & Close" at bounding box center [655, 321] width 75 height 23
drag, startPoint x: 322, startPoint y: 171, endPoint x: 279, endPoint y: 173, distance: 42.9
click at [279, 173] on input "7-26-2025" at bounding box center [334, 173] width 118 height 21
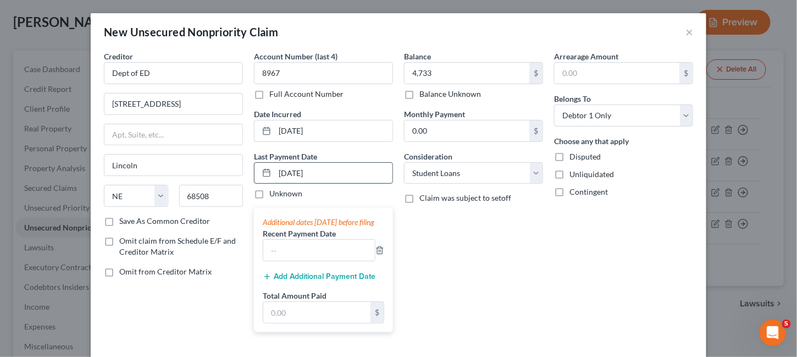
type input "7/26/2025"
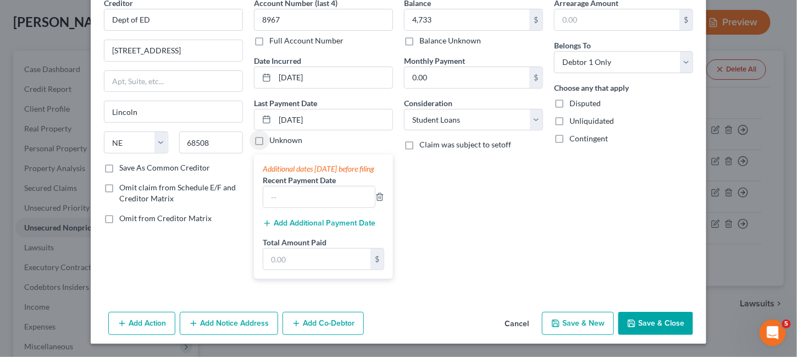
scroll to position [62, 0]
click at [657, 314] on button "Save & Close" at bounding box center [655, 323] width 75 height 23
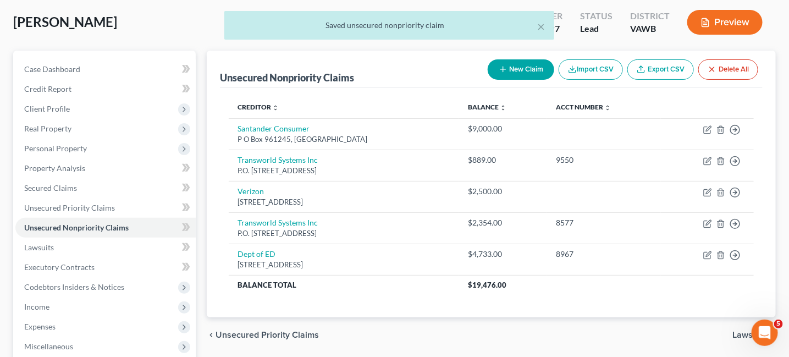
click at [525, 71] on button "New Claim" at bounding box center [520, 69] width 66 height 20
select select "0"
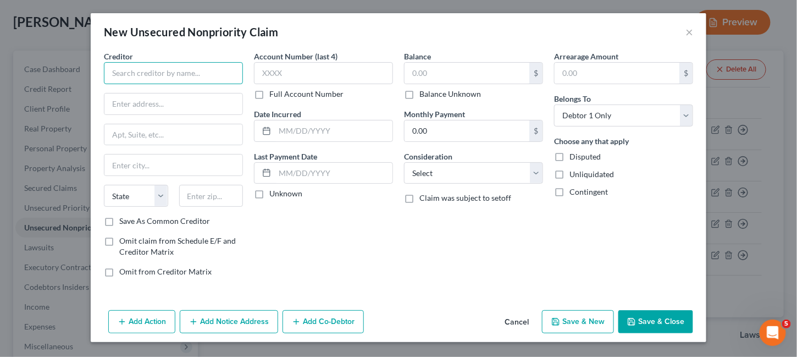
click at [185, 71] on input "text" at bounding box center [173, 73] width 139 height 22
type input "DEPT OF ED"
type input "121 S 13th Street"
type input "Lincoln"
select select "30"
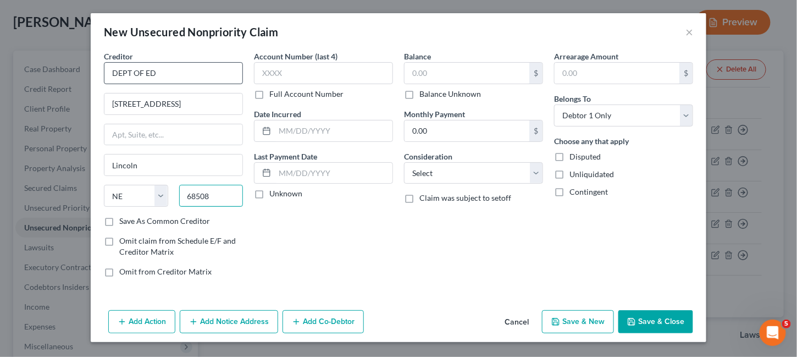
type input "68508"
type input "8867"
type input "03/8/2023"
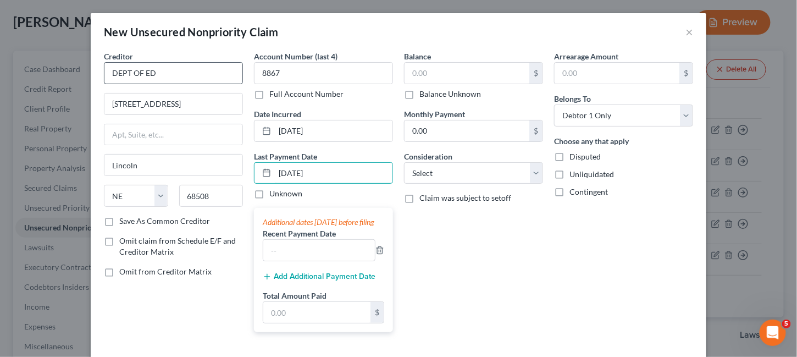
type input "07/26/2025"
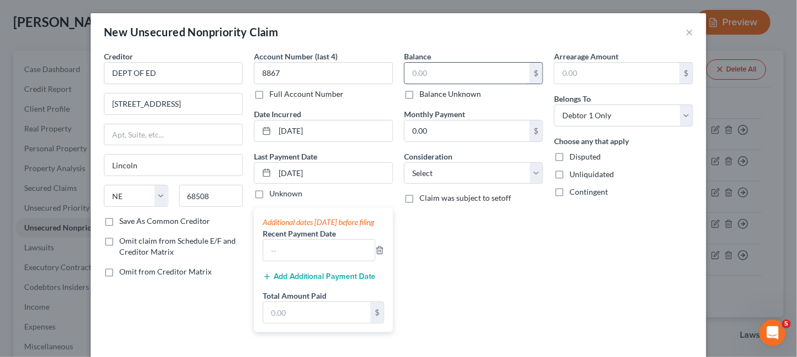
click at [413, 74] on input "text" at bounding box center [466, 73] width 125 height 21
type input "2,672"
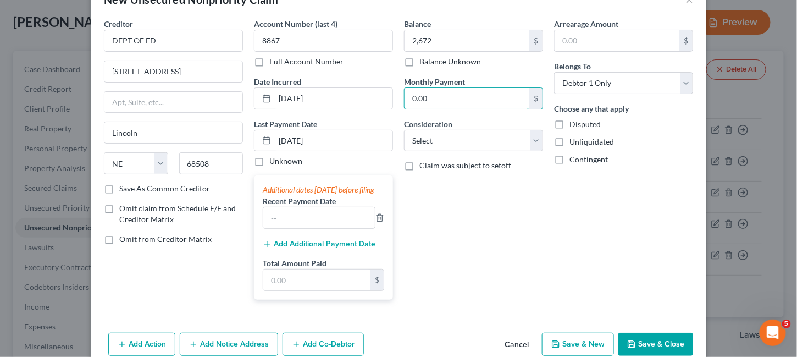
scroll to position [8, 0]
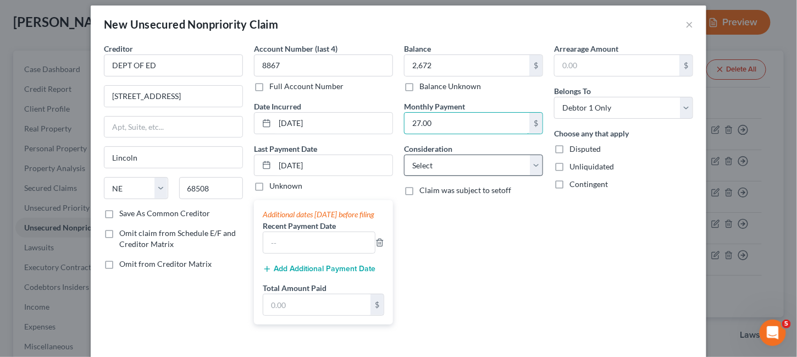
type input "27.00"
click at [532, 162] on select "Select Cable / Satellite Services Collection Agency Credit Card Debt Debt Couns…" at bounding box center [473, 165] width 139 height 22
select select "17"
click at [404, 154] on select "Select Cable / Satellite Services Collection Agency Credit Card Debt Debt Couns…" at bounding box center [473, 165] width 139 height 22
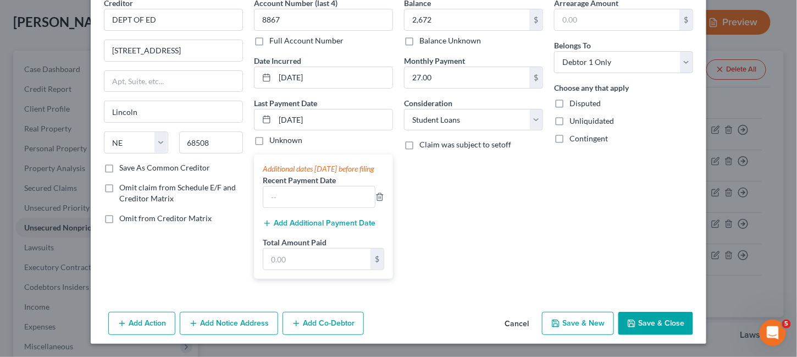
click at [670, 320] on button "Save & Close" at bounding box center [655, 323] width 75 height 23
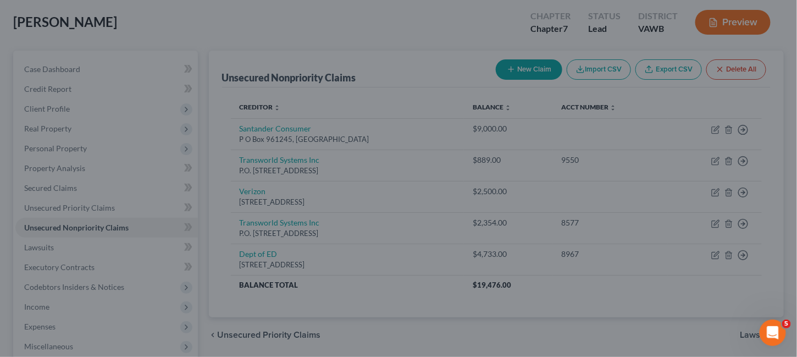
type input "2,672.00"
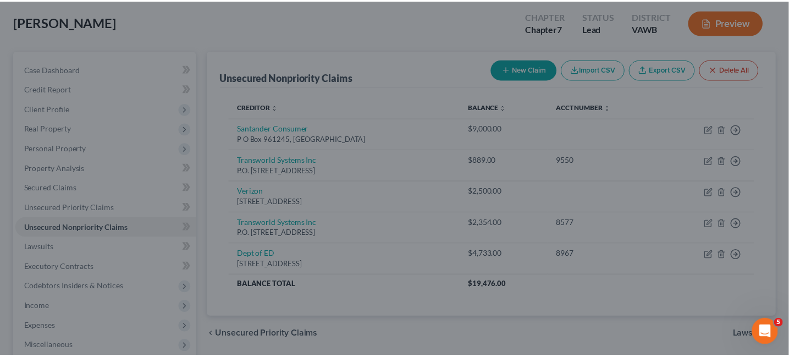
scroll to position [0, 0]
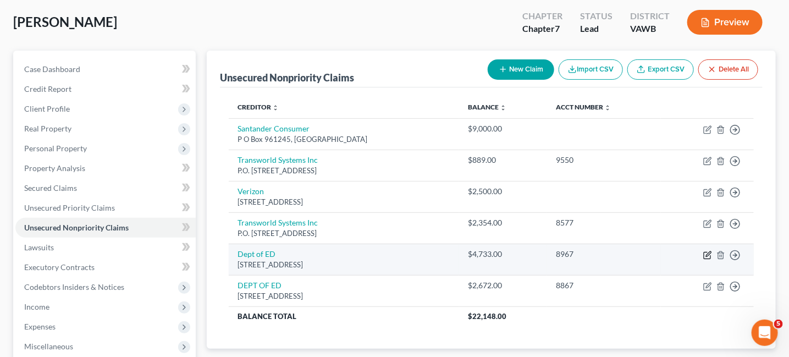
click at [704, 251] on icon "button" at bounding box center [707, 255] width 9 height 9
select select "30"
select select "17"
select select "0"
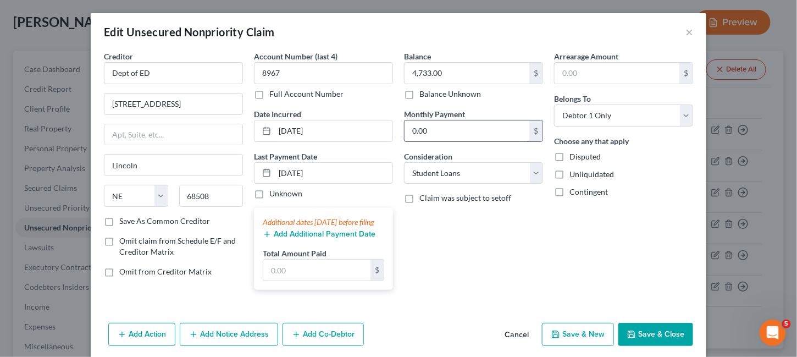
click at [434, 130] on input "0.00" at bounding box center [466, 130] width 125 height 21
type input "48.00"
click at [634, 338] on button "Save & Close" at bounding box center [655, 334] width 75 height 23
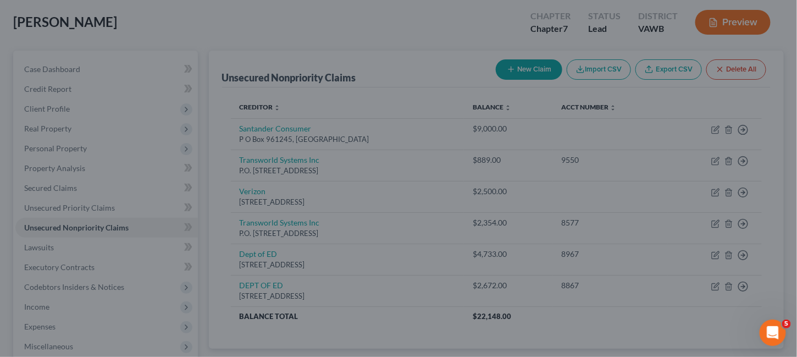
type input "0"
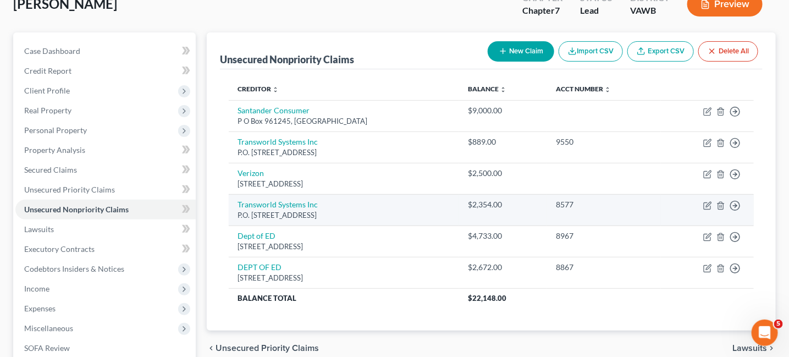
scroll to position [55, 0]
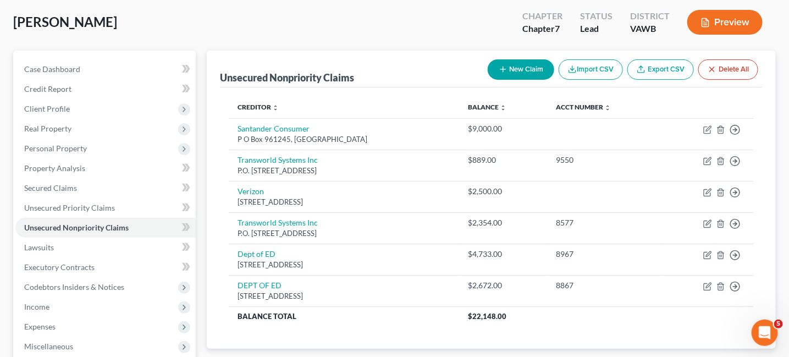
click at [502, 73] on button "New Claim" at bounding box center [520, 69] width 66 height 20
select select "0"
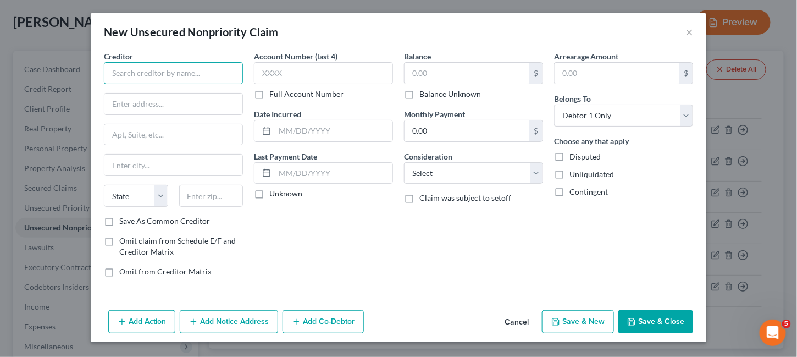
click at [152, 65] on input "text" at bounding box center [173, 73] width 139 height 22
type input "DEPT OF ED"
type input "121 S 13th Street"
type input "Lincoln"
select select "30"
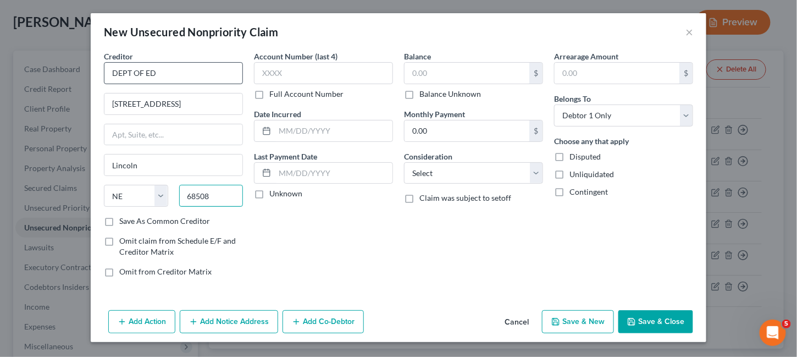
type input "68508"
type input "0165"
type input "07-12-2024"
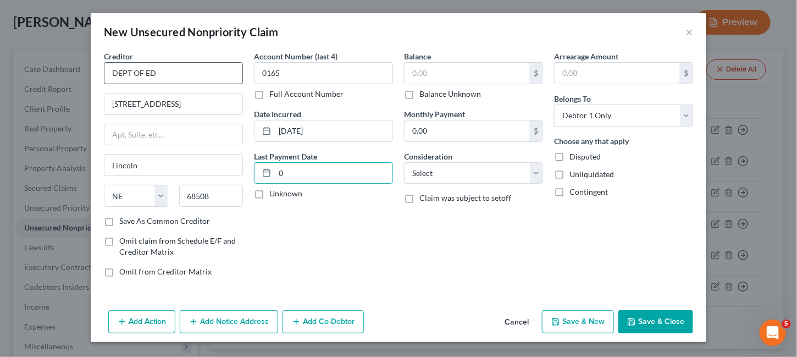
type input "0"
type input "3,133"
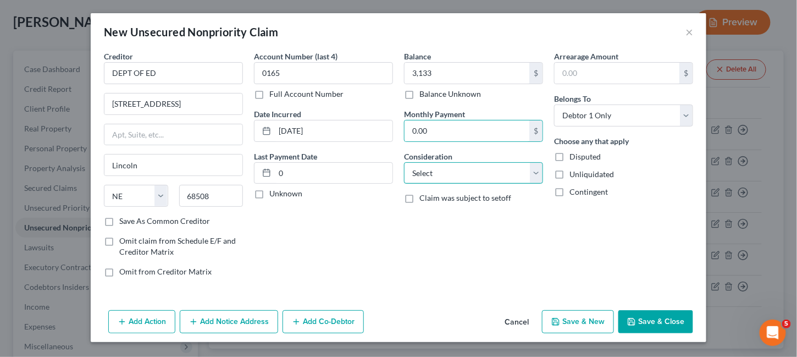
click at [534, 177] on select "Select Cable / Satellite Services Collection Agency Credit Card Debt Debt Couns…" at bounding box center [473, 173] width 139 height 22
select select "17"
click at [404, 162] on select "Select Cable / Satellite Services Collection Agency Credit Card Debt Debt Couns…" at bounding box center [473, 173] width 139 height 22
click at [634, 319] on icon "button" at bounding box center [631, 321] width 9 height 9
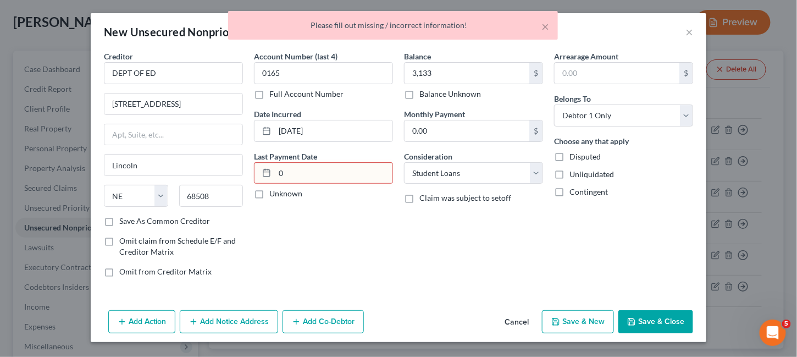
click at [300, 177] on input "0" at bounding box center [334, 173] width 118 height 21
drag, startPoint x: 279, startPoint y: 171, endPoint x: 292, endPoint y: 169, distance: 13.4
click at [292, 169] on input "0" at bounding box center [334, 173] width 118 height 21
click at [269, 195] on label "Unknown" at bounding box center [285, 193] width 33 height 11
click at [274, 195] on input "Unknown" at bounding box center [277, 191] width 7 height 7
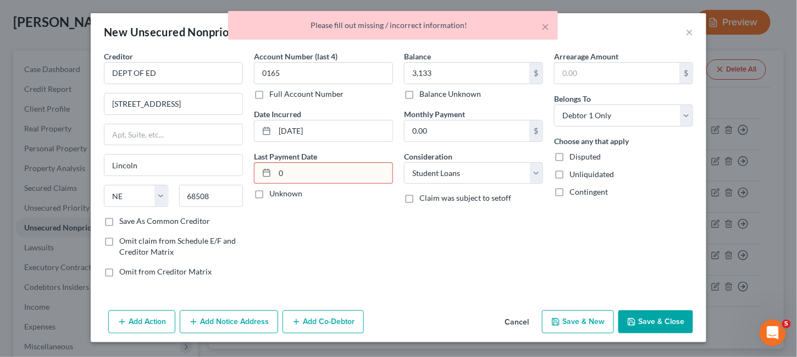
checkbox input "true"
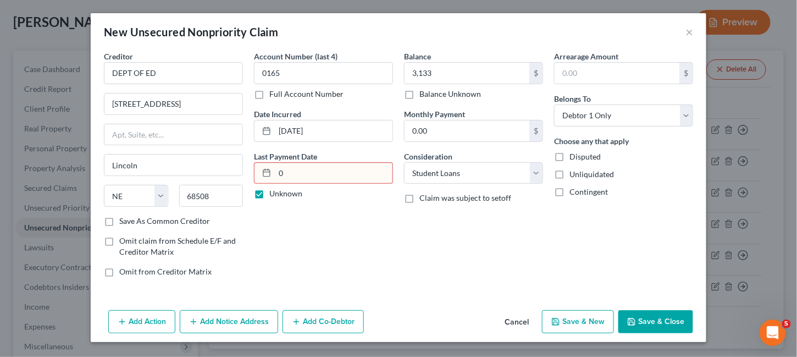
click at [647, 314] on button "Save & Close" at bounding box center [655, 321] width 75 height 23
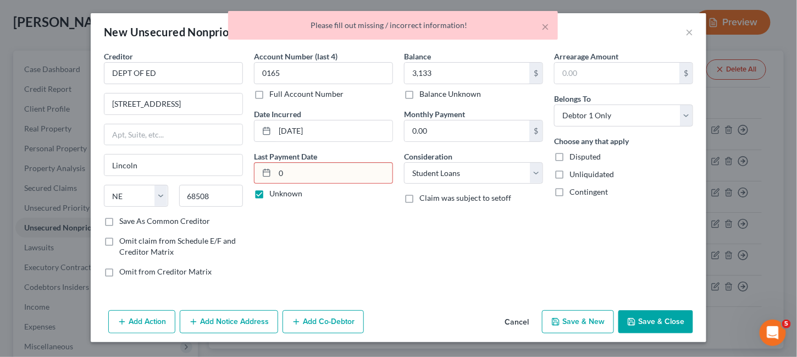
click at [309, 179] on input "0" at bounding box center [334, 173] width 118 height 21
click at [269, 194] on label "Unknown" at bounding box center [285, 193] width 33 height 11
click at [274, 194] on input "Unknown" at bounding box center [277, 191] width 7 height 7
checkbox input "false"
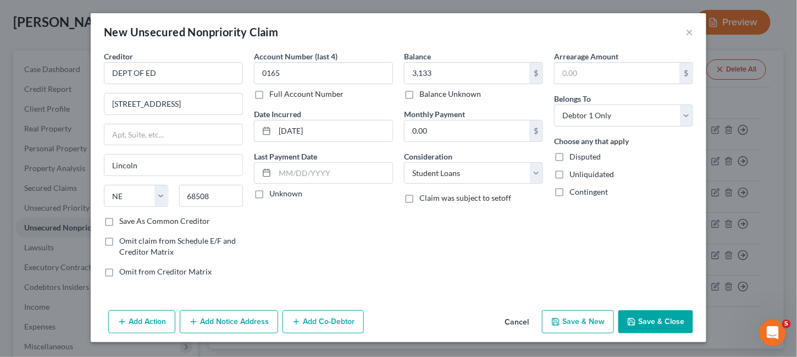
click at [654, 322] on button "Save & Close" at bounding box center [655, 321] width 75 height 23
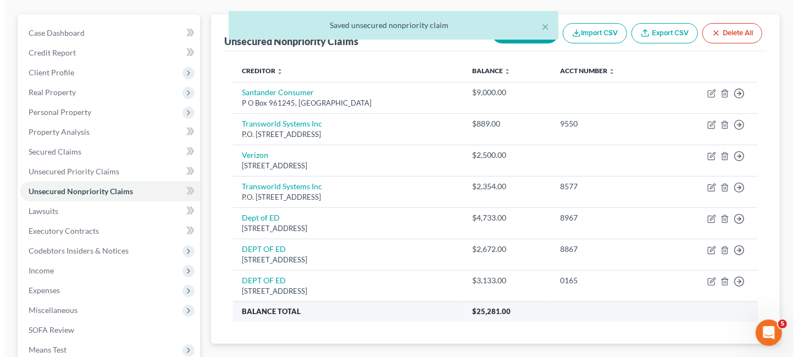
scroll to position [110, 0]
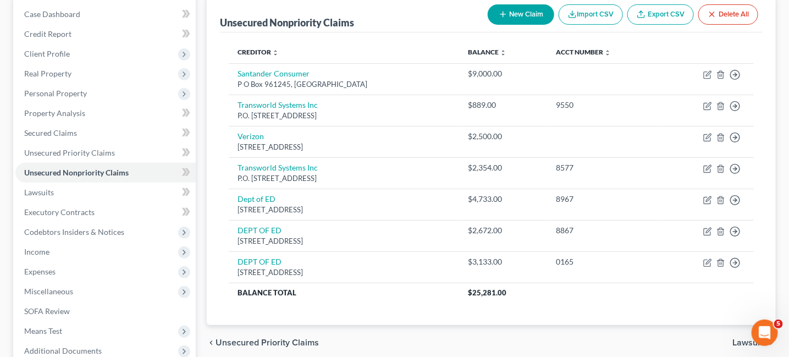
click at [526, 15] on button "New Claim" at bounding box center [520, 14] width 66 height 20
select select "0"
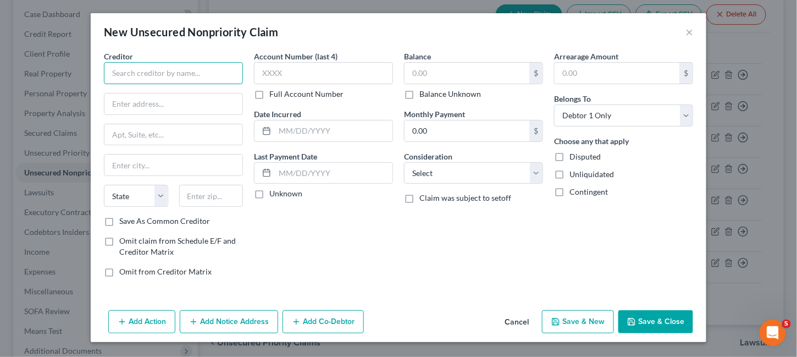
click at [127, 65] on input "text" at bounding box center [173, 73] width 139 height 22
type input "DEPT OF ED"
type input "121 S 13th Street"
type input "Linxoln"
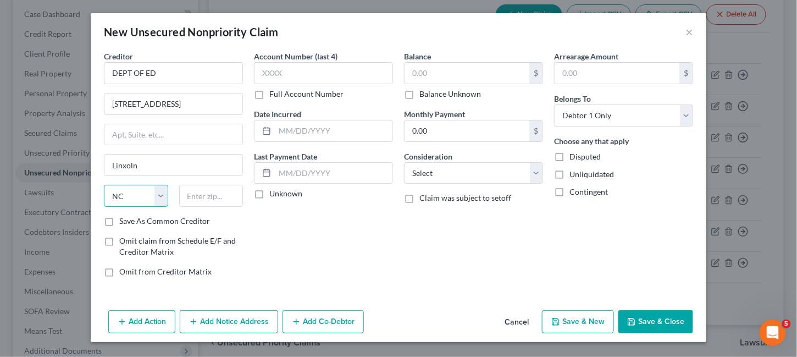
click at [141, 190] on select "State AL AK AR AZ CA CO CT DE DC FL GA GU HI ID IL IN IA KS KY LA ME MD MA MI M…" at bounding box center [136, 196] width 64 height 22
select select "30"
click at [104, 185] on select "State AL AK AR AZ CA CO CT DE DC FL GA GU HI ID IL IN IA KS KY LA ME MD MA MI M…" at bounding box center [136, 196] width 64 height 22
type input "68508"
type input "Lincoln"
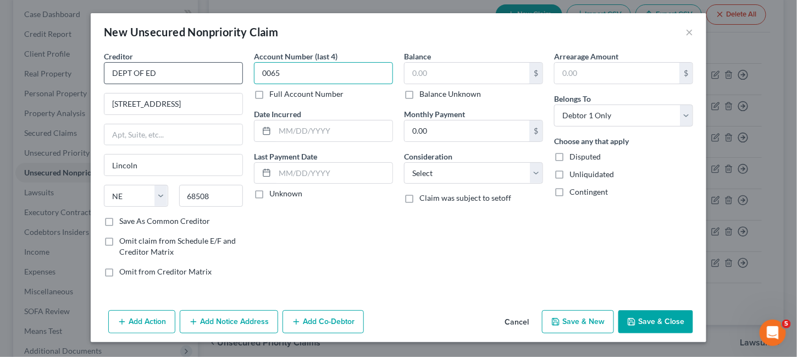
type input "0065"
type input "07-12-2024"
type input "1,750"
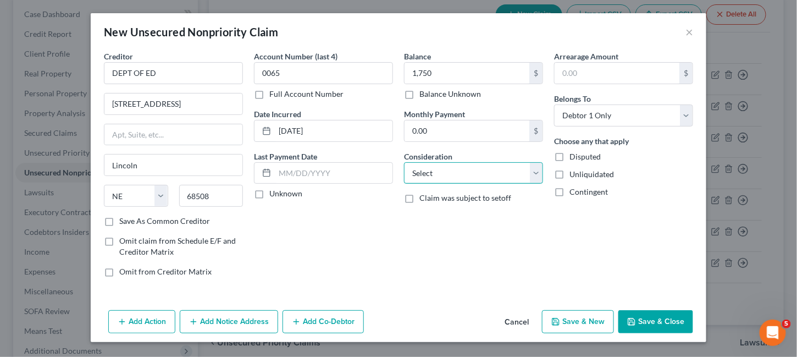
click at [530, 176] on select "Select Cable / Satellite Services Collection Agency Credit Card Debt Debt Couns…" at bounding box center [473, 173] width 139 height 22
select select "17"
click at [404, 162] on select "Select Cable / Satellite Services Collection Agency Credit Card Debt Debt Couns…" at bounding box center [473, 173] width 139 height 22
click at [659, 319] on button "Save & Close" at bounding box center [655, 321] width 75 height 23
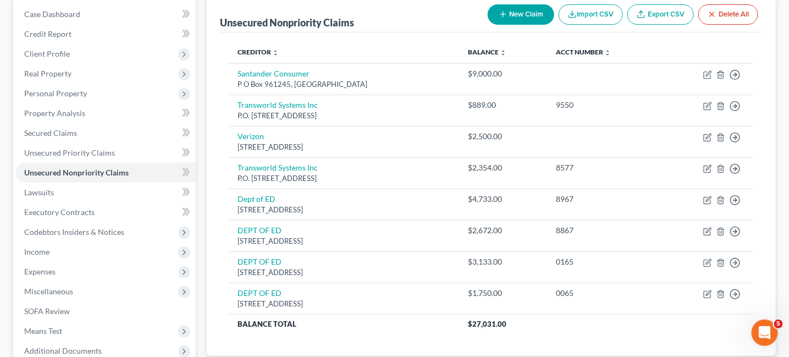
click at [509, 6] on button "New Claim" at bounding box center [520, 14] width 66 height 20
select select "0"
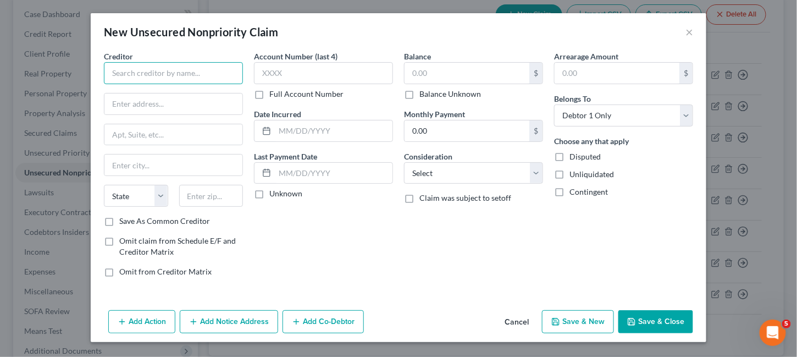
click at [116, 75] on input "text" at bounding box center [173, 73] width 139 height 22
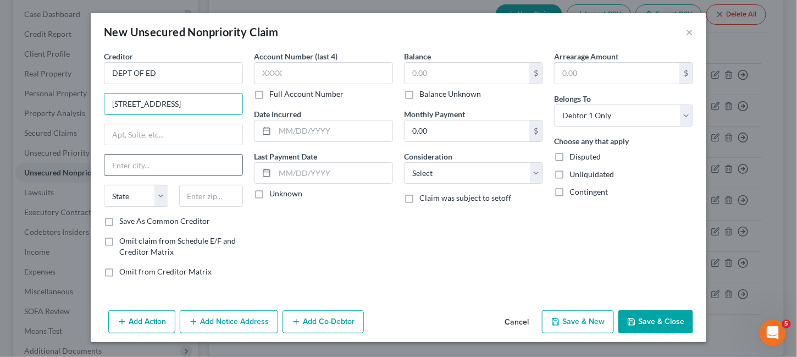
click at [162, 154] on input "text" at bounding box center [173, 164] width 138 height 21
click at [130, 201] on select "State AL AK AR AZ CA CO CT DE DC FL GA GU HI ID IL IN IA KS KY LA ME MD MA MI M…" at bounding box center [136, 196] width 64 height 22
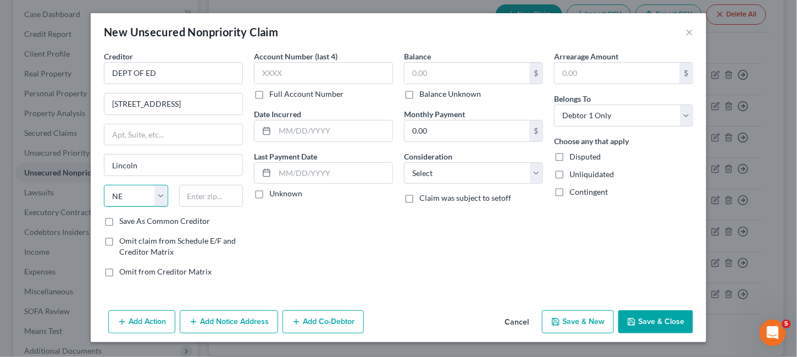
click at [104, 185] on select "State AL AK AR AZ CA CO CT DE DC FL GA GU HI ID IL IN IA KS KY LA ME MD MA MI M…" at bounding box center [136, 196] width 64 height 22
click at [281, 70] on input "text" at bounding box center [323, 73] width 139 height 22
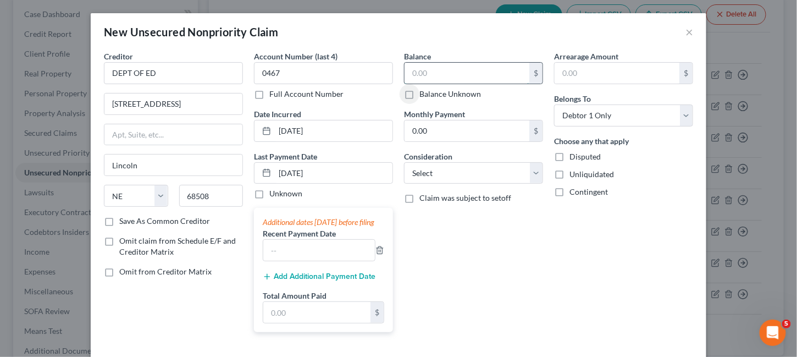
click at [419, 81] on input "text" at bounding box center [466, 73] width 125 height 21
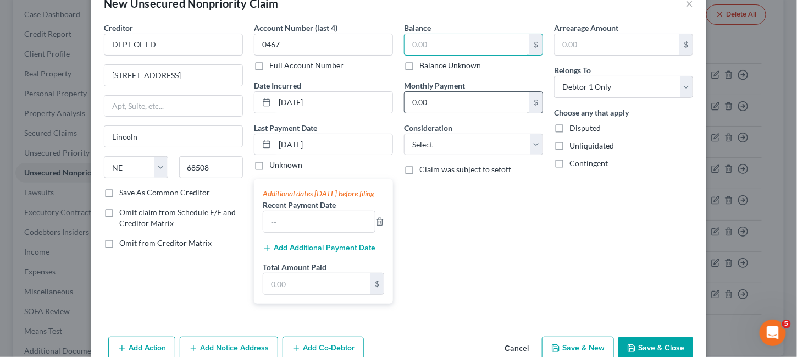
scroll to position [55, 0]
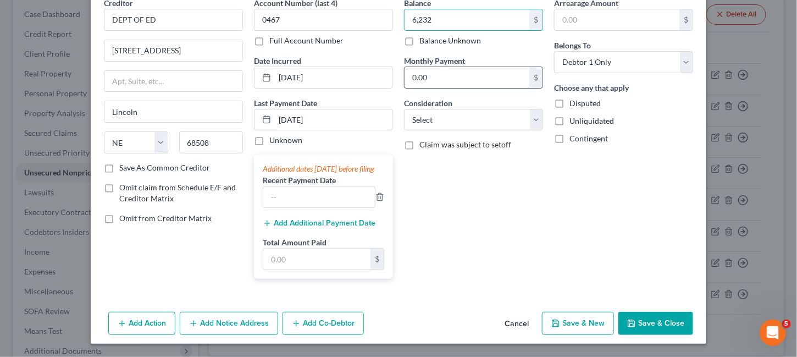
click at [409, 79] on input "0.00" at bounding box center [466, 77] width 125 height 21
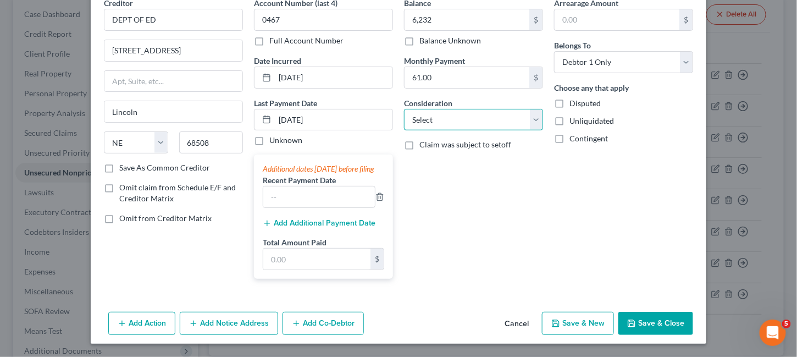
click at [535, 121] on select "Select Cable / Satellite Services Collection Agency Credit Card Debt Debt Couns…" at bounding box center [473, 120] width 139 height 22
click at [404, 109] on select "Select Cable / Satellite Services Collection Agency Credit Card Debt Debt Couns…" at bounding box center [473, 120] width 139 height 22
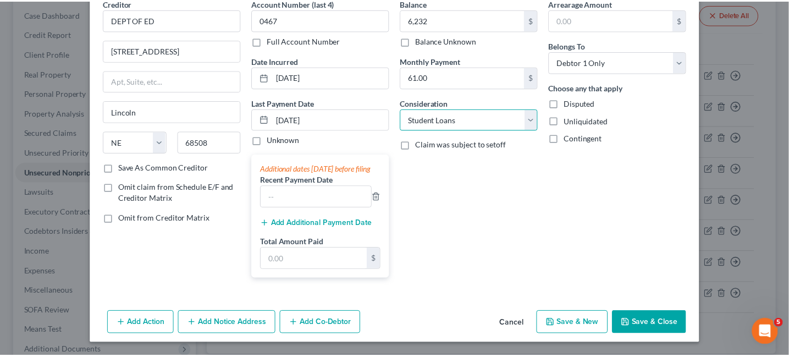
scroll to position [62, 0]
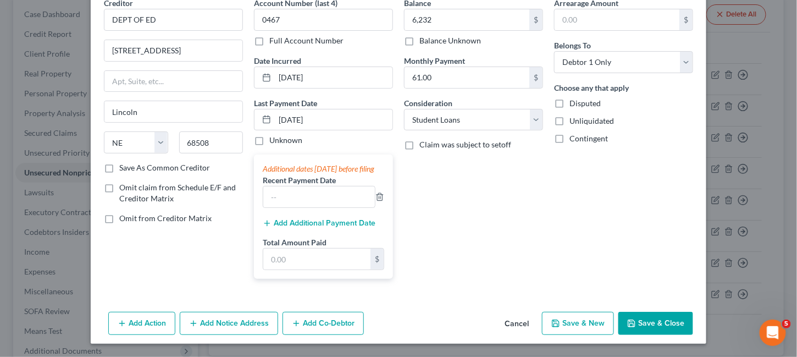
click at [636, 321] on button "Save & Close" at bounding box center [655, 323] width 75 height 23
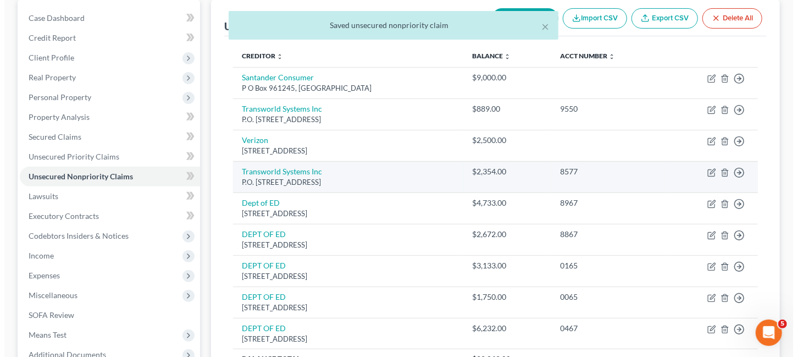
scroll to position [0, 0]
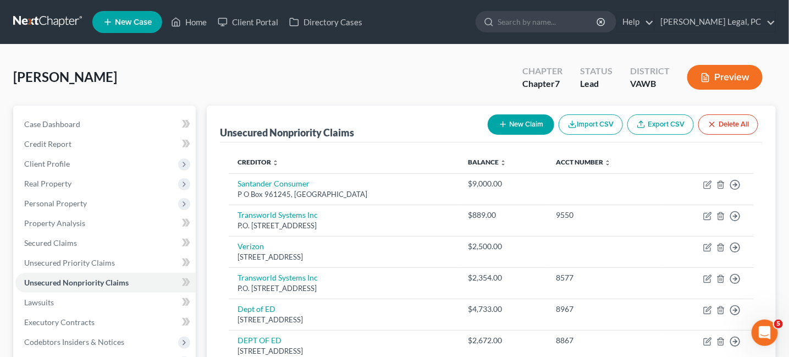
click at [523, 124] on button "New Claim" at bounding box center [520, 124] width 66 height 20
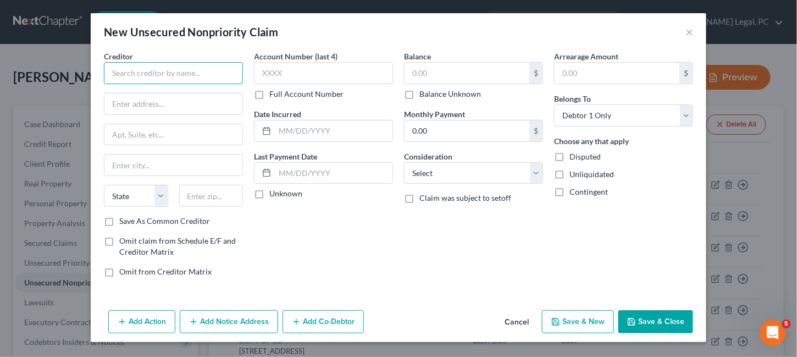
click at [180, 69] on input "text" at bounding box center [173, 73] width 139 height 22
click at [168, 162] on input "text" at bounding box center [173, 164] width 138 height 21
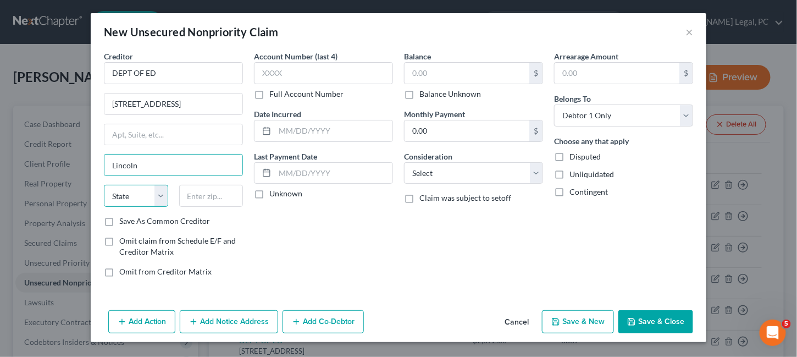
drag, startPoint x: 140, startPoint y: 191, endPoint x: 141, endPoint y: 185, distance: 5.6
click at [140, 191] on select "State AL AK AR AZ CA CO CT DE DC FL GA GU HI ID IL IN IA KS KY LA ME MD MA MI M…" at bounding box center [136, 196] width 64 height 22
click at [104, 185] on select "State AL AK AR AZ CA CO CT DE DC FL GA GU HI ID IL IN IA KS KY LA ME MD MA MI M…" at bounding box center [136, 196] width 64 height 22
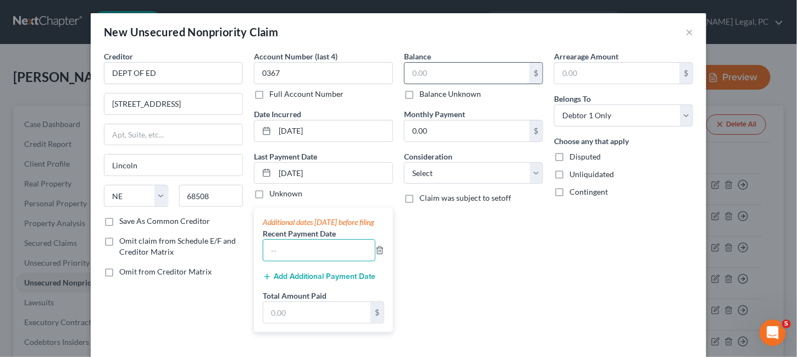
click at [413, 69] on input "text" at bounding box center [466, 73] width 125 height 21
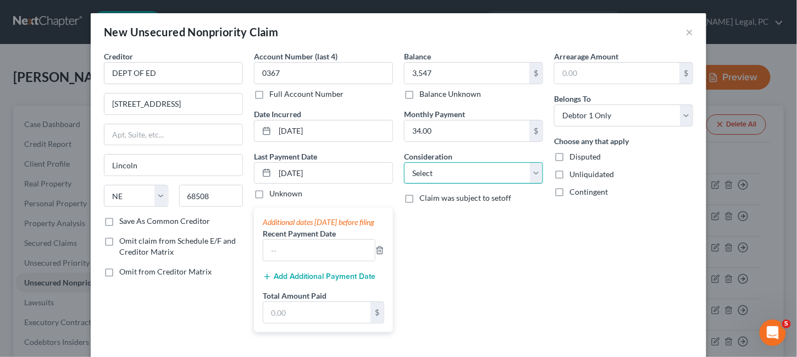
click at [531, 170] on select "Select Cable / Satellite Services Collection Agency Credit Card Debt Debt Couns…" at bounding box center [473, 173] width 139 height 22
click at [404, 162] on select "Select Cable / Satellite Services Collection Agency Credit Card Debt Debt Couns…" at bounding box center [473, 173] width 139 height 22
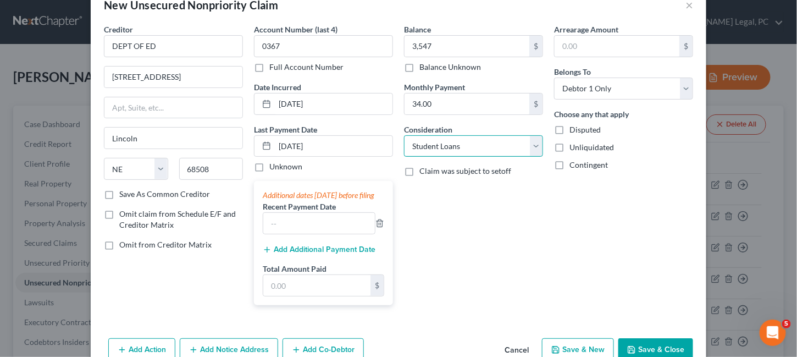
scroll to position [62, 0]
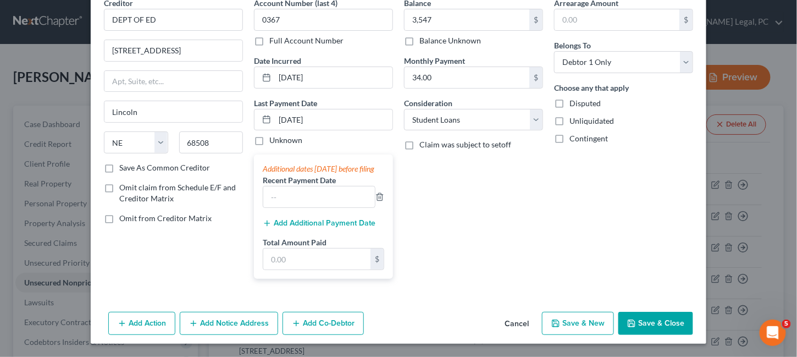
click at [652, 322] on button "Save & Close" at bounding box center [655, 323] width 75 height 23
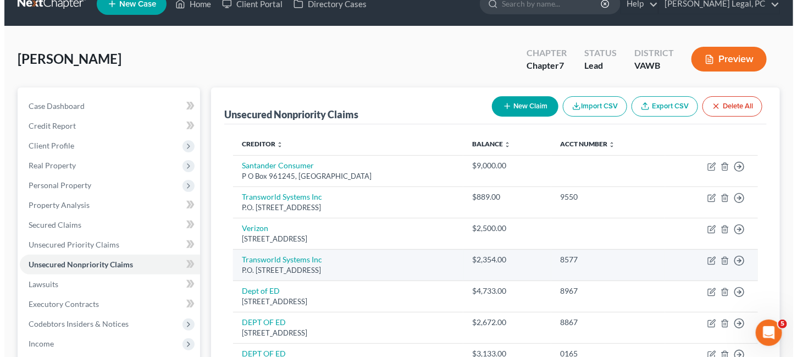
scroll to position [0, 0]
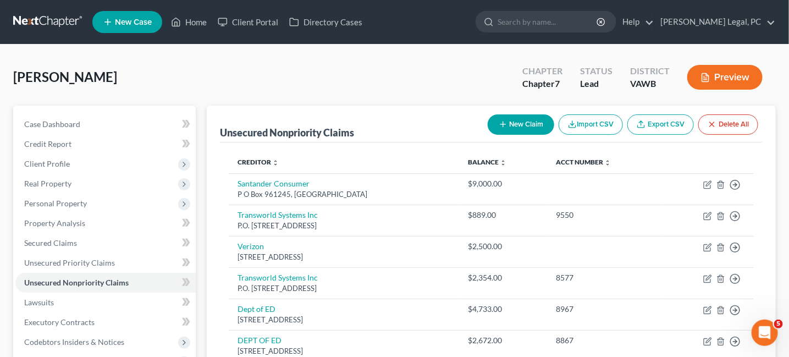
click at [523, 123] on button "New Claim" at bounding box center [520, 124] width 66 height 20
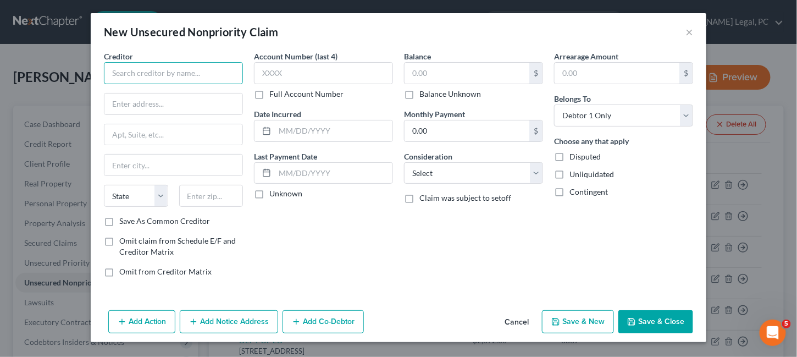
click at [204, 64] on input "text" at bounding box center [173, 73] width 139 height 22
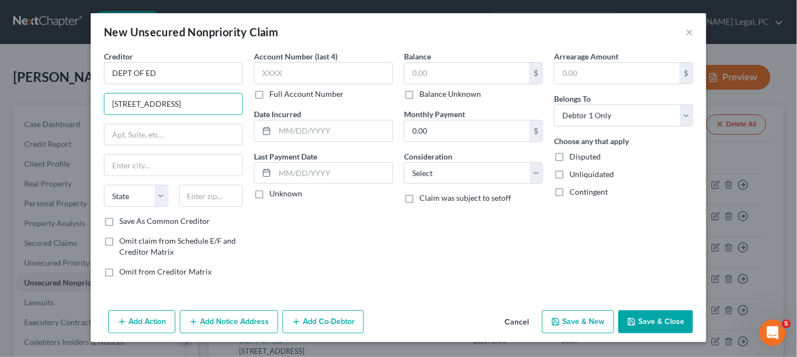
click at [180, 151] on div "Creditor * DEPT OF ED 121 S 13th Street State AL AK AR AZ CA CO CT DE DC FL GA …" at bounding box center [173, 133] width 139 height 165
click at [174, 158] on input "text" at bounding box center [173, 164] width 138 height 21
click at [115, 197] on select "State AL AK AR AZ CA CO CT DE DC FL GA GU HI ID IL IN IA KS KY LA ME MD MA MI M…" at bounding box center [136, 196] width 64 height 22
click at [104, 185] on select "State AL AK AR AZ CA CO CT DE DC FL GA GU HI ID IL IN IA KS KY LA ME MD MA MI M…" at bounding box center [136, 196] width 64 height 22
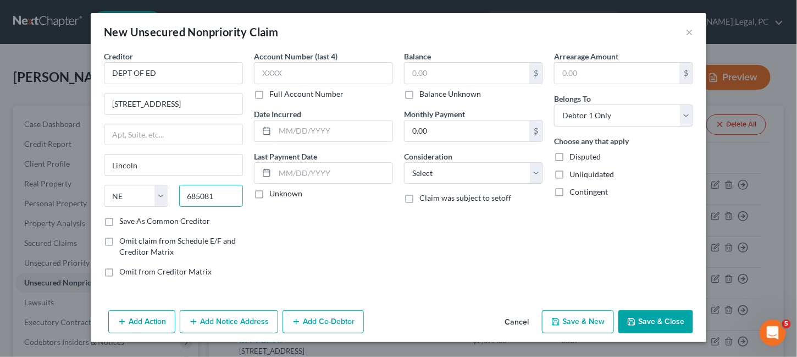
click at [221, 197] on input "685081" at bounding box center [211, 196] width 64 height 22
click at [274, 77] on input "text" at bounding box center [323, 73] width 139 height 22
click at [296, 126] on input "text" at bounding box center [334, 130] width 118 height 21
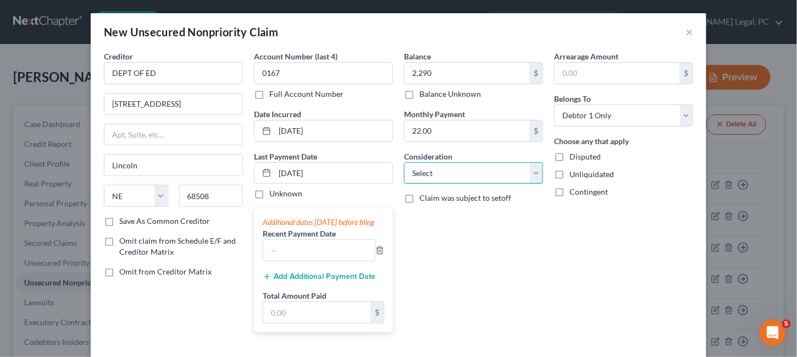
click at [529, 178] on select "Select Cable / Satellite Services Collection Agency Credit Card Debt Debt Couns…" at bounding box center [473, 173] width 139 height 22
click at [404, 162] on select "Select Cable / Satellite Services Collection Agency Credit Card Debt Debt Couns…" at bounding box center [473, 173] width 139 height 22
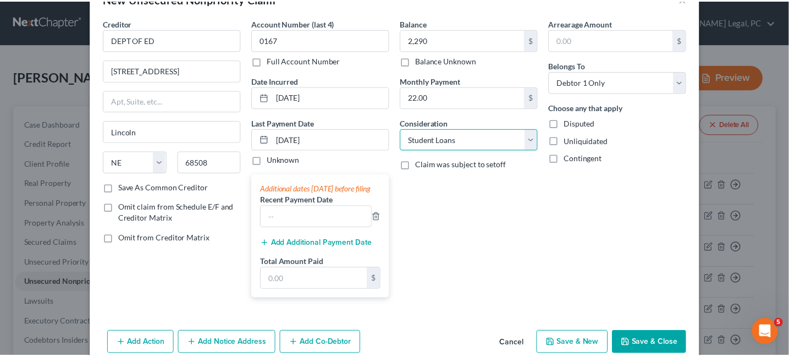
scroll to position [62, 0]
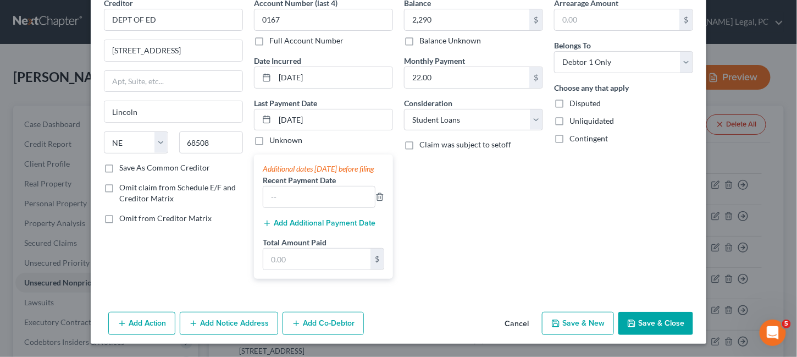
click at [630, 323] on icon "button" at bounding box center [631, 323] width 9 height 9
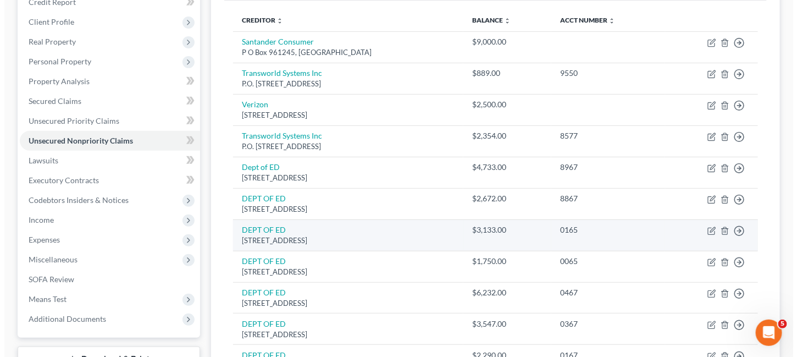
scroll to position [0, 0]
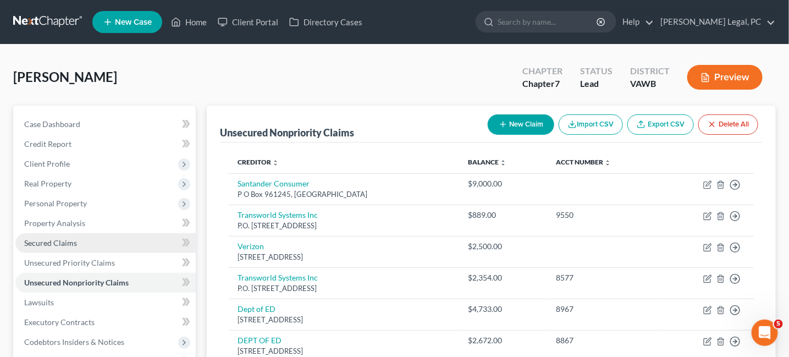
drag, startPoint x: 61, startPoint y: 243, endPoint x: 167, endPoint y: 235, distance: 105.8
click at [61, 241] on span "Secured Claims" at bounding box center [50, 242] width 53 height 9
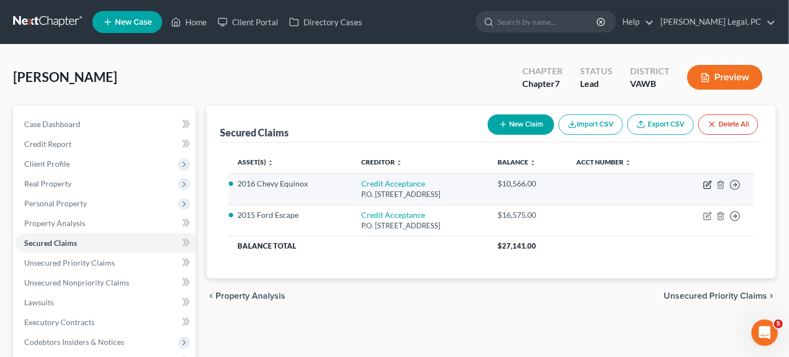
click at [709, 183] on icon "button" at bounding box center [708, 183] width 5 height 5
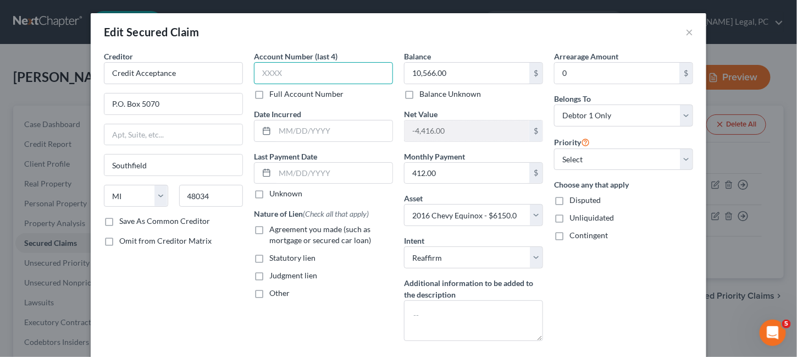
drag, startPoint x: 264, startPoint y: 80, endPoint x: 265, endPoint y: 73, distance: 7.9
click at [263, 77] on input "text" at bounding box center [323, 73] width 139 height 22
drag, startPoint x: 279, startPoint y: 71, endPoint x: 237, endPoint y: 65, distance: 42.3
click at [237, 65] on div "Creditor * Credit Acceptance P.O. Box 5070 Southfield State AL AK AR AZ CA CO C…" at bounding box center [398, 200] width 600 height 299
drag, startPoint x: 279, startPoint y: 76, endPoint x: 252, endPoint y: 73, distance: 27.2
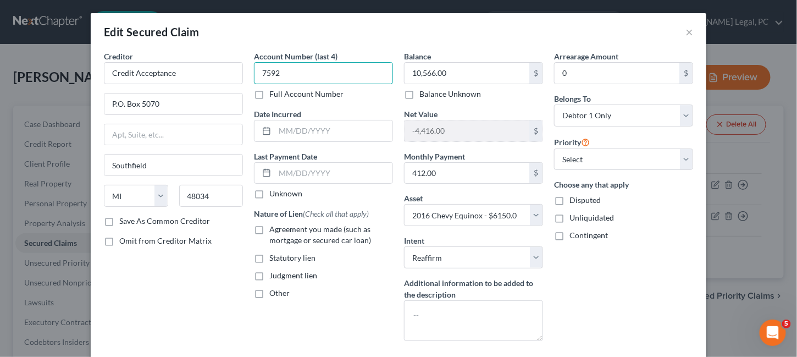
click at [254, 73] on input "7592" at bounding box center [323, 73] width 139 height 22
click at [310, 132] on input "text" at bounding box center [334, 130] width 118 height 21
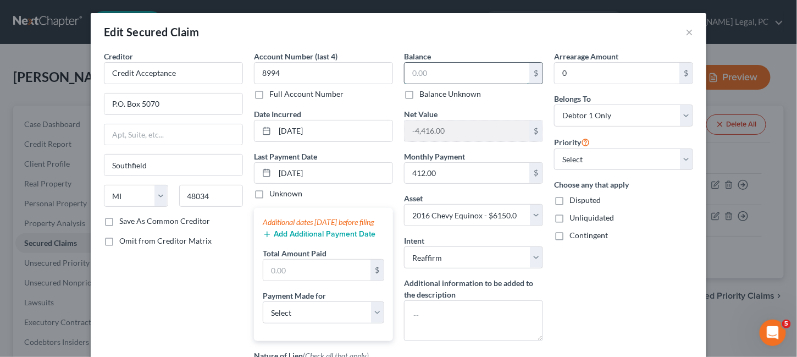
click at [421, 71] on input "text" at bounding box center [466, 73] width 125 height 21
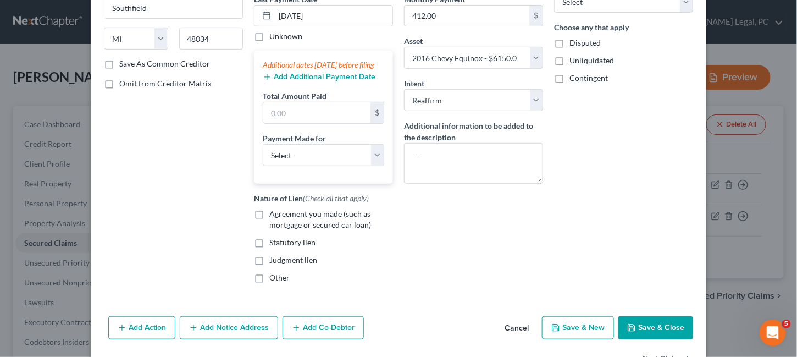
scroll to position [202, 0]
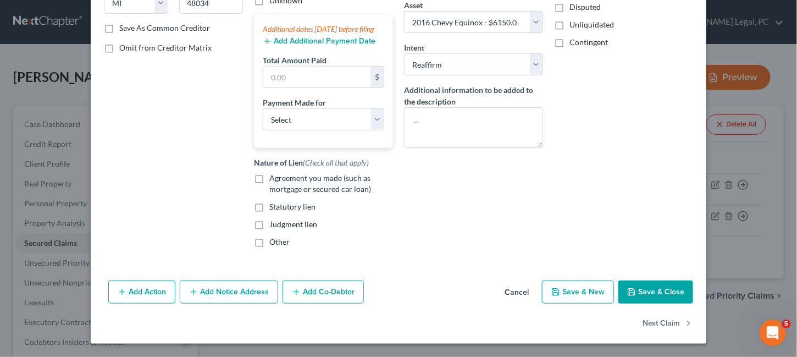
click at [652, 290] on button "Save & Close" at bounding box center [655, 291] width 75 height 23
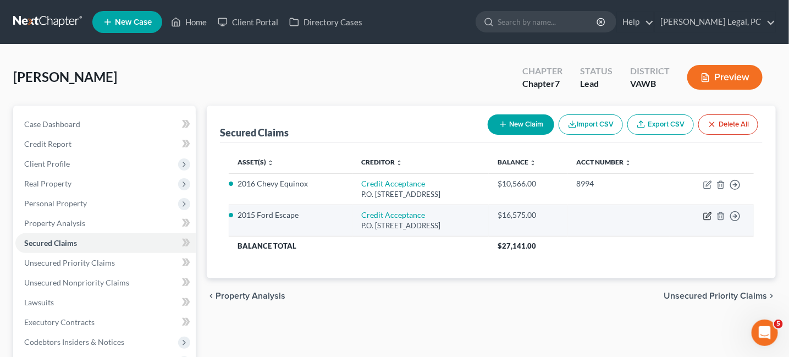
click at [709, 215] on icon "button" at bounding box center [707, 216] width 9 height 9
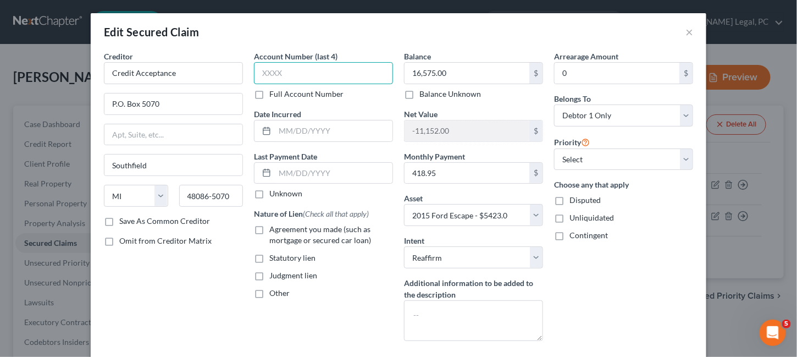
click at [262, 75] on input "text" at bounding box center [323, 73] width 139 height 22
click at [283, 133] on input "text" at bounding box center [334, 130] width 118 height 21
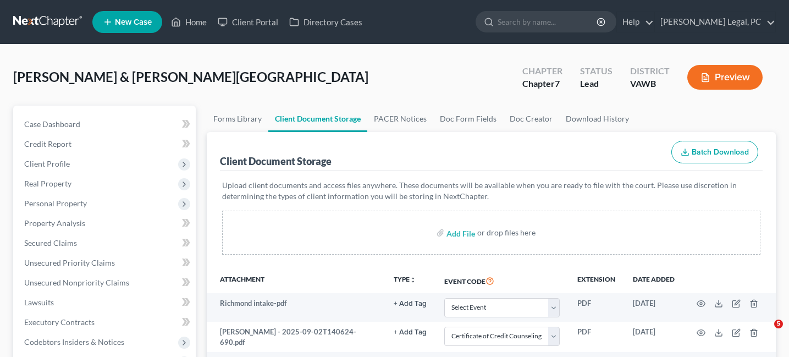
select select "0"
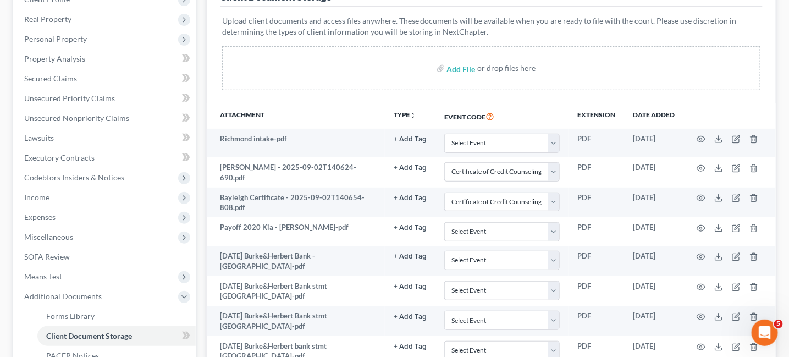
scroll to position [165, 0]
click at [94, 118] on span "Unsecured Nonpriority Claims" at bounding box center [76, 117] width 105 height 9
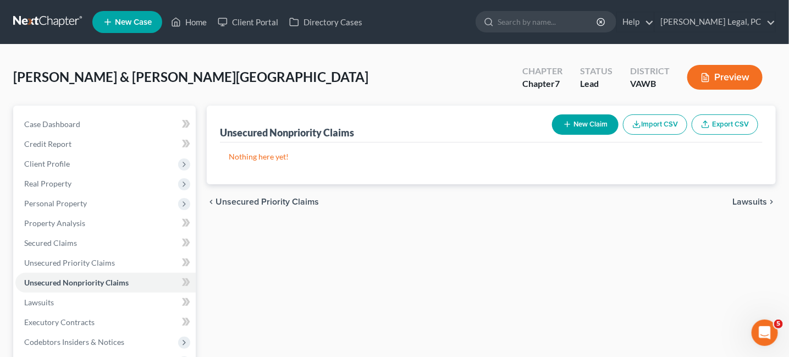
click at [36, 18] on link at bounding box center [48, 22] width 70 height 20
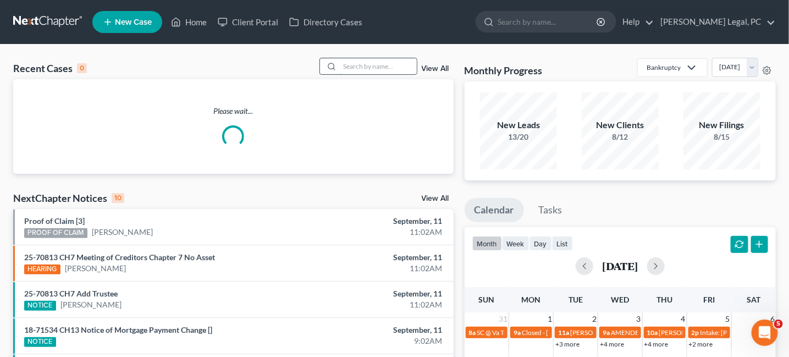
click at [364, 67] on input "search" at bounding box center [378, 66] width 77 height 16
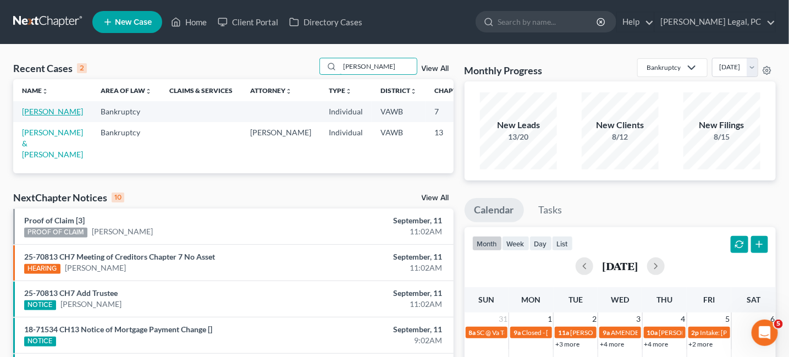
type input "[PERSON_NAME]"
click at [27, 113] on link "[PERSON_NAME]" at bounding box center [52, 111] width 61 height 9
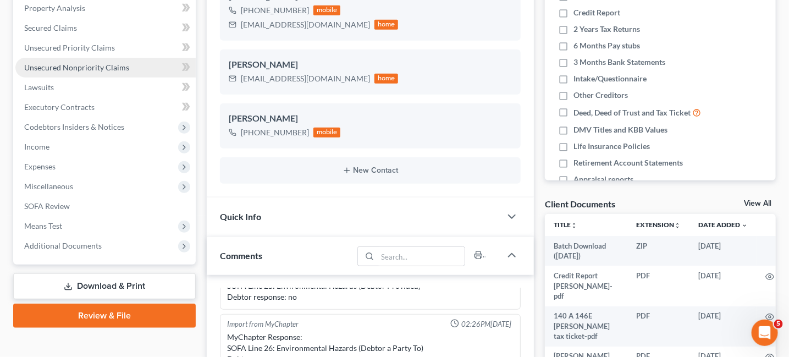
scroll to position [220, 0]
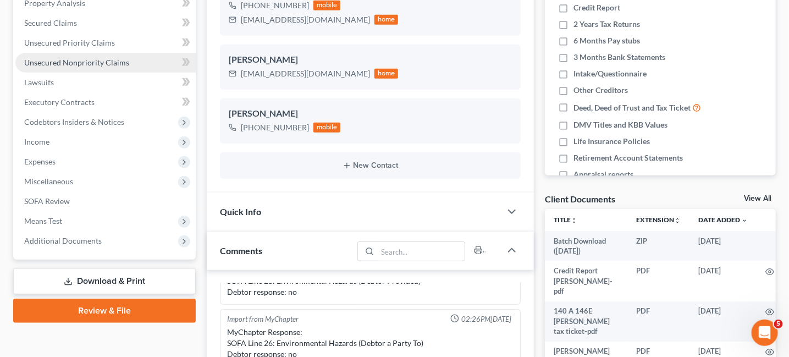
click at [86, 64] on span "Unsecured Nonpriority Claims" at bounding box center [76, 62] width 105 height 9
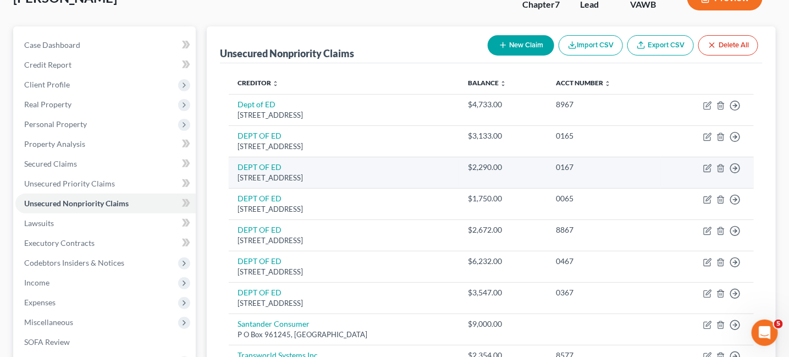
scroll to position [55, 0]
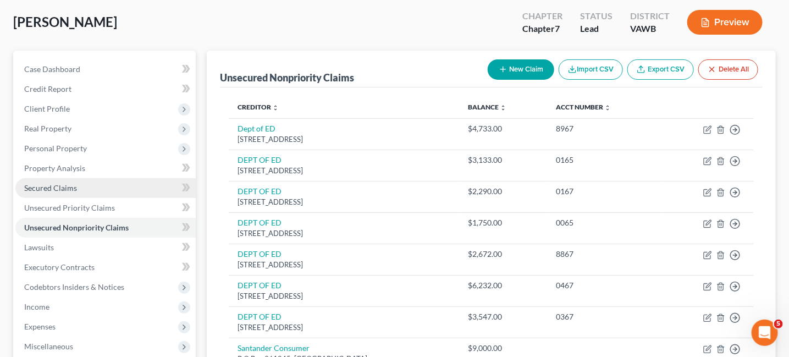
click at [32, 185] on span "Secured Claims" at bounding box center [50, 187] width 53 height 9
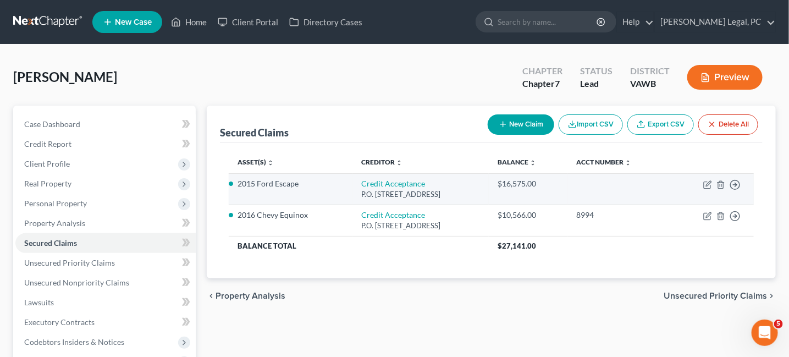
click at [704, 188] on td "Move to E Move to F Move to G Move to Notice Only" at bounding box center [712, 188] width 84 height 31
click at [705, 184] on icon "button" at bounding box center [707, 184] width 9 height 9
select select "23"
select select "2"
select select "0"
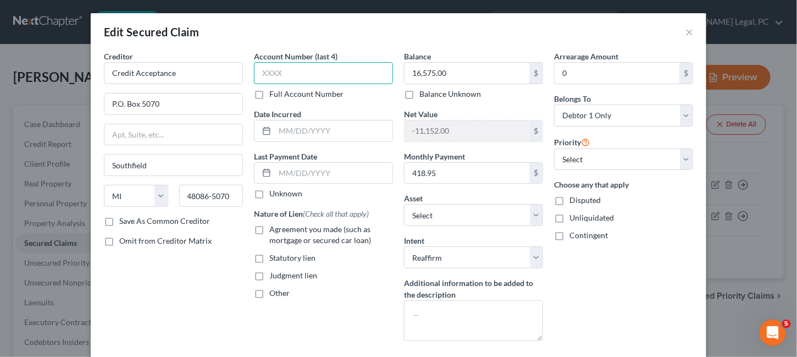
click at [290, 71] on input "text" at bounding box center [323, 73] width 139 height 22
type input "7592"
click at [279, 134] on input "text" at bounding box center [334, 130] width 118 height 21
type input "11-3-2023"
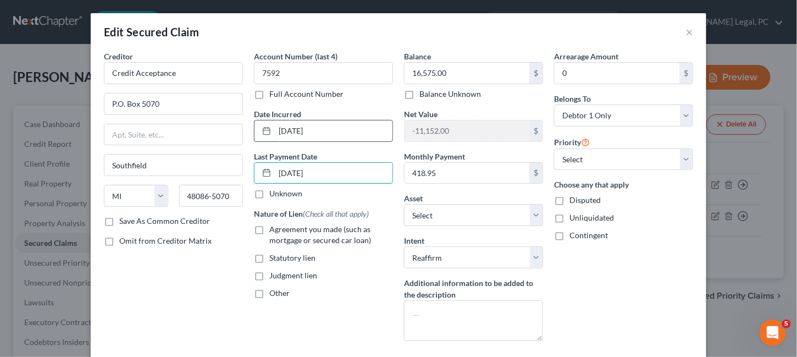
type input "05/15/2025"
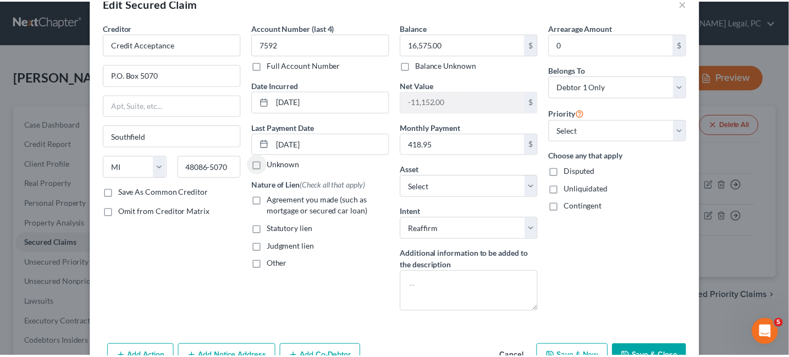
scroll to position [55, 0]
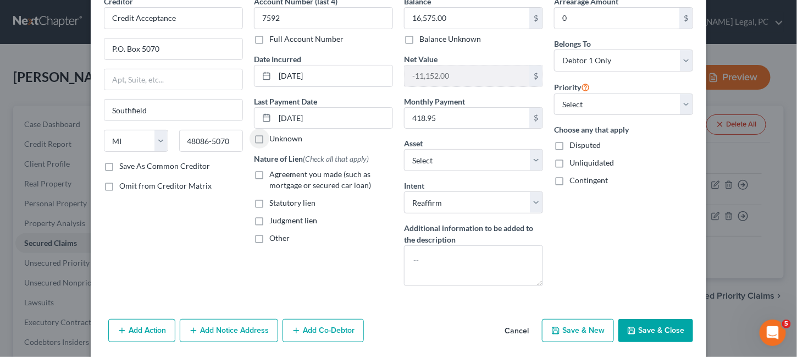
click at [637, 323] on button "Save & Close" at bounding box center [655, 330] width 75 height 23
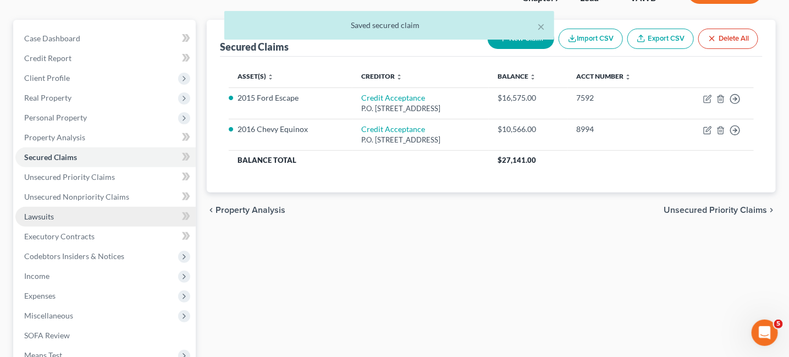
scroll to position [165, 0]
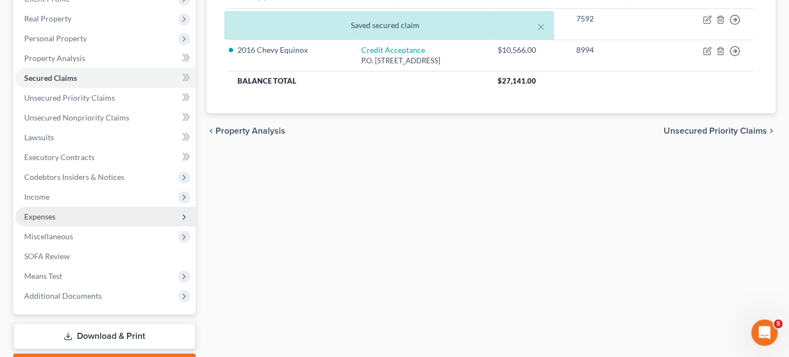
click at [50, 214] on span "Expenses" at bounding box center [39, 216] width 31 height 9
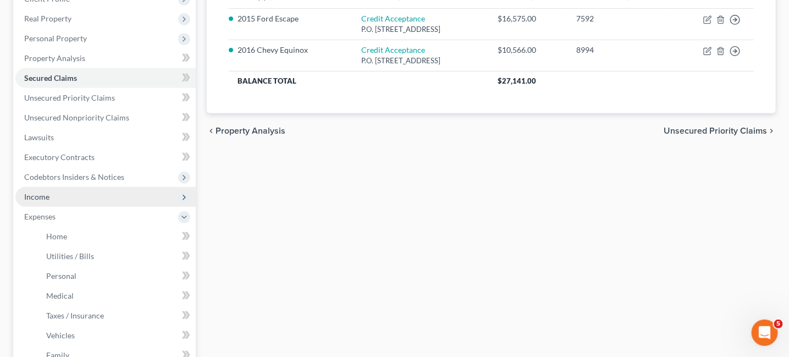
click at [48, 201] on span "Income" at bounding box center [105, 197] width 180 height 20
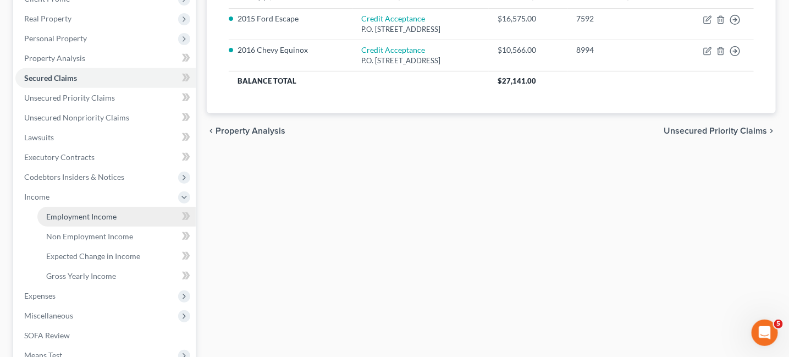
scroll to position [220, 0]
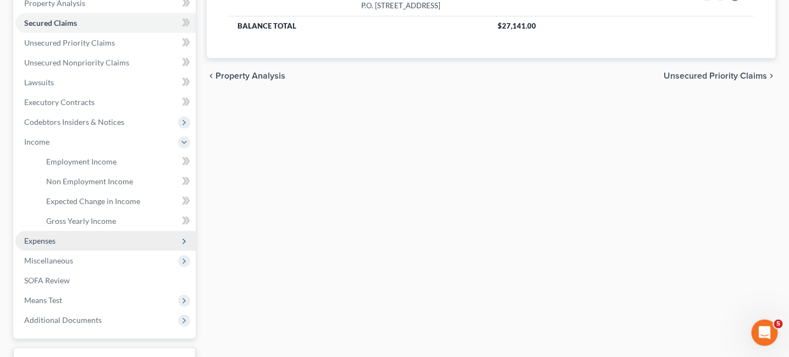
click at [45, 234] on span "Expenses" at bounding box center [105, 241] width 180 height 20
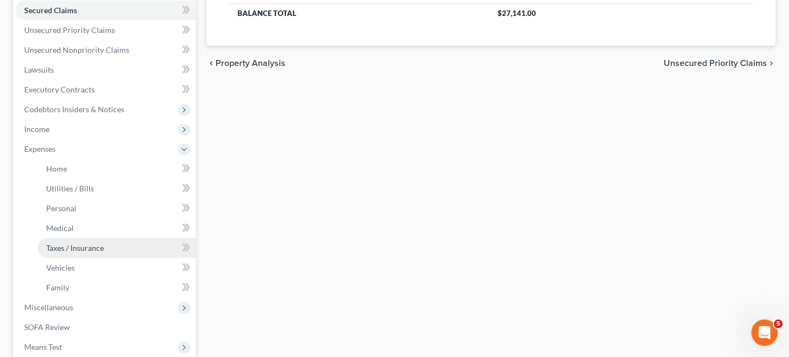
scroll to position [275, 0]
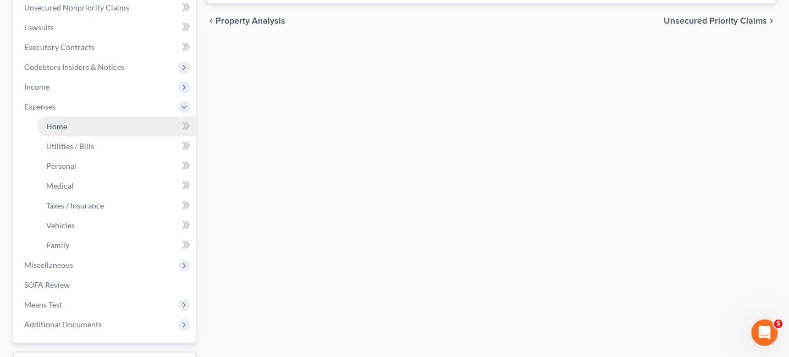
click at [54, 124] on span "Home" at bounding box center [56, 125] width 21 height 9
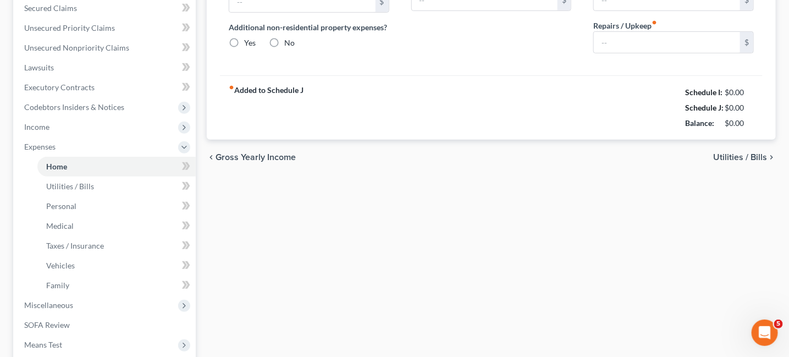
type input "0.00"
radio input "true"
type input "55.00"
type input "136.00"
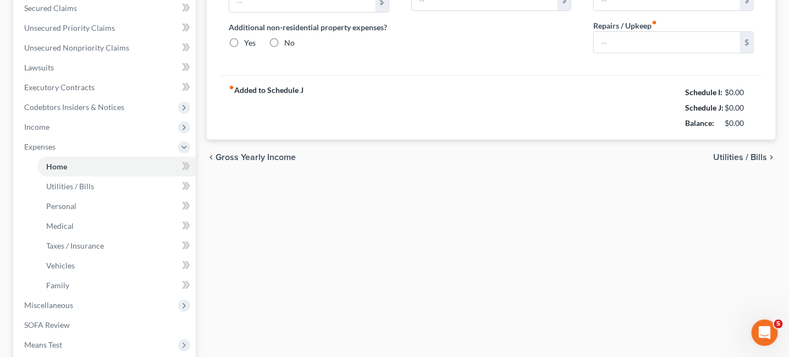
type input "0.00"
type input "750.00"
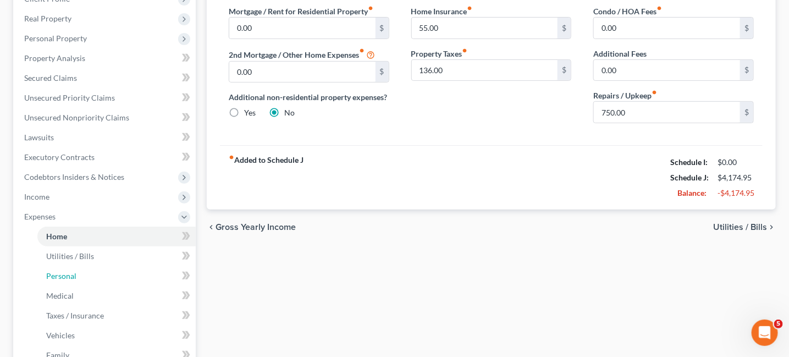
scroll to position [275, 0]
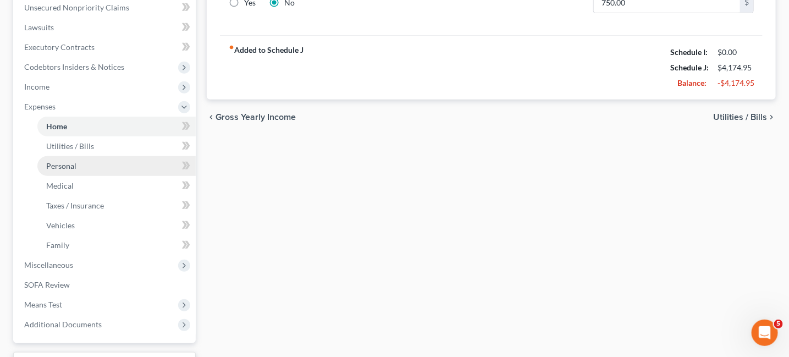
click at [71, 171] on link "Personal" at bounding box center [116, 166] width 158 height 20
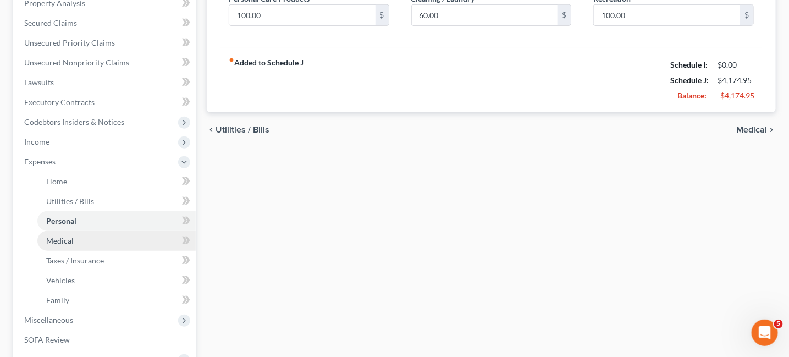
click at [71, 242] on span "Medical" at bounding box center [59, 240] width 27 height 9
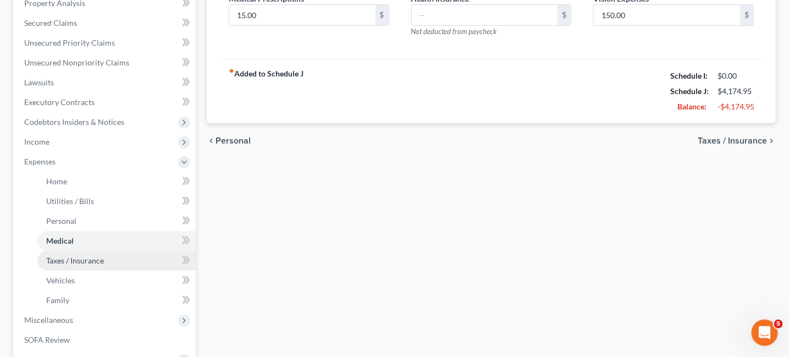
click at [68, 265] on link "Taxes / Insurance" at bounding box center [116, 261] width 158 height 20
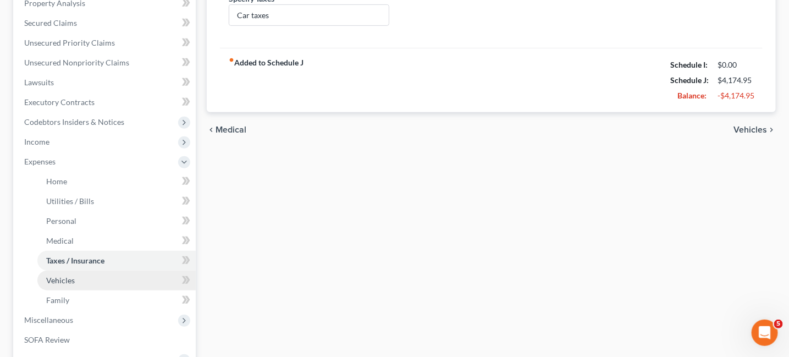
click at [63, 275] on span "Vehicles" at bounding box center [60, 279] width 29 height 9
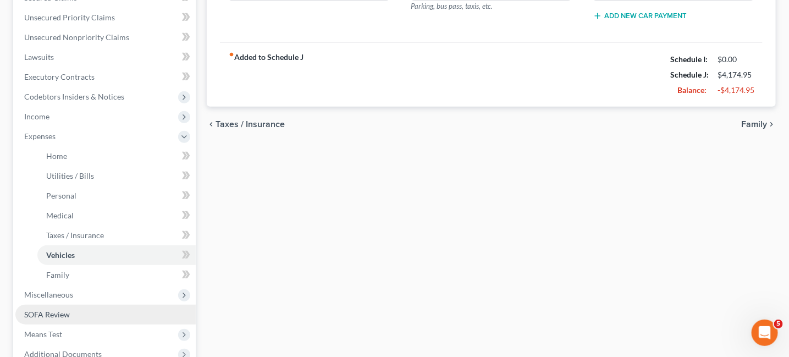
scroll to position [275, 0]
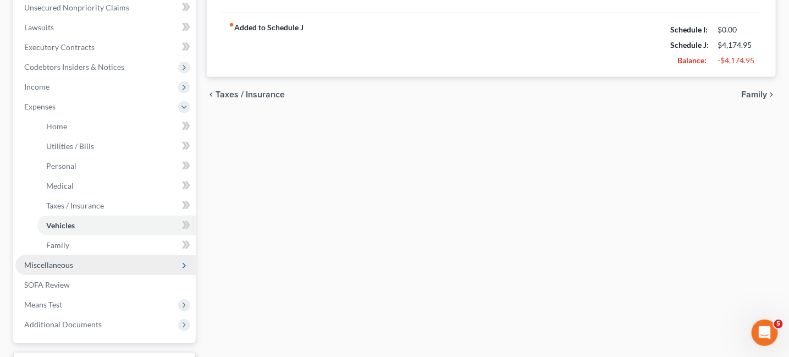
click at [57, 271] on span "Miscellaneous" at bounding box center [105, 265] width 180 height 20
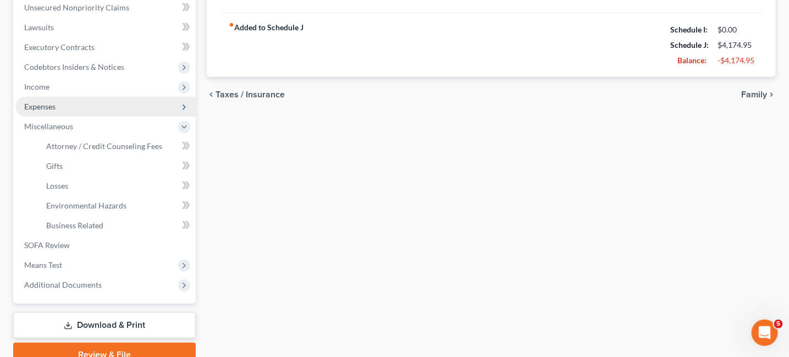
click at [37, 105] on span "Expenses" at bounding box center [39, 106] width 31 height 9
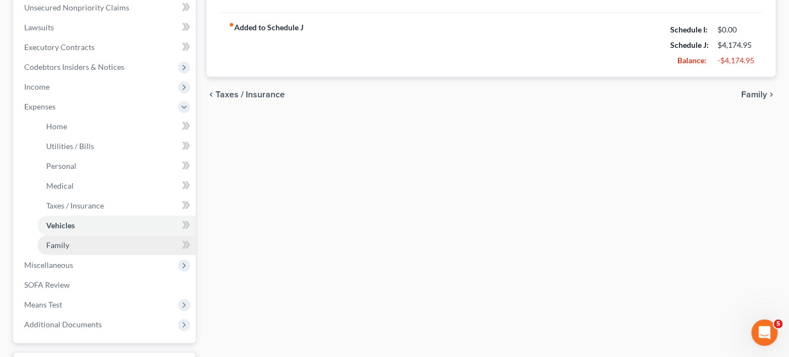
click at [58, 242] on span "Family" at bounding box center [57, 244] width 23 height 9
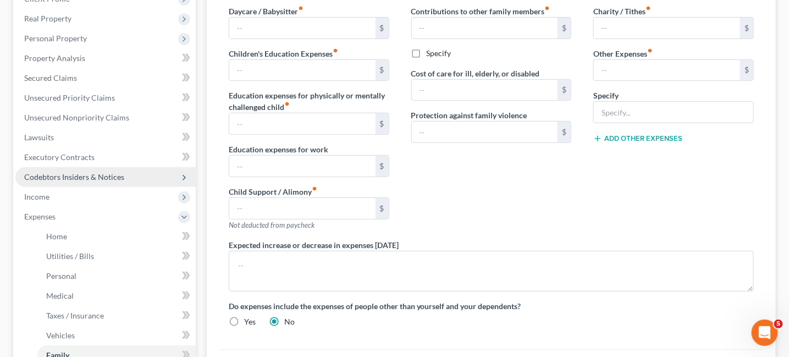
scroll to position [110, 0]
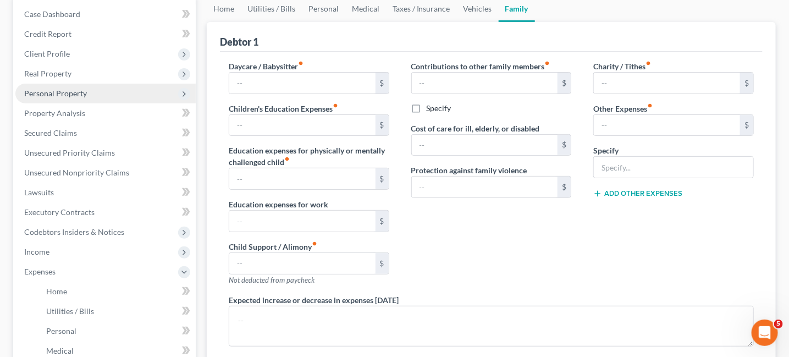
click at [51, 95] on span "Personal Property" at bounding box center [55, 92] width 63 height 9
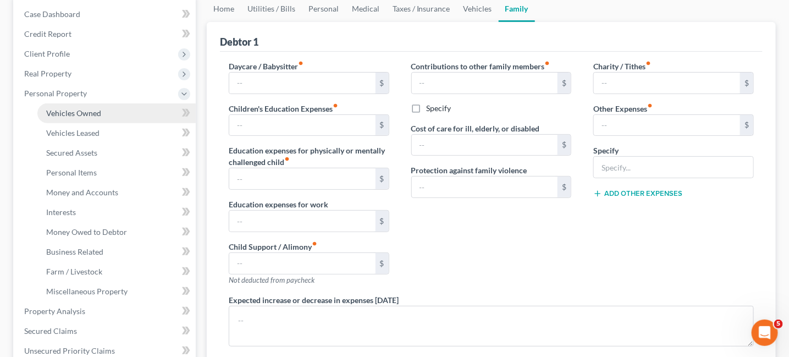
click at [81, 116] on span "Vehicles Owned" at bounding box center [73, 112] width 55 height 9
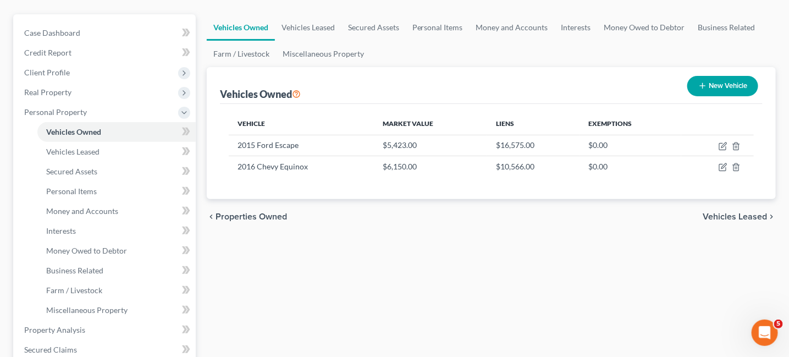
scroll to position [110, 0]
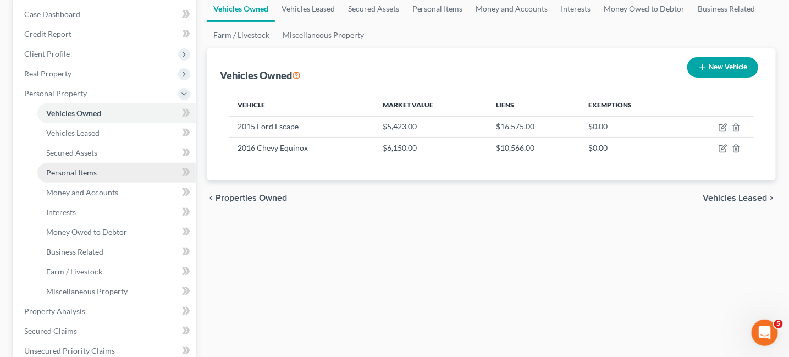
click at [87, 179] on link "Personal Items" at bounding box center [116, 173] width 158 height 20
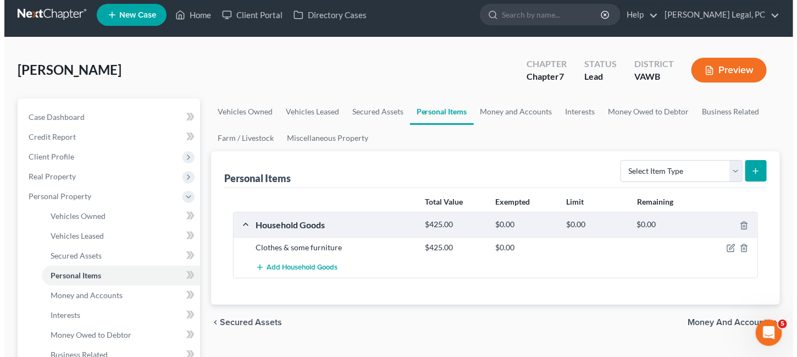
scroll to position [55, 0]
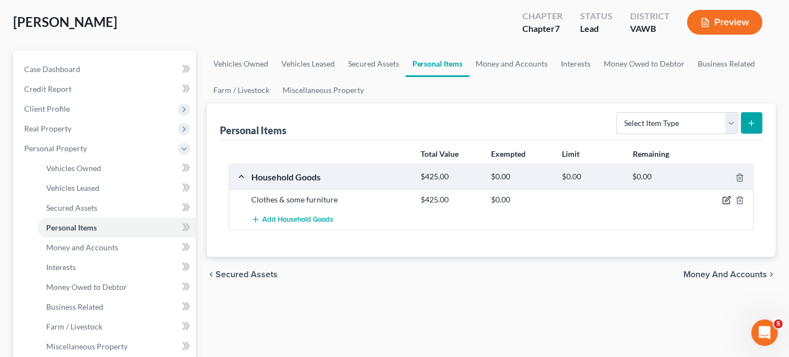
click at [727, 201] on icon "button" at bounding box center [726, 200] width 9 height 9
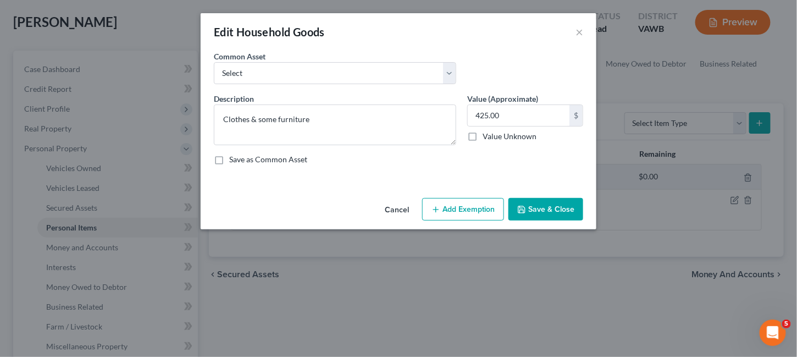
click at [484, 212] on button "Add Exemption" at bounding box center [463, 209] width 82 height 23
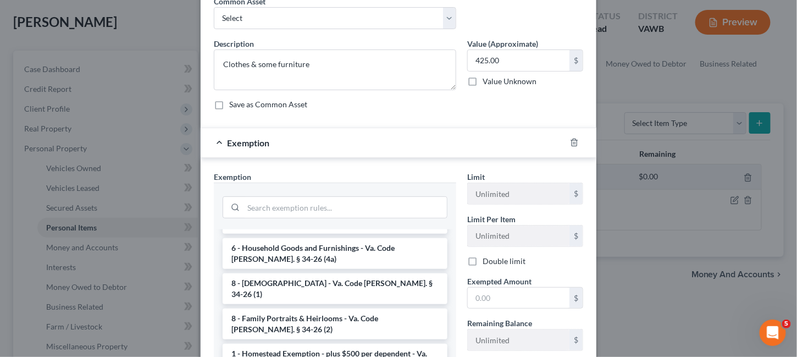
scroll to position [165, 0]
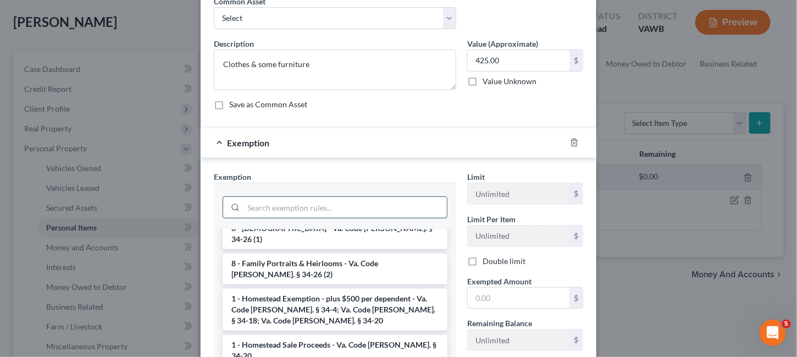
click at [313, 207] on input "search" at bounding box center [344, 207] width 203 height 21
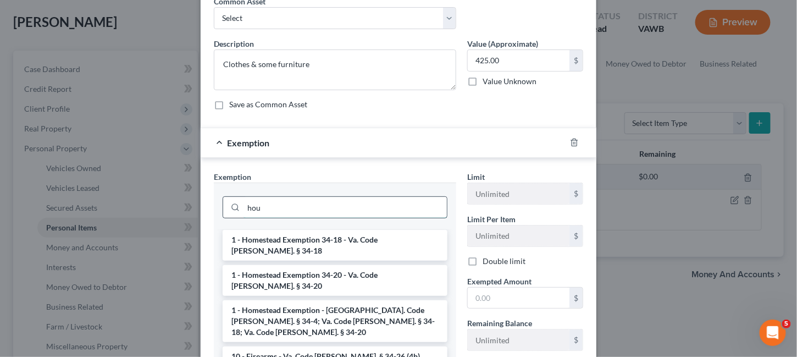
scroll to position [0, 0]
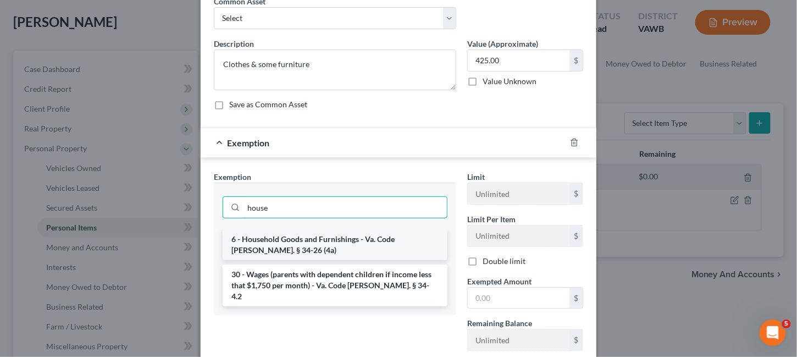
type input "house"
click at [291, 240] on li "6 - Household Goods and Furnishings - Va. Code Ann. § 34-26 (4a)" at bounding box center [335, 244] width 225 height 31
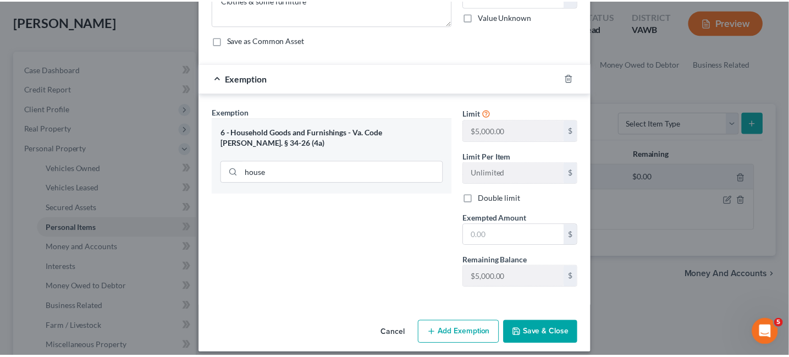
scroll to position [126, 0]
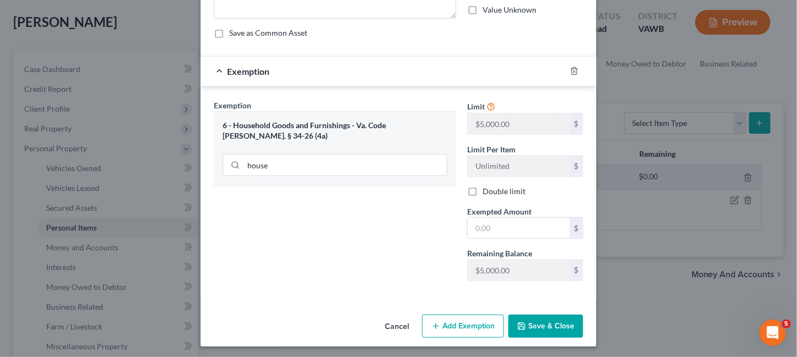
click at [527, 319] on button "Save & Close" at bounding box center [545, 325] width 75 height 23
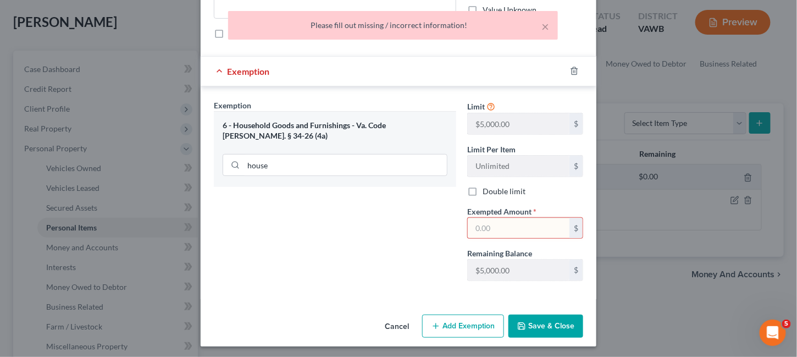
click at [468, 219] on input "text" at bounding box center [519, 228] width 102 height 21
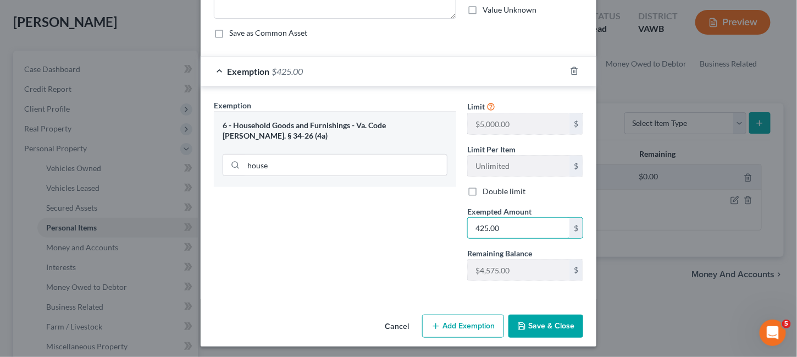
type input "425.00"
click at [539, 321] on button "Save & Close" at bounding box center [545, 325] width 75 height 23
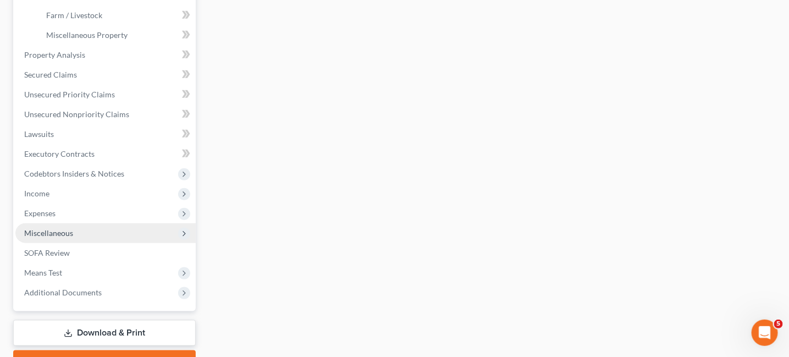
scroll to position [385, 0]
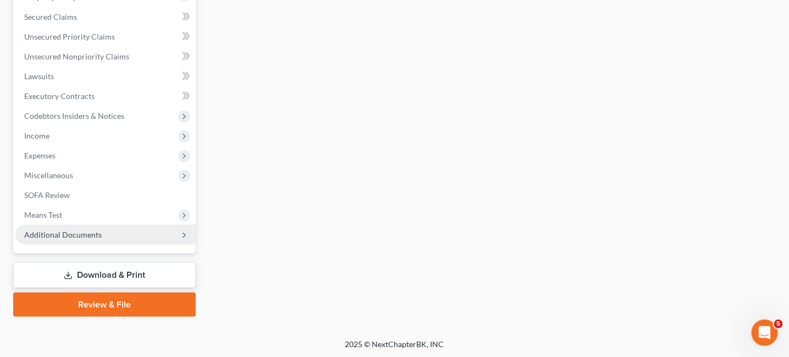
click at [137, 235] on span "Additional Documents" at bounding box center [105, 235] width 180 height 20
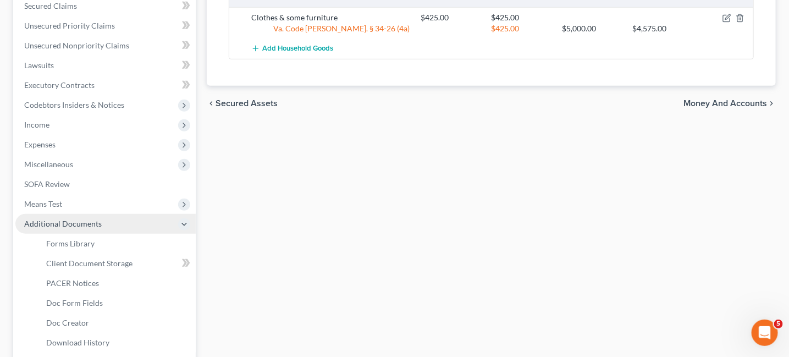
scroll to position [226, 0]
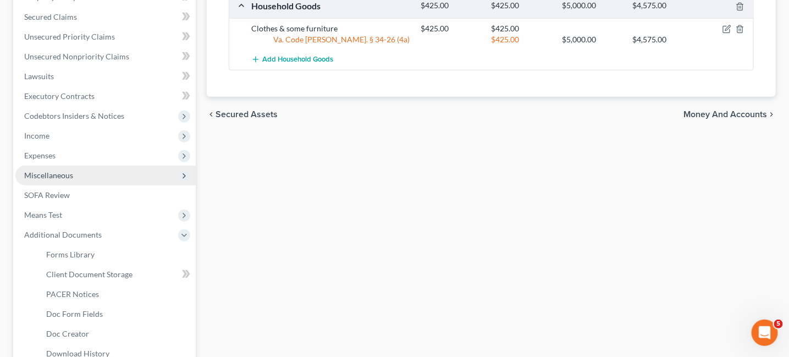
click at [63, 176] on span "Miscellaneous" at bounding box center [48, 174] width 49 height 9
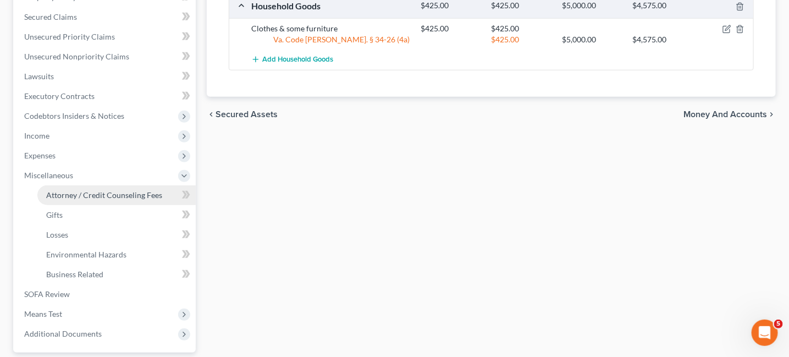
click at [65, 195] on span "Attorney / Credit Counseling Fees" at bounding box center [104, 194] width 116 height 9
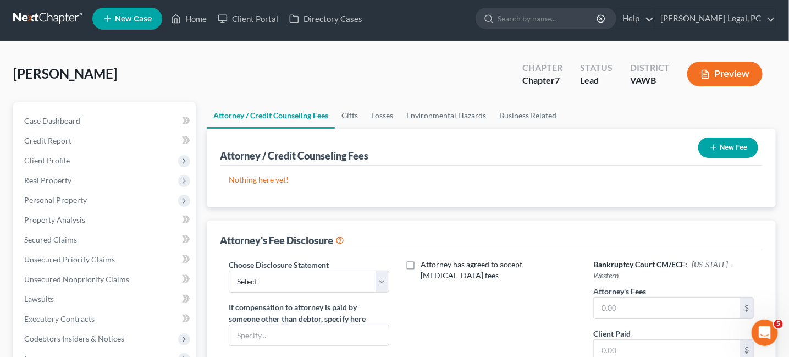
scroll to position [110, 0]
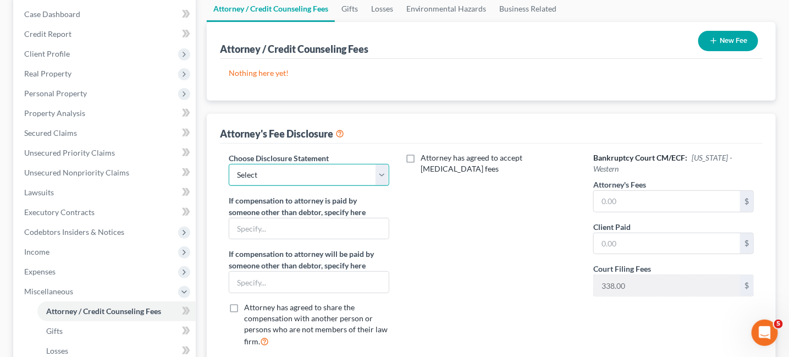
click at [385, 169] on select "Select Fee Disclosure" at bounding box center [309, 175] width 160 height 22
select select "0"
click at [229, 164] on select "Select Fee Disclosure" at bounding box center [309, 175] width 160 height 22
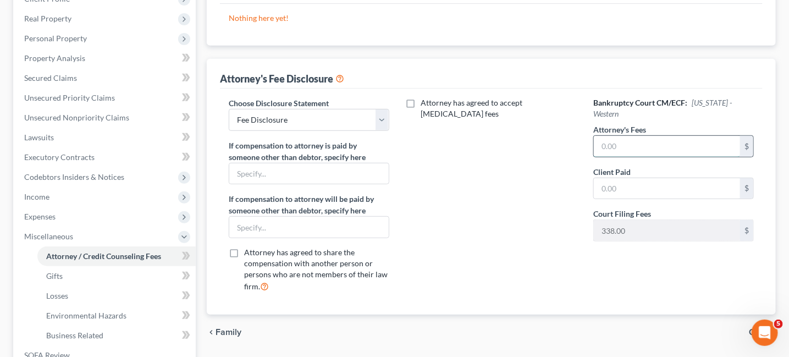
click at [603, 136] on input "text" at bounding box center [666, 146] width 146 height 21
type input "338"
click at [607, 136] on input "text" at bounding box center [666, 146] width 146 height 21
click at [624, 136] on input "text" at bounding box center [666, 146] width 146 height 21
click at [601, 136] on input "text" at bounding box center [666, 146] width 146 height 21
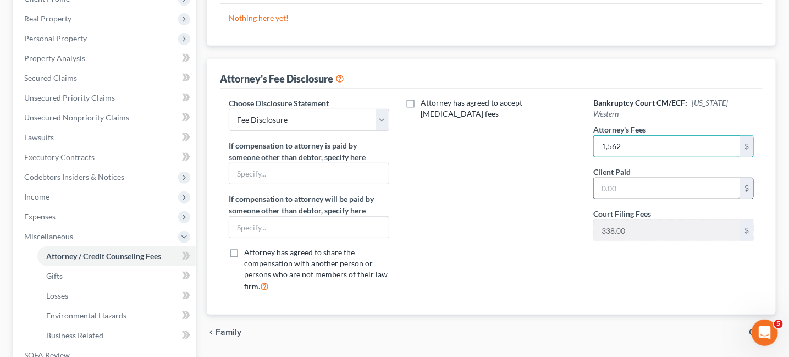
type input "1,562"
click at [623, 184] on input "text" at bounding box center [666, 188] width 146 height 21
type input "338"
click at [646, 186] on div "Bankruptcy Court CM/ECF: Virginia - Western Attorney's Fees 1,562 $ Client Paid…" at bounding box center [673, 199] width 182 height 204
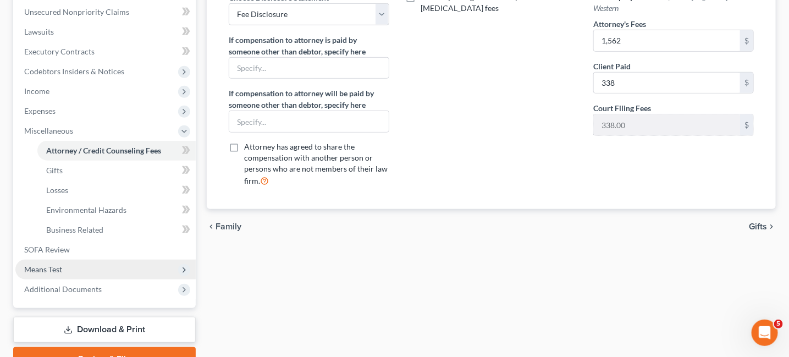
scroll to position [325, 0]
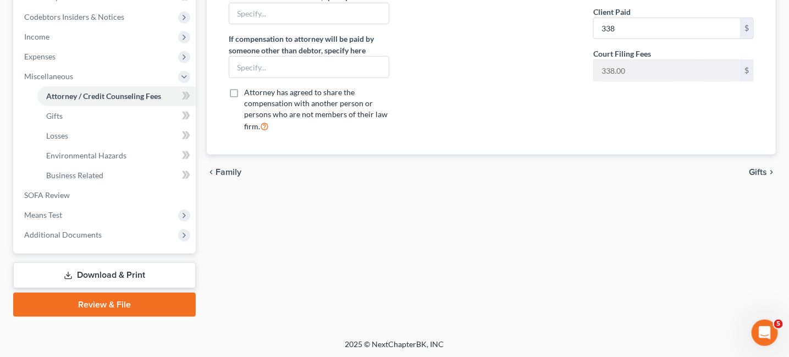
click at [94, 298] on link "Review & File" at bounding box center [104, 304] width 182 height 24
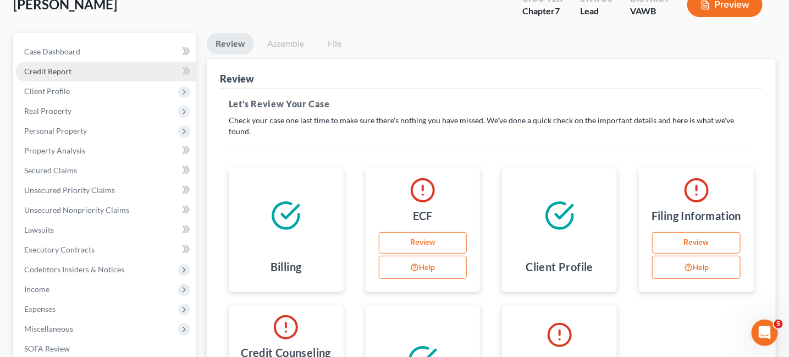
scroll to position [55, 0]
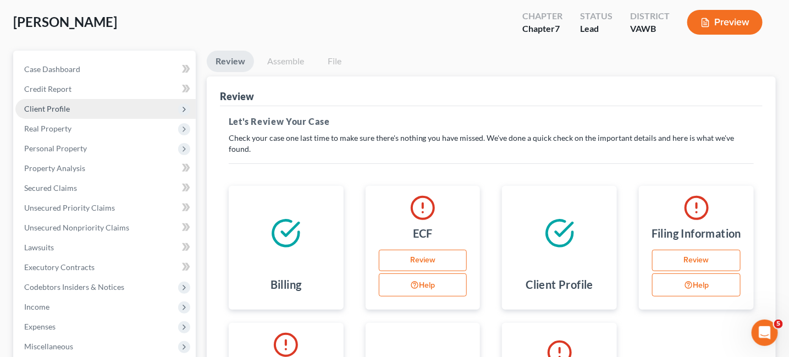
click at [56, 102] on span "Client Profile" at bounding box center [105, 109] width 180 height 20
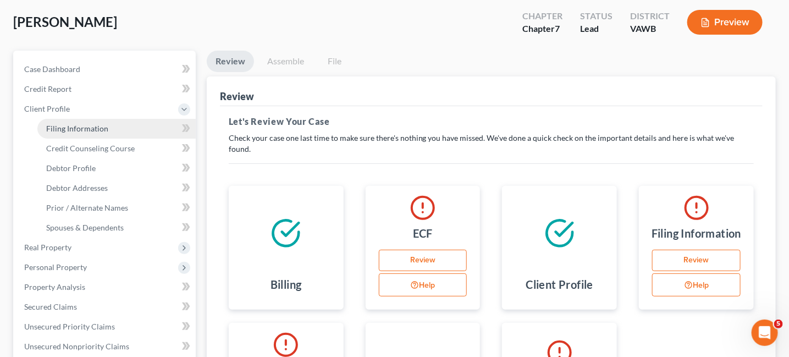
click at [71, 129] on span "Filing Information" at bounding box center [77, 128] width 62 height 9
select select "1"
select select "0"
select select "48"
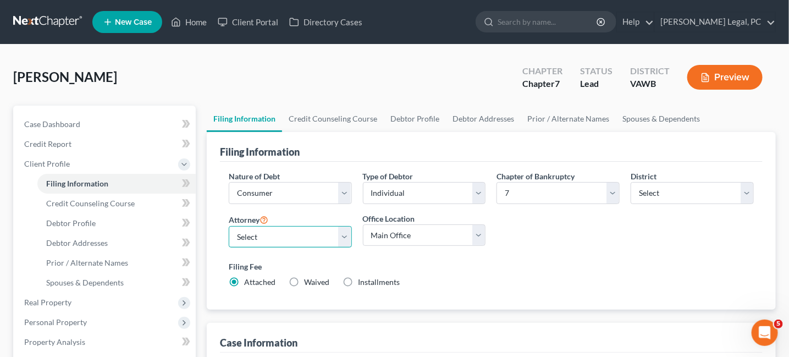
click at [348, 240] on select "Select Shane Hiatt - VAWB Scot Farthing - VAWB" at bounding box center [290, 237] width 123 height 22
select select "0"
click at [229, 226] on select "Select Shane Hiatt - VAWB Scot Farthing - VAWB" at bounding box center [290, 237] width 123 height 22
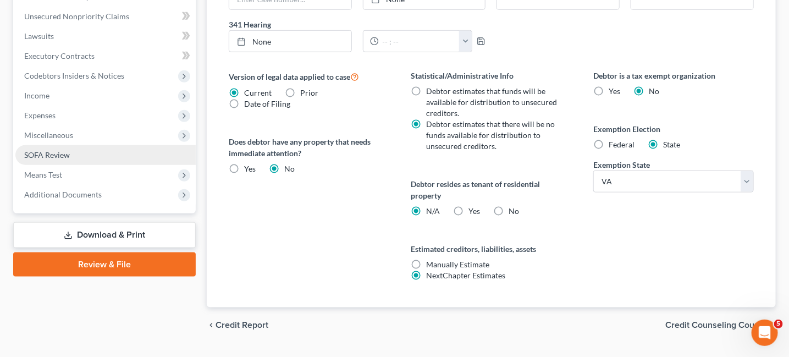
click at [74, 268] on link "Review & File" at bounding box center [104, 264] width 182 height 24
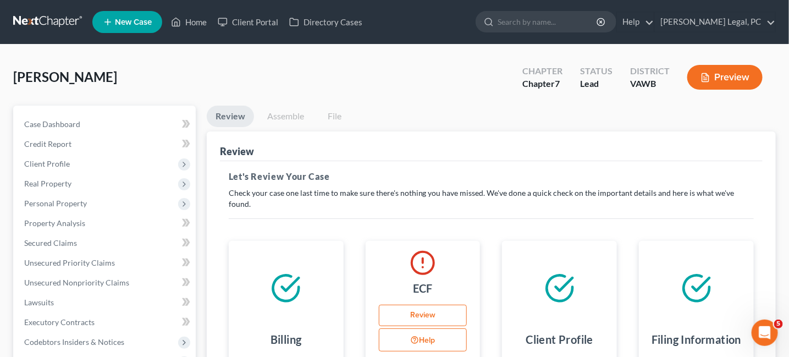
scroll to position [110, 0]
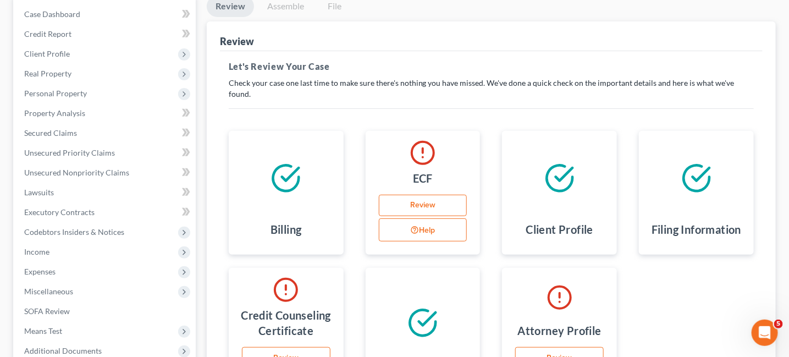
click at [382, 217] on link "Review" at bounding box center [423, 206] width 88 height 22
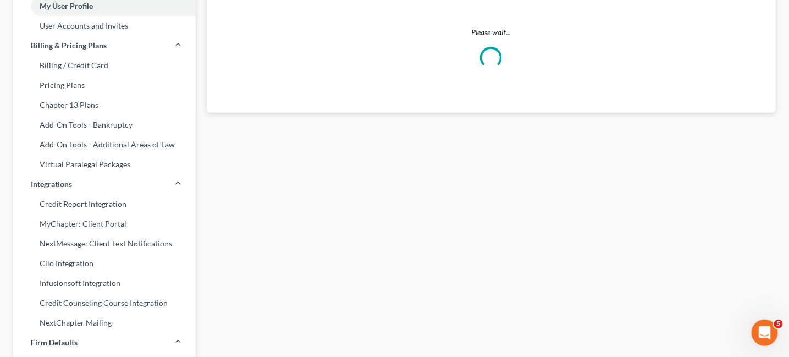
scroll to position [1, 0]
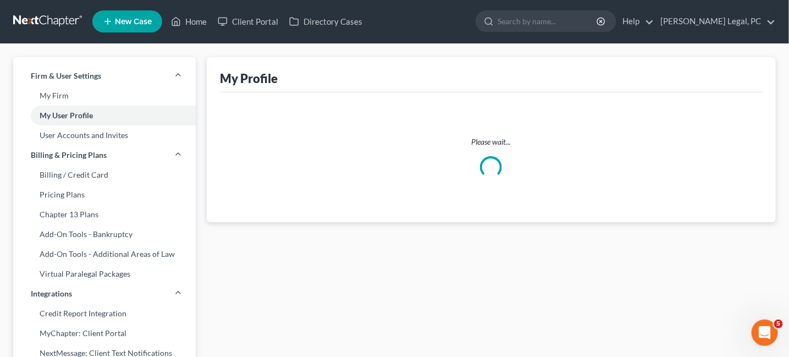
select select "48"
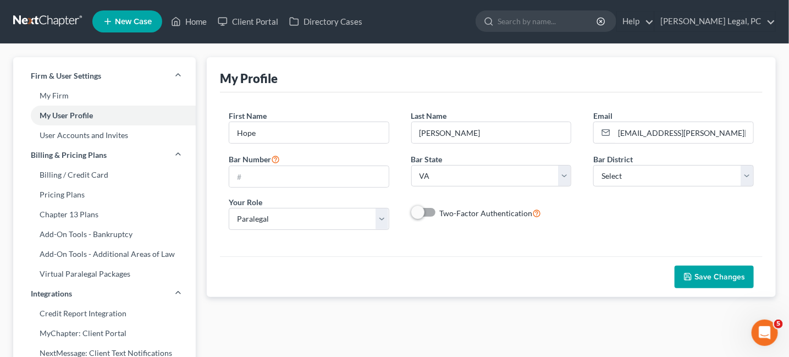
scroll to position [0, 0]
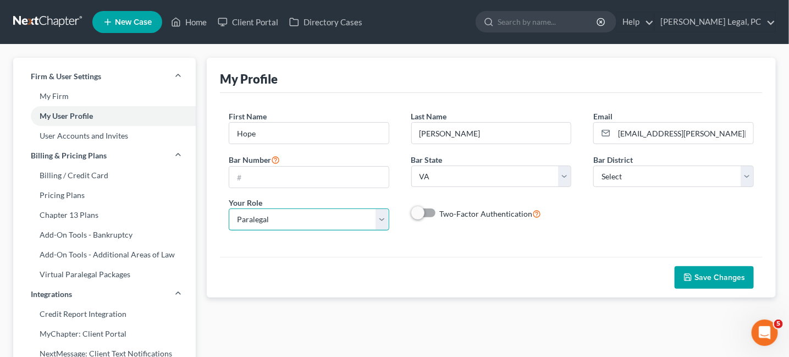
click at [384, 221] on select "Select Attorney Paralegal Assistant" at bounding box center [309, 219] width 160 height 22
select select "attorney"
click at [229, 212] on select "Select Attorney Paralegal Assistant" at bounding box center [309, 219] width 160 height 22
select select "0"
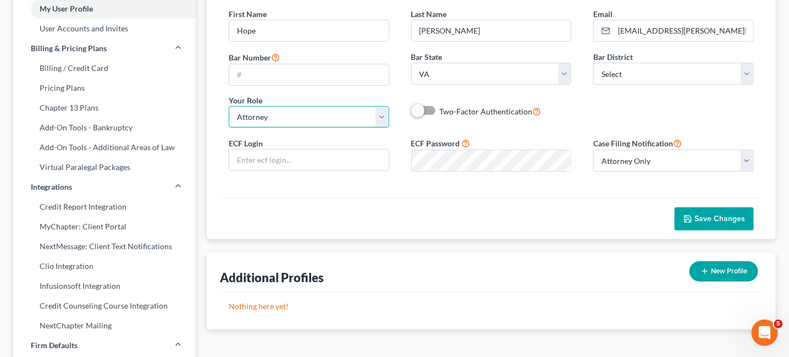
scroll to position [110, 0]
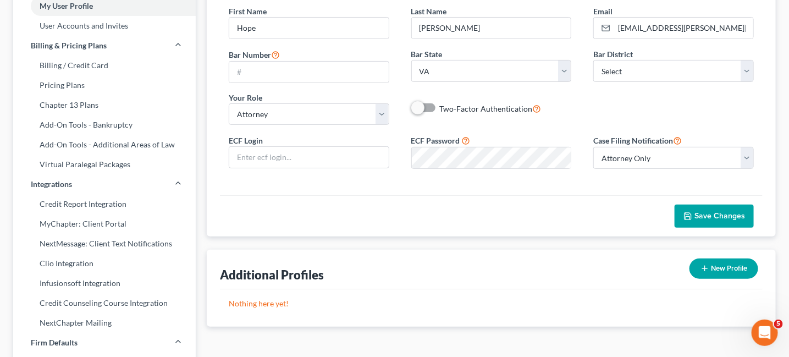
click at [713, 212] on span "Save Changes" at bounding box center [719, 215] width 51 height 9
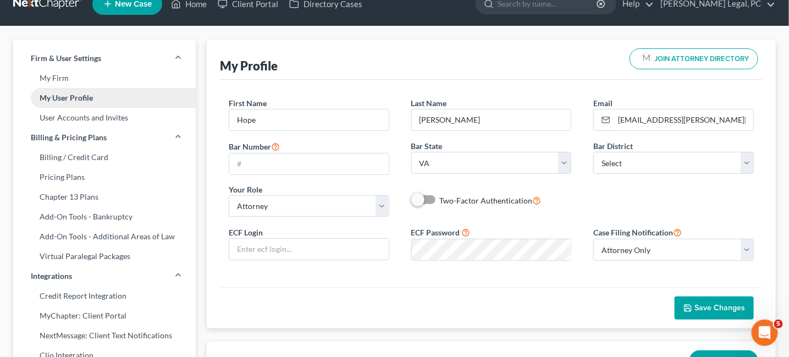
scroll to position [0, 0]
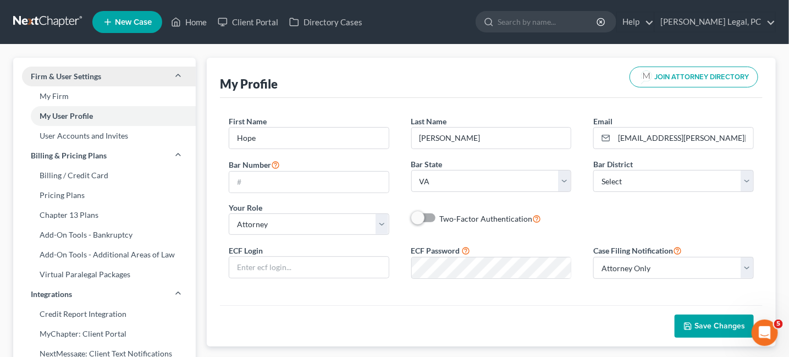
click at [70, 75] on span "Firm & User Settings" at bounding box center [66, 76] width 70 height 11
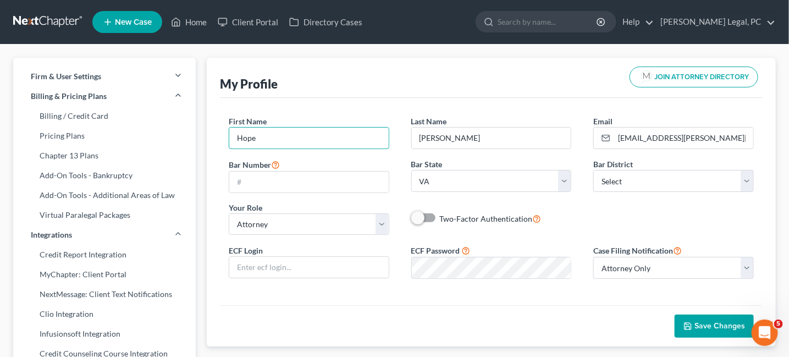
drag, startPoint x: 272, startPoint y: 143, endPoint x: 213, endPoint y: 130, distance: 60.8
click at [213, 130] on div "My Profile JOIN ATTORNEY DIRECTORY First Name * Hope Last Name * Ingram Email *…" at bounding box center [491, 202] width 569 height 289
click at [16, 8] on nav "Home New Case Client Portal Directory Cases Farthing Legal, PC hope@farthing.le…" at bounding box center [394, 22] width 789 height 44
click at [30, 30] on link at bounding box center [48, 22] width 70 height 20
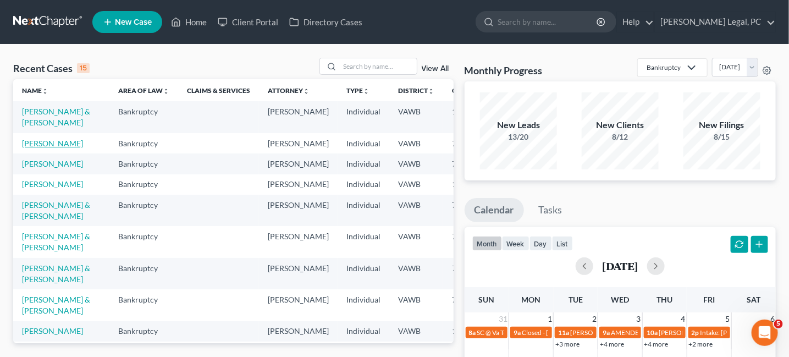
click at [35, 148] on link "[PERSON_NAME]" at bounding box center [52, 142] width 61 height 9
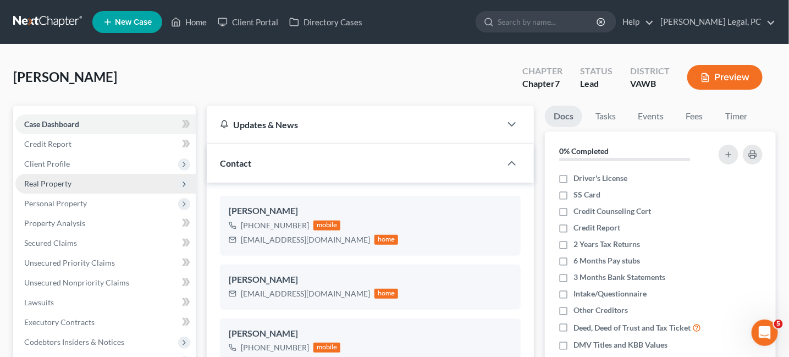
scroll to position [374, 0]
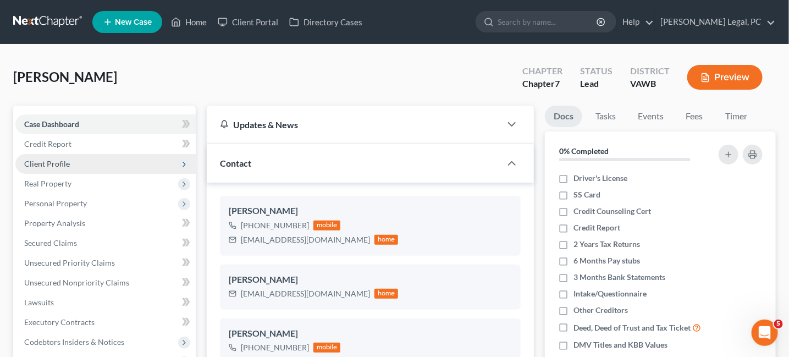
click at [70, 159] on span "Client Profile" at bounding box center [105, 164] width 180 height 20
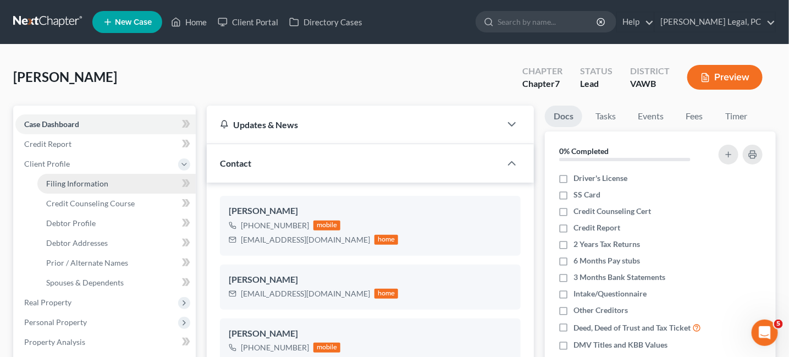
click at [95, 174] on link "Filing Information" at bounding box center [116, 184] width 158 height 20
select select "1"
select select "0"
select select "48"
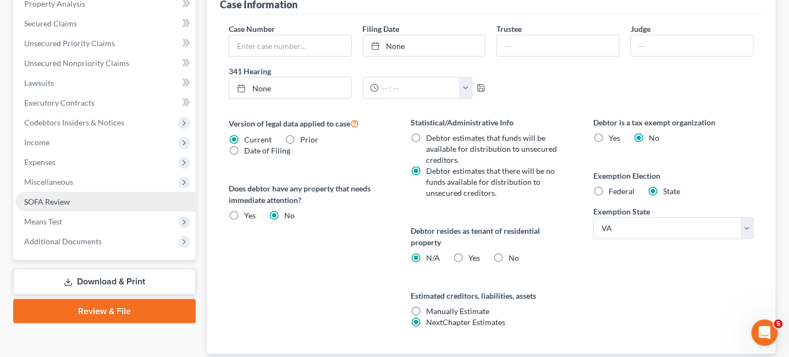
scroll to position [410, 0]
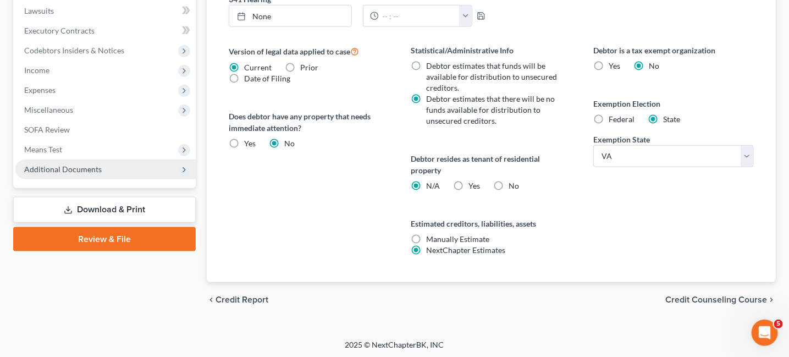
click at [79, 170] on span "Additional Documents" at bounding box center [62, 168] width 77 height 9
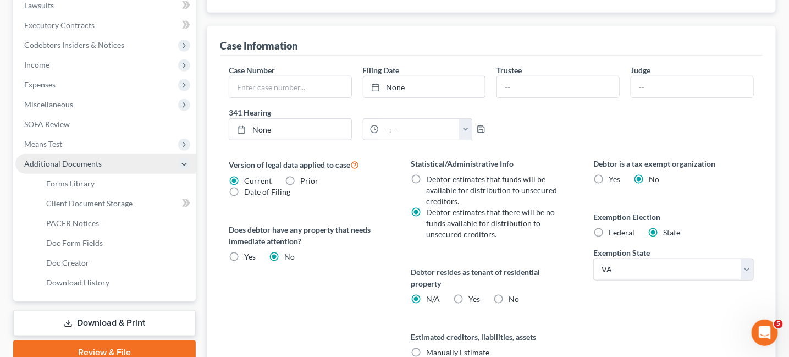
scroll to position [291, 0]
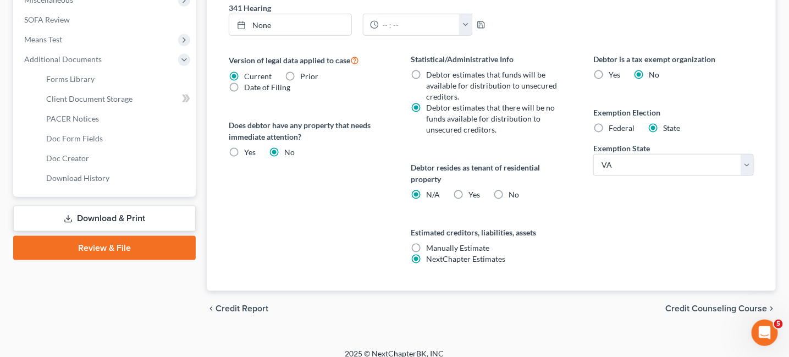
click at [120, 251] on link "Review & File" at bounding box center [104, 248] width 182 height 24
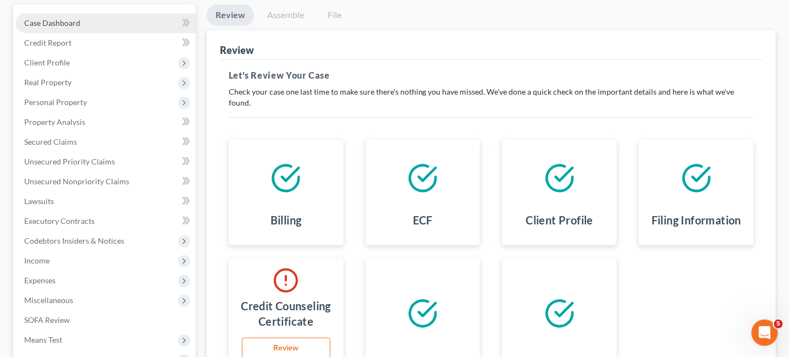
scroll to position [28, 0]
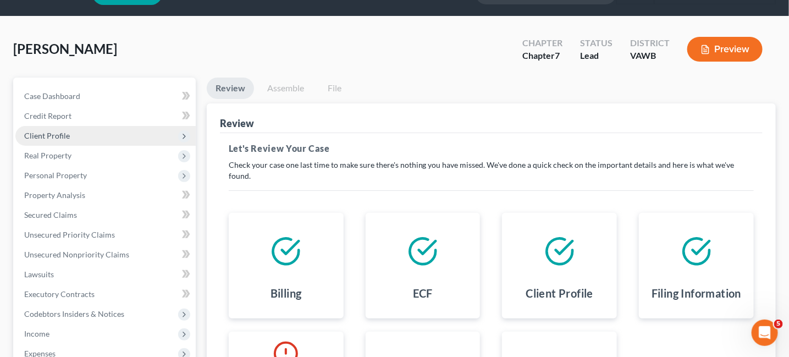
click at [64, 135] on span "Client Profile" at bounding box center [47, 135] width 46 height 9
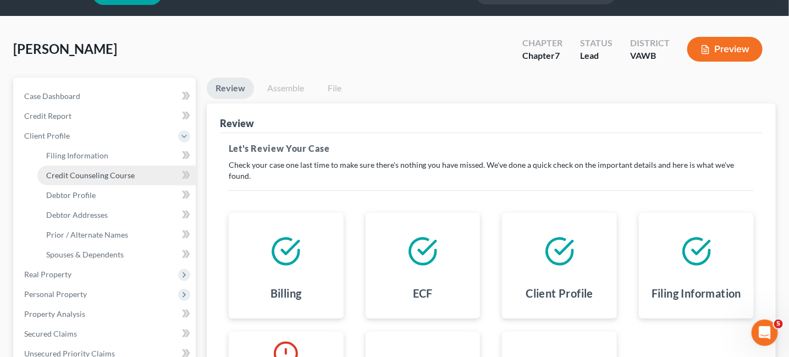
click at [147, 170] on link "Credit Counseling Course" at bounding box center [116, 175] width 158 height 20
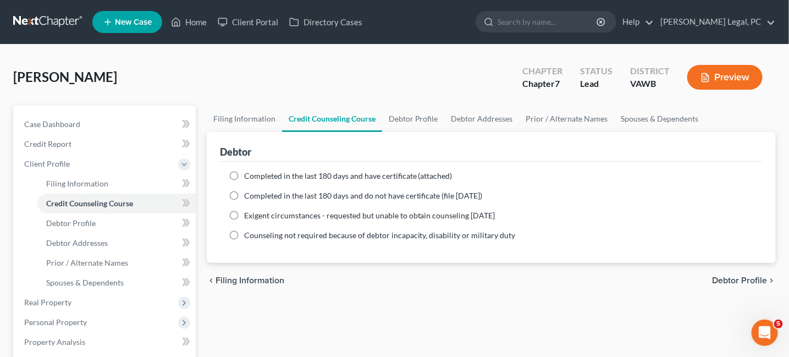
click at [41, 25] on link at bounding box center [48, 22] width 70 height 20
